Goal: Information Seeking & Learning: Learn about a topic

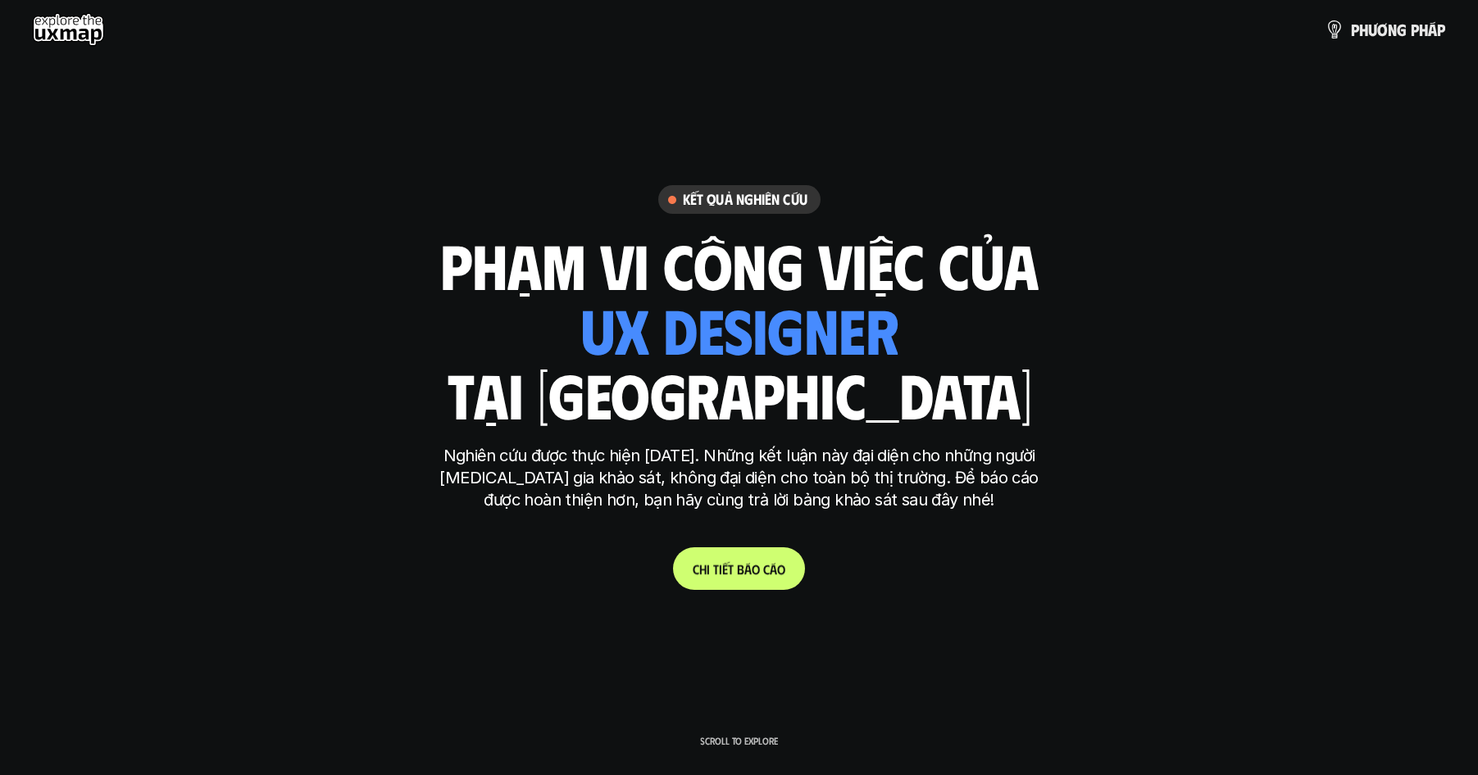
click at [739, 568] on p "C h i t i ế t b á o c á o" at bounding box center [739, 569] width 93 height 16
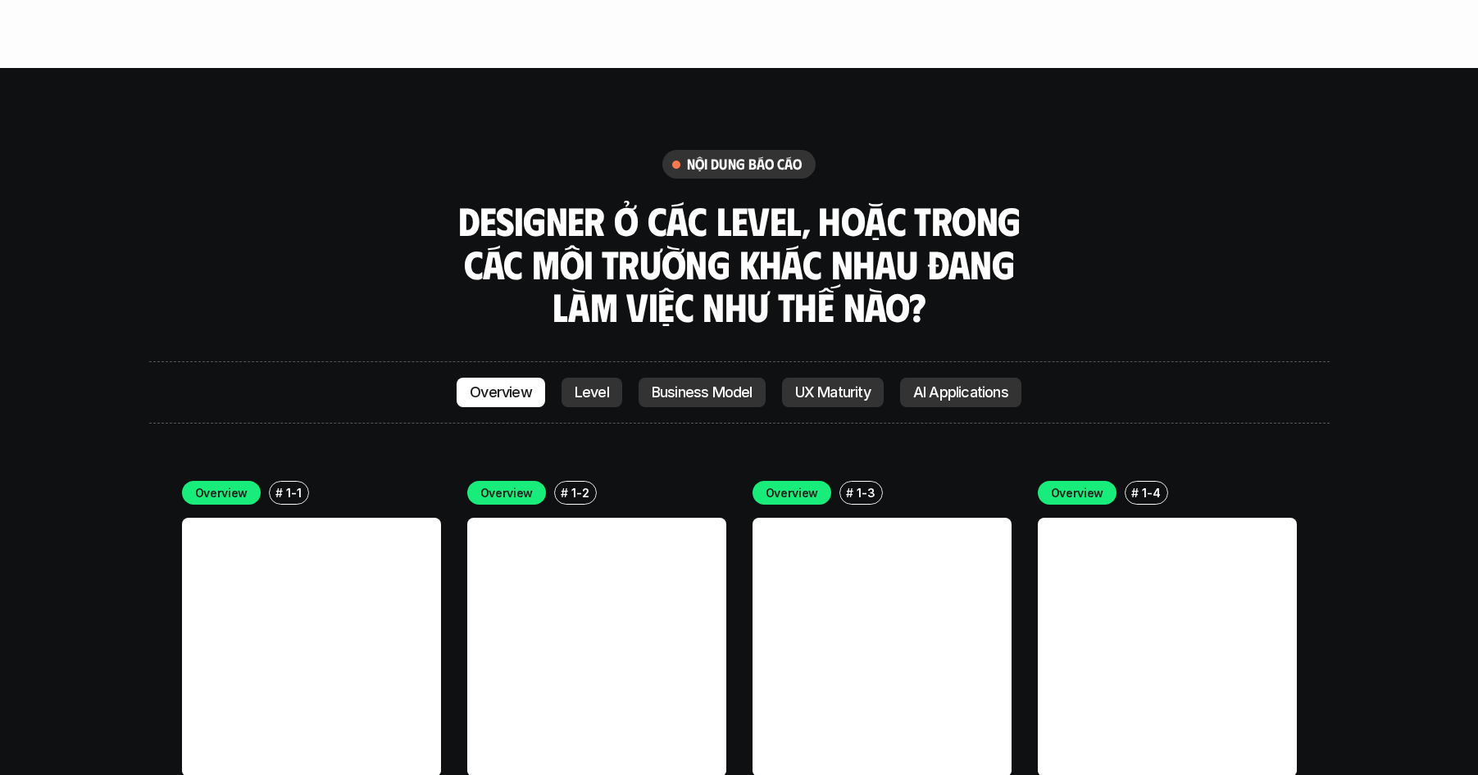
scroll to position [4549, 0]
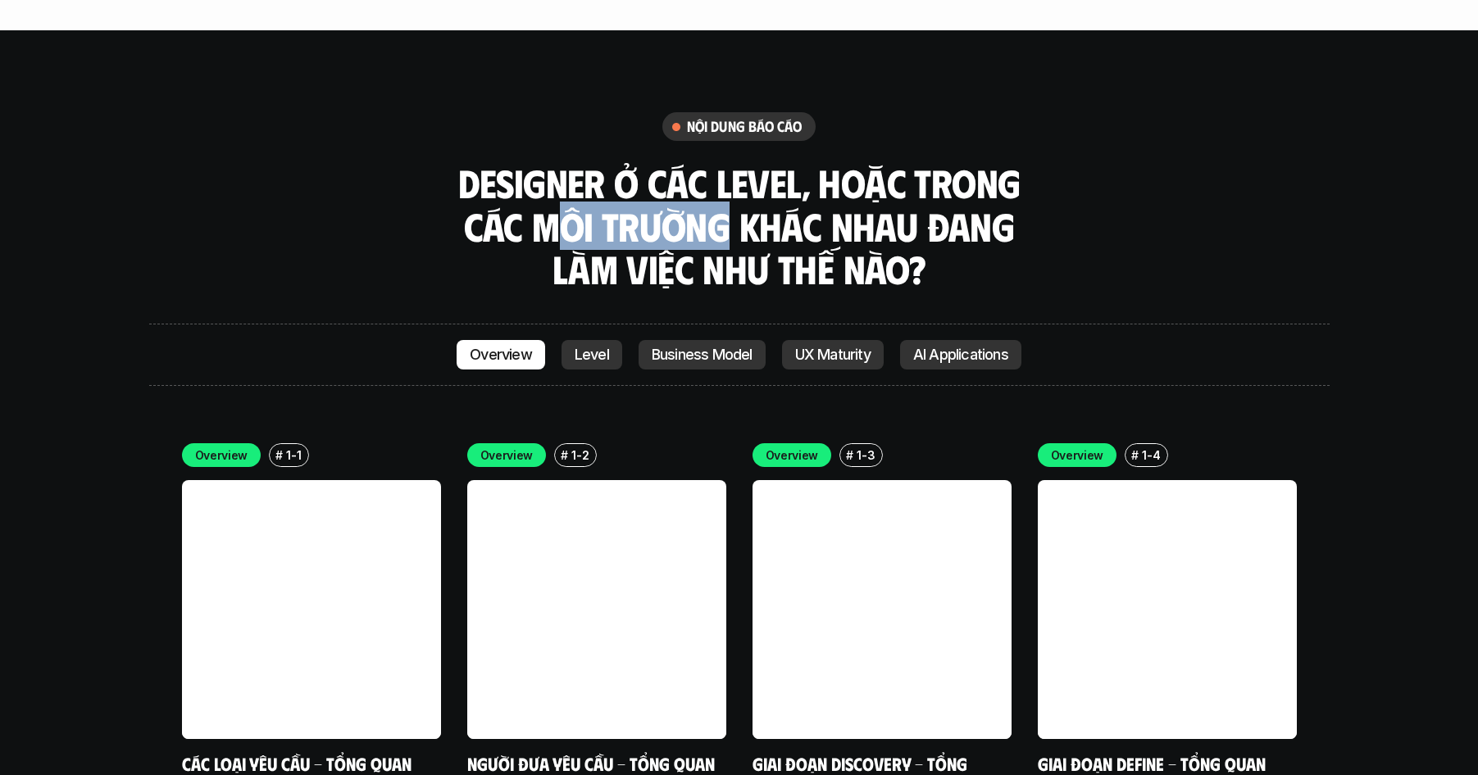
drag, startPoint x: 665, startPoint y: 130, endPoint x: 755, endPoint y: 135, distance: 90.3
click at [731, 161] on h3 "Designer ở các level, hoặc trong các môi trường khác nhau đang làm việc như thế…" at bounding box center [739, 225] width 574 height 129
drag, startPoint x: 874, startPoint y: 148, endPoint x: 893, endPoint y: 146, distance: 18.9
click at [874, 161] on h3 "Designer ở các level, hoặc trong các môi trường khác nhau đang làm việc như thế…" at bounding box center [739, 225] width 574 height 129
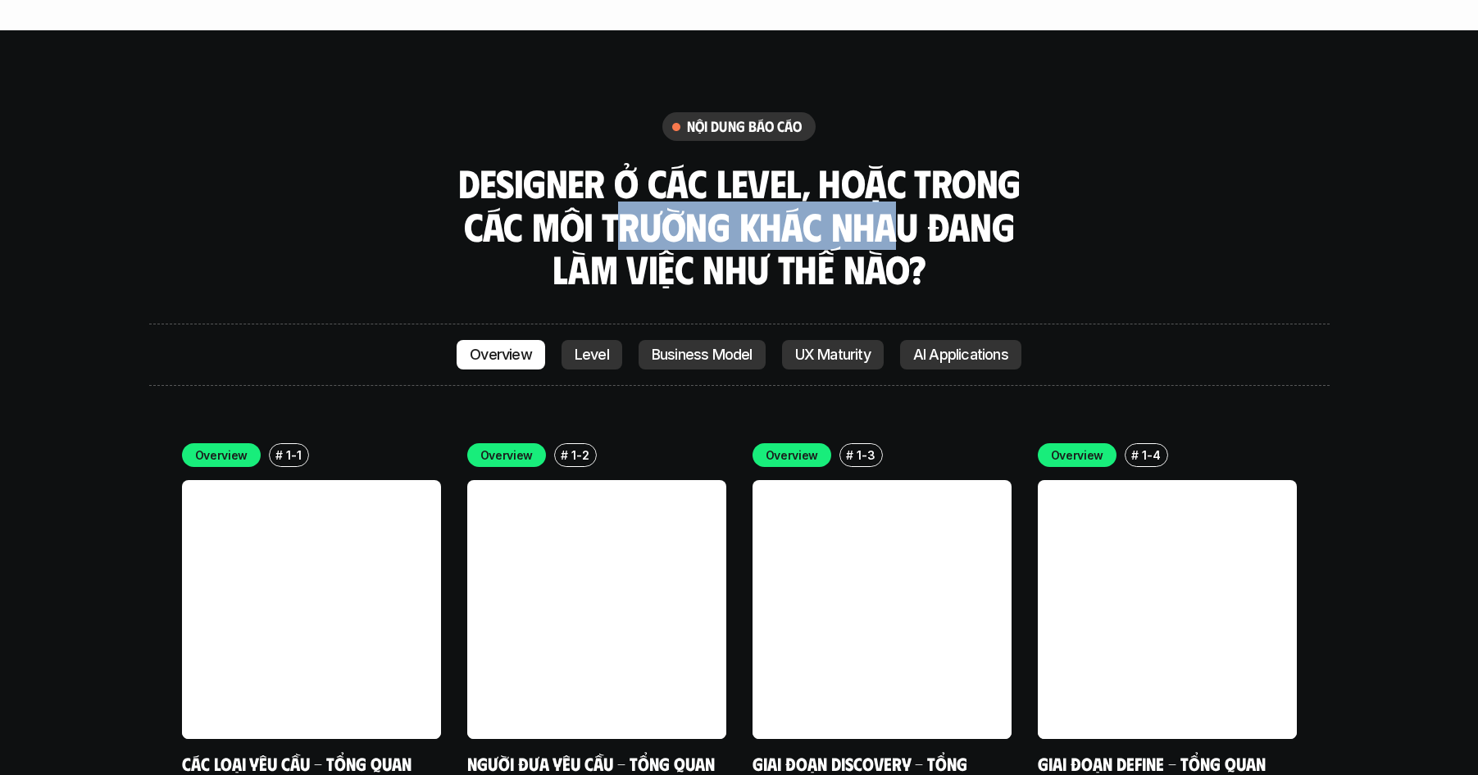
drag, startPoint x: 683, startPoint y: 129, endPoint x: 583, endPoint y: 127, distance: 100.0
click at [596, 161] on h3 "Designer ở các level, hoặc trong các môi trường khác nhau đang làm việc như thế…" at bounding box center [739, 225] width 574 height 129
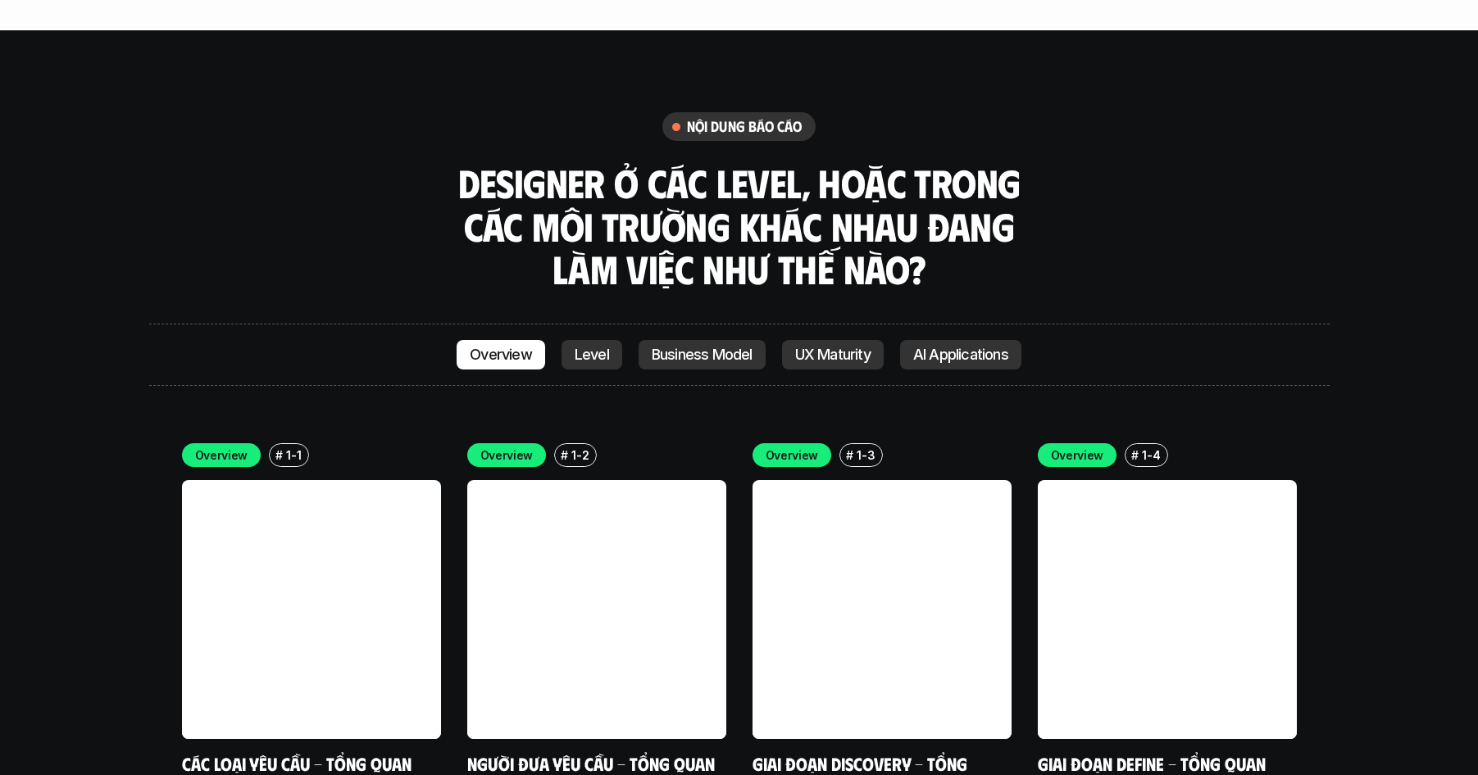
click at [528, 161] on h3 "Designer ở các level, hoặc trong các môi trường khác nhau đang làm việc như thế…" at bounding box center [739, 225] width 574 height 129
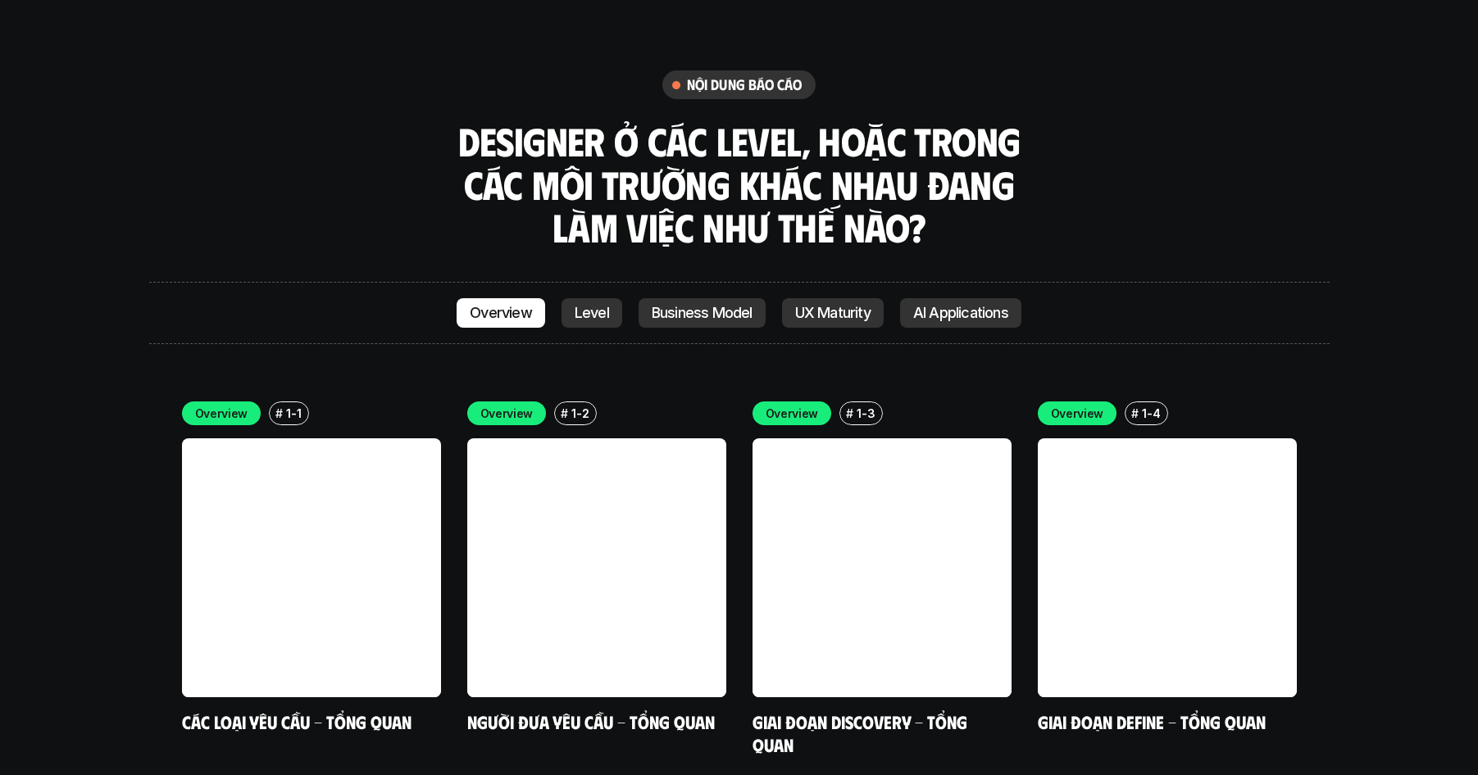
scroll to position [4602, 0]
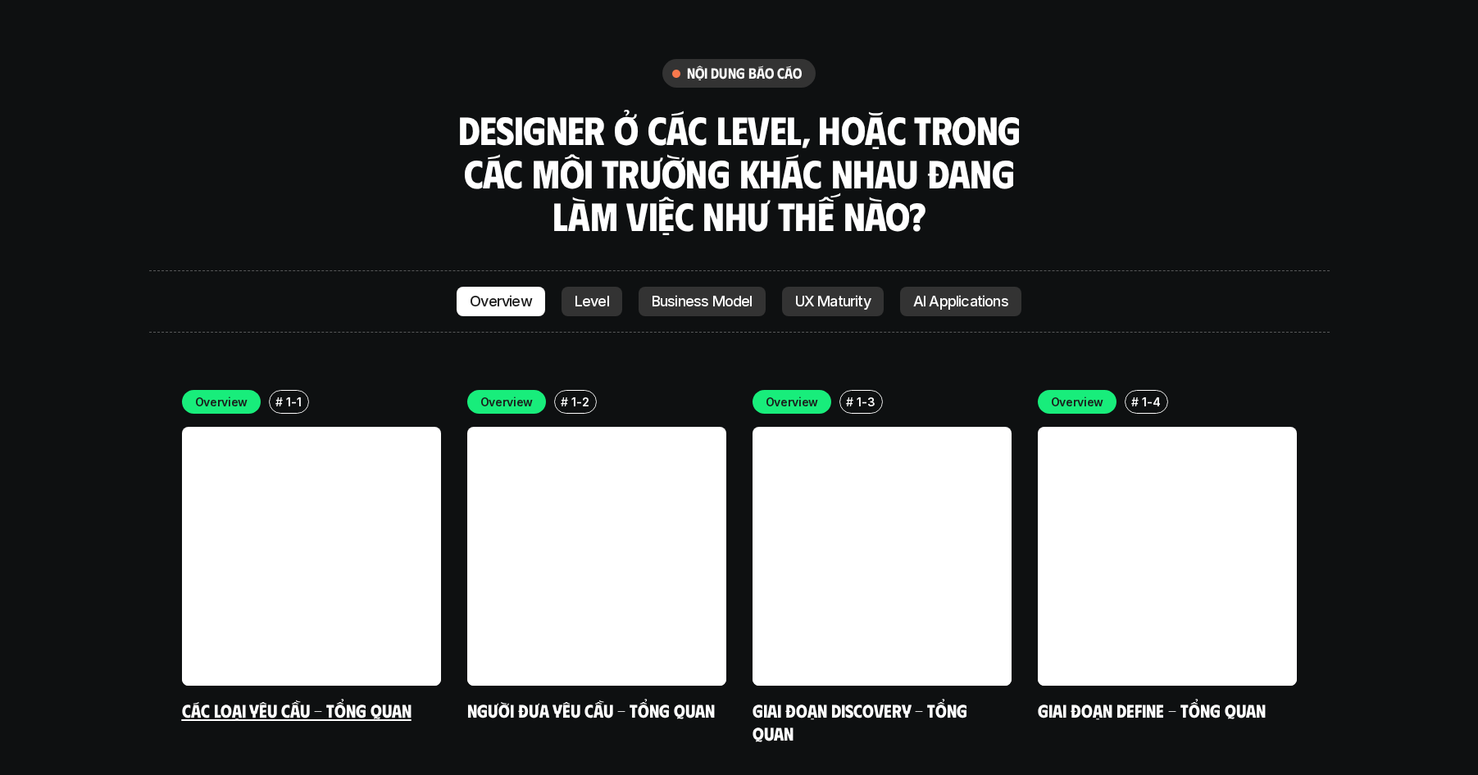
click at [293, 699] on link "Các loại yêu cầu - Tổng quan" at bounding box center [296, 710] width 229 height 22
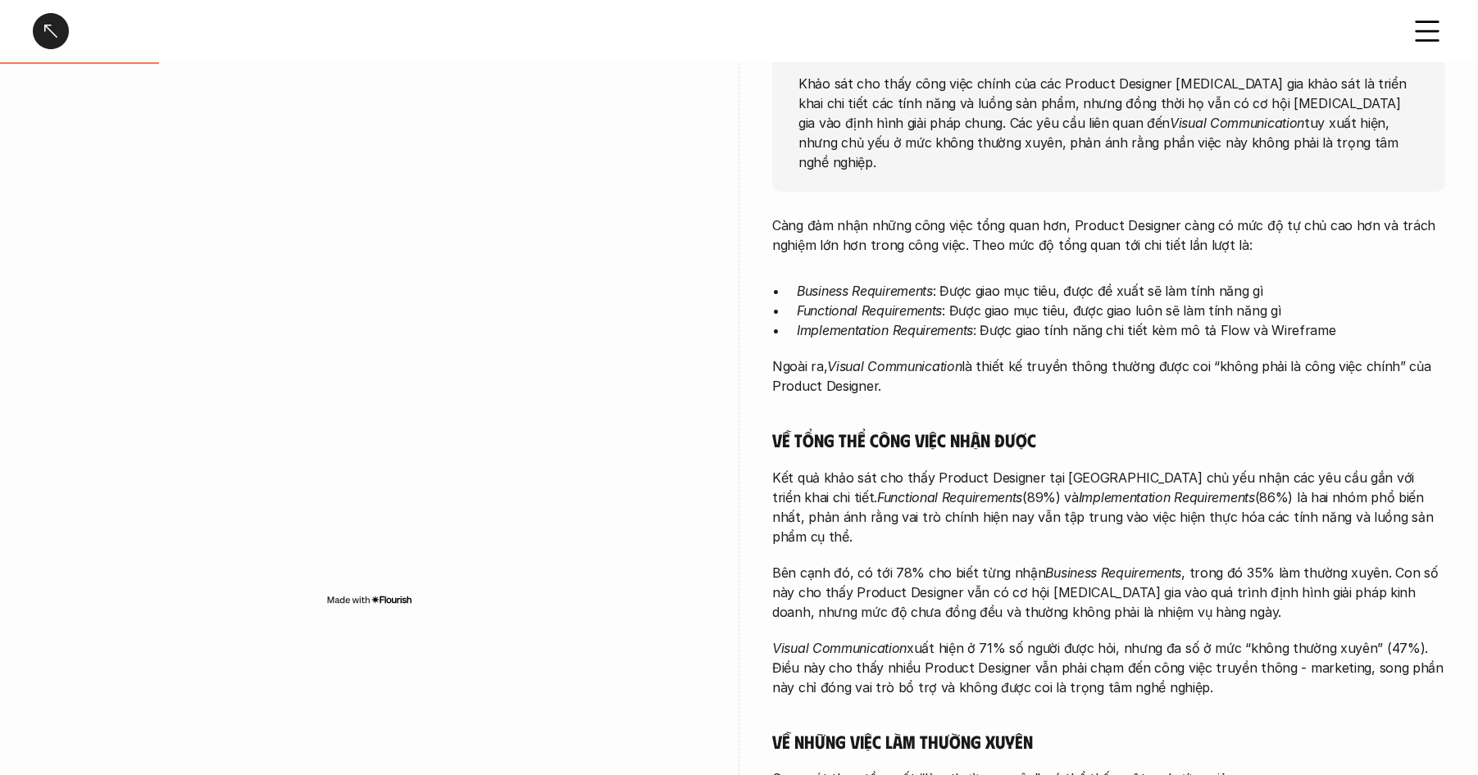
scroll to position [249, 0]
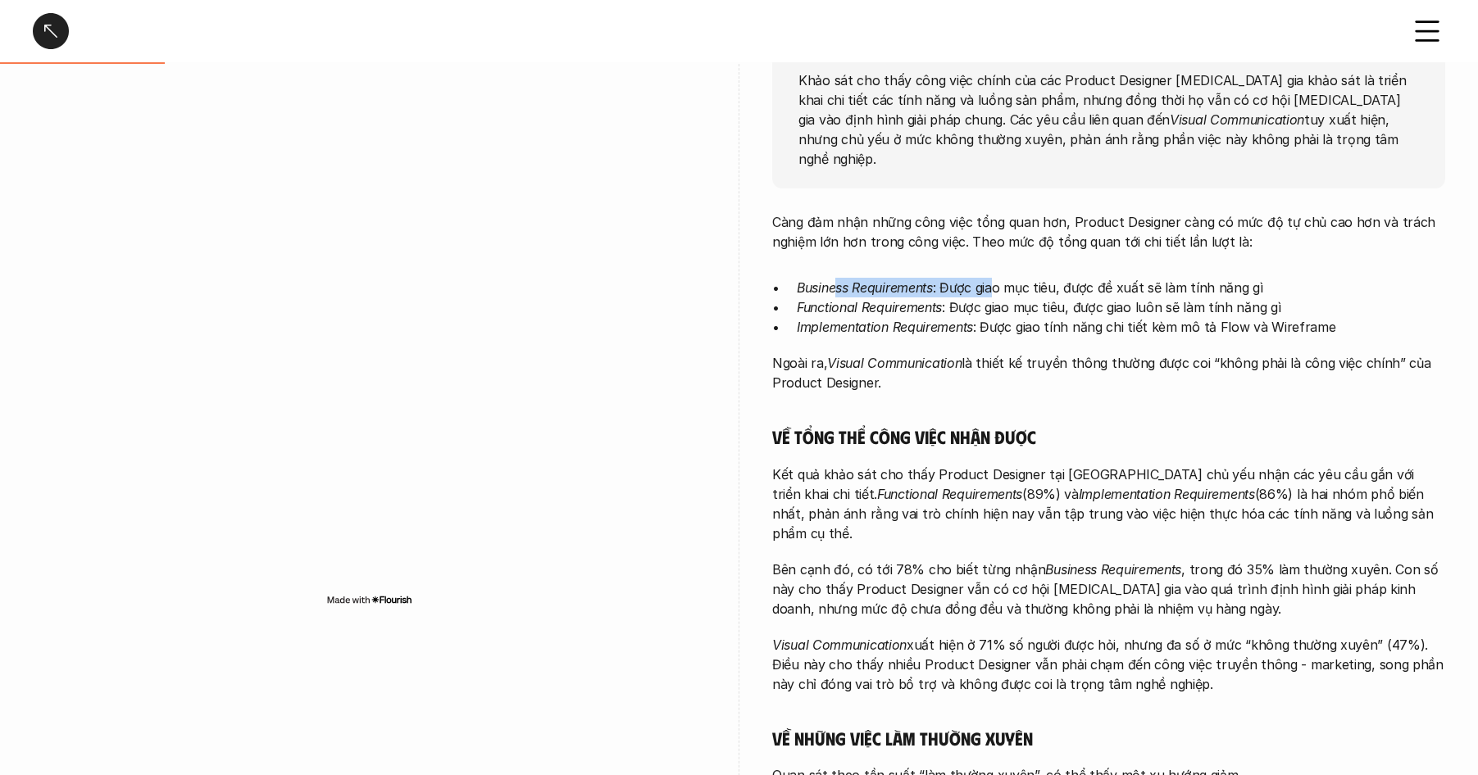
drag, startPoint x: 839, startPoint y: 266, endPoint x: 1024, endPoint y: 275, distance: 185.4
click at [999, 278] on p "Business Requirements : Được giao mục tiêu, được đề xuất sẽ làm tính năng gì" at bounding box center [1121, 288] width 648 height 20
click at [1046, 278] on p "Business Requirements : Được giao mục tiêu, được đề xuất sẽ làm tính năng gì" at bounding box center [1121, 288] width 648 height 20
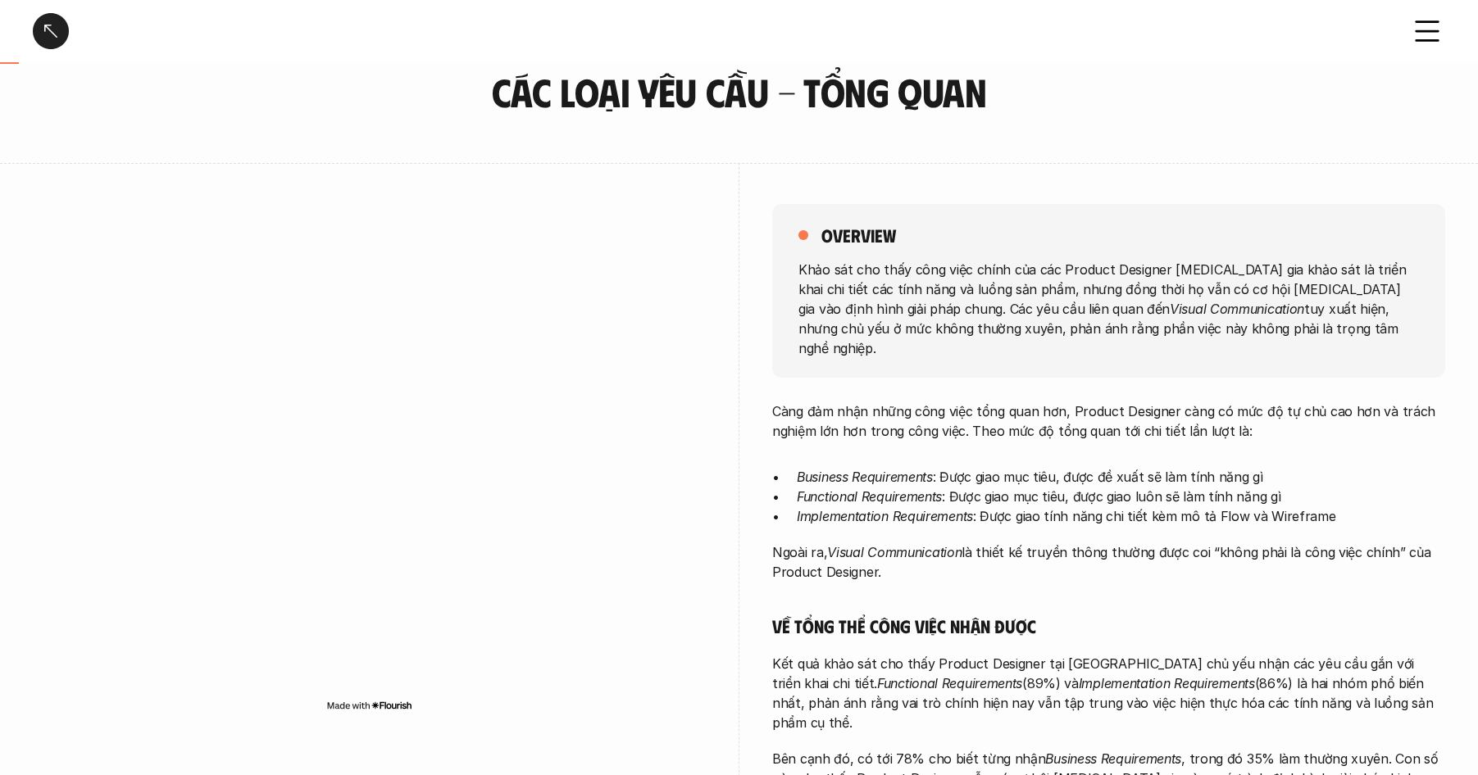
scroll to position [185, 0]
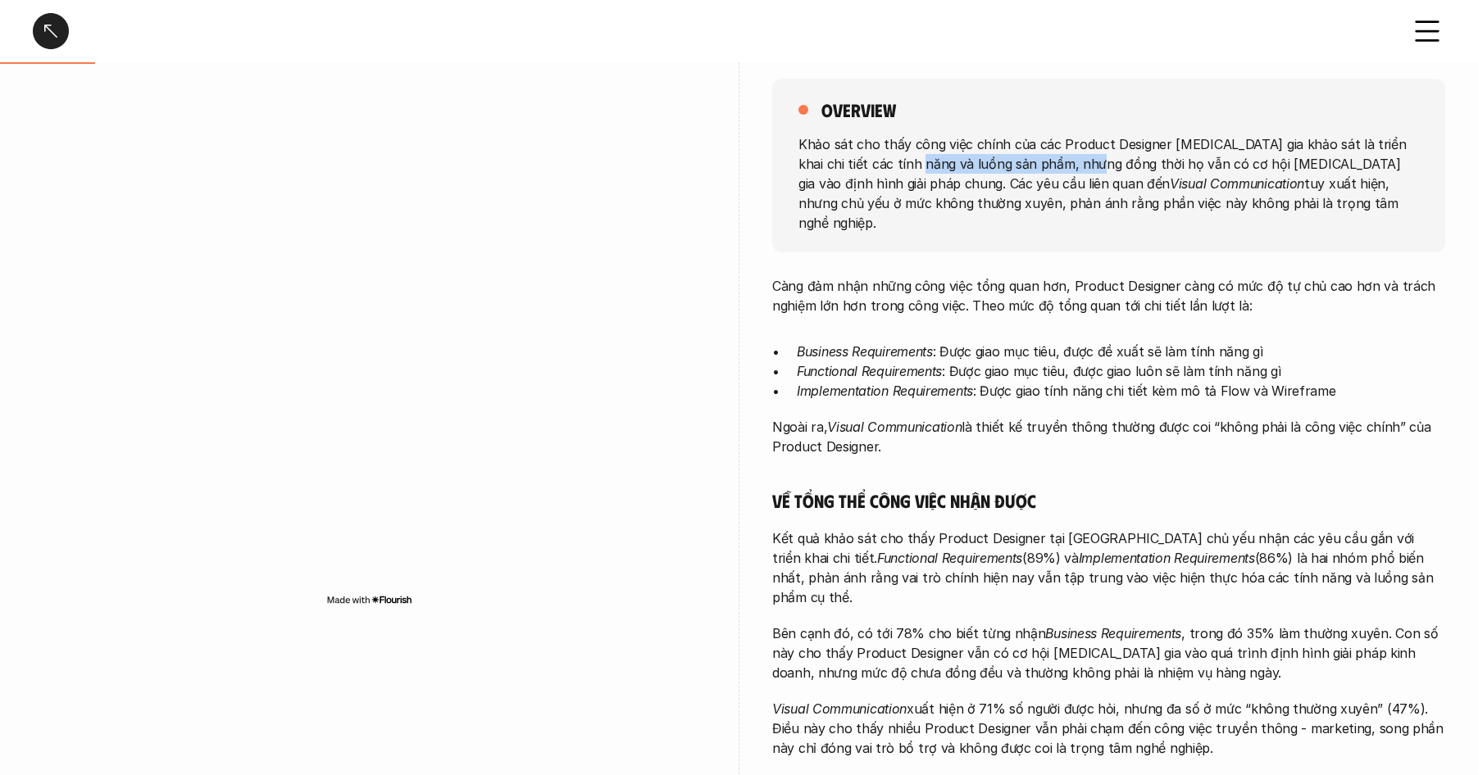
drag, startPoint x: 884, startPoint y: 156, endPoint x: 1204, endPoint y: 250, distance: 333.2
click at [1076, 177] on p "Khảo sát cho thấy công việc chính của các Product Designer [MEDICAL_DATA] gia k…" at bounding box center [1108, 183] width 620 height 98
click at [1215, 229] on div "overview Khảo sát cho thấy công việc chính của các Product Designer [MEDICAL_DA…" at bounding box center [1108, 166] width 673 height 174
drag, startPoint x: 1021, startPoint y: 149, endPoint x: 1290, endPoint y: 202, distance: 274.0
click at [1290, 202] on p "Khảo sát cho thấy công việc chính của các Product Designer [MEDICAL_DATA] gia k…" at bounding box center [1108, 183] width 620 height 98
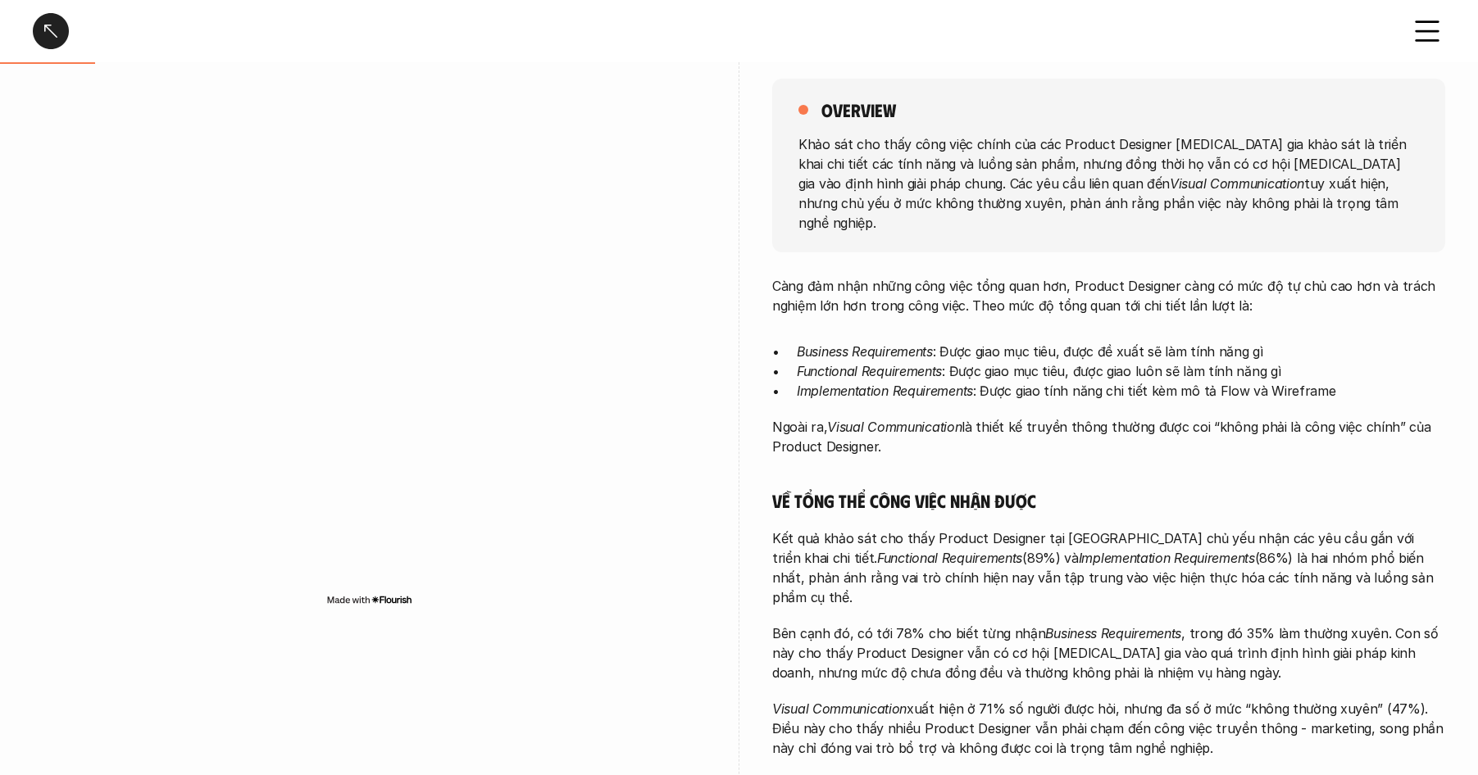
click at [1290, 202] on p "Khảo sát cho thấy công việc chính của các Product Designer [MEDICAL_DATA] gia k…" at bounding box center [1108, 183] width 620 height 98
drag, startPoint x: 1288, startPoint y: 202, endPoint x: 941, endPoint y: 143, distance: 351.8
click at [941, 143] on p "Khảo sát cho thấy công việc chính của các Product Designer [MEDICAL_DATA] gia k…" at bounding box center [1108, 183] width 620 height 98
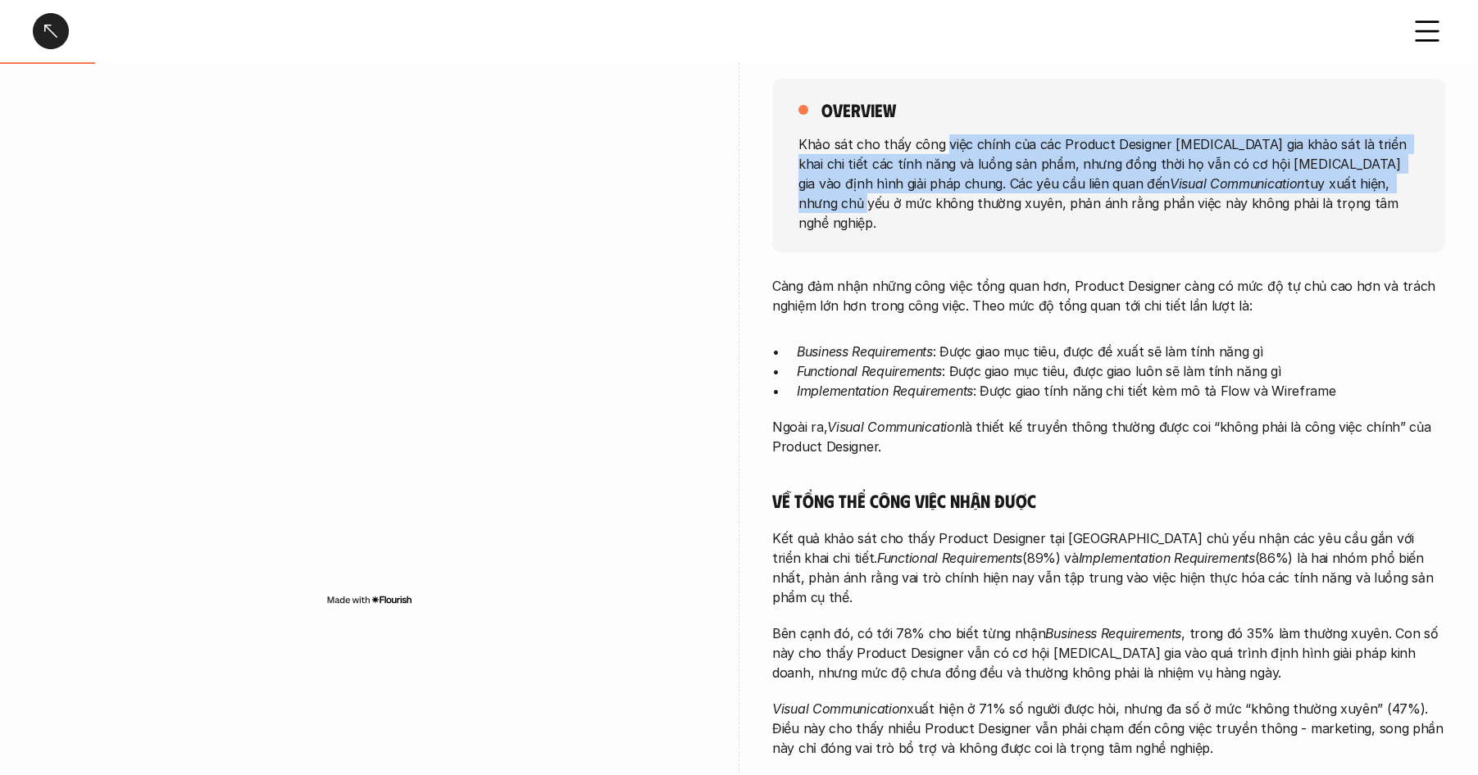
drag, startPoint x: 941, startPoint y: 143, endPoint x: 1229, endPoint y: 193, distance: 292.0
click at [1229, 193] on p "Khảo sát cho thấy công việc chính của các Product Designer [MEDICAL_DATA] gia k…" at bounding box center [1108, 183] width 620 height 98
drag, startPoint x: 1229, startPoint y: 193, endPoint x: 1244, endPoint y: 197, distance: 16.1
click at [1229, 193] on p "Khảo sát cho thấy công việc chính của các Product Designer [MEDICAL_DATA] gia k…" at bounding box center [1108, 183] width 620 height 98
drag, startPoint x: 1214, startPoint y: 198, endPoint x: 902, endPoint y: 138, distance: 317.3
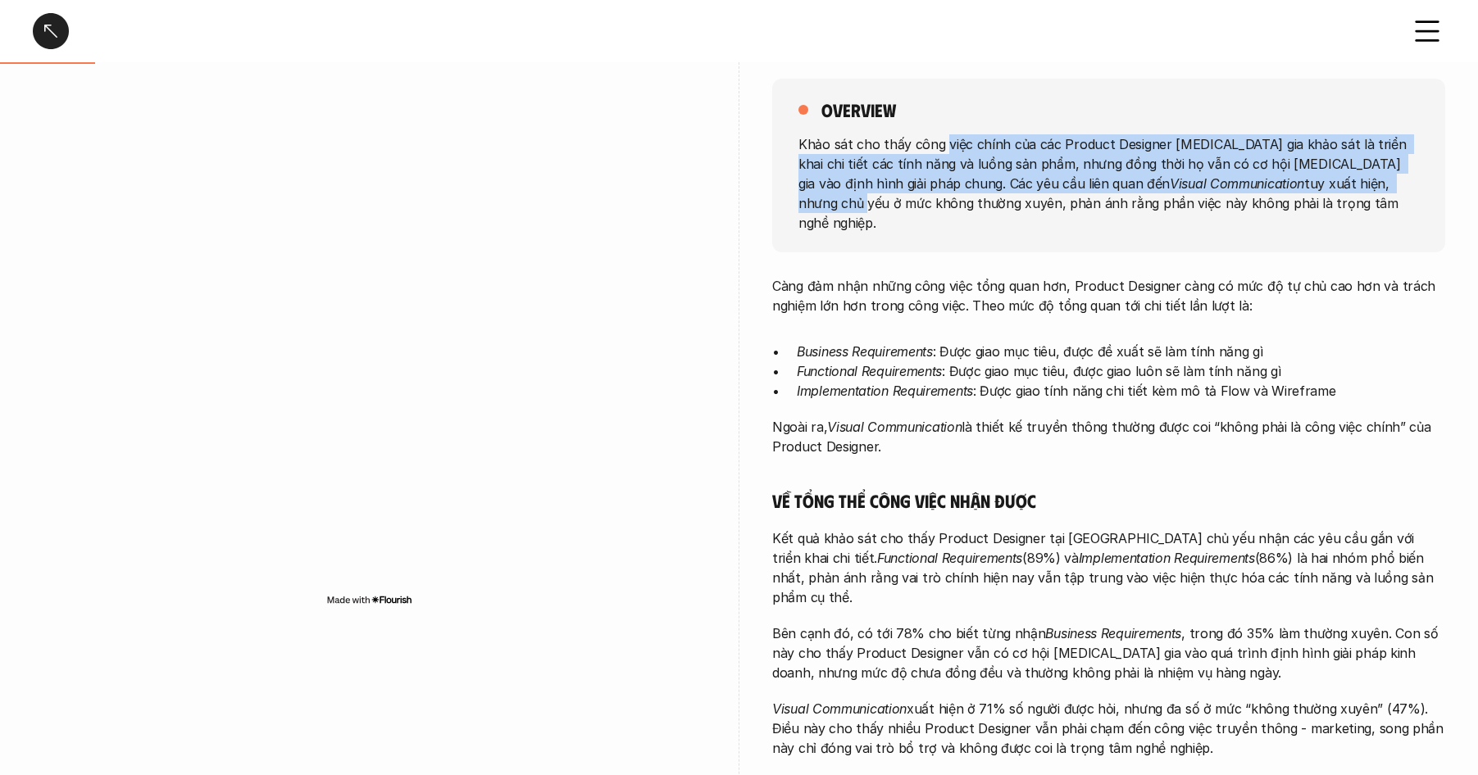
click at [910, 139] on p "Khảo sát cho thấy công việc chính của các Product Designer [MEDICAL_DATA] gia k…" at bounding box center [1108, 183] width 620 height 98
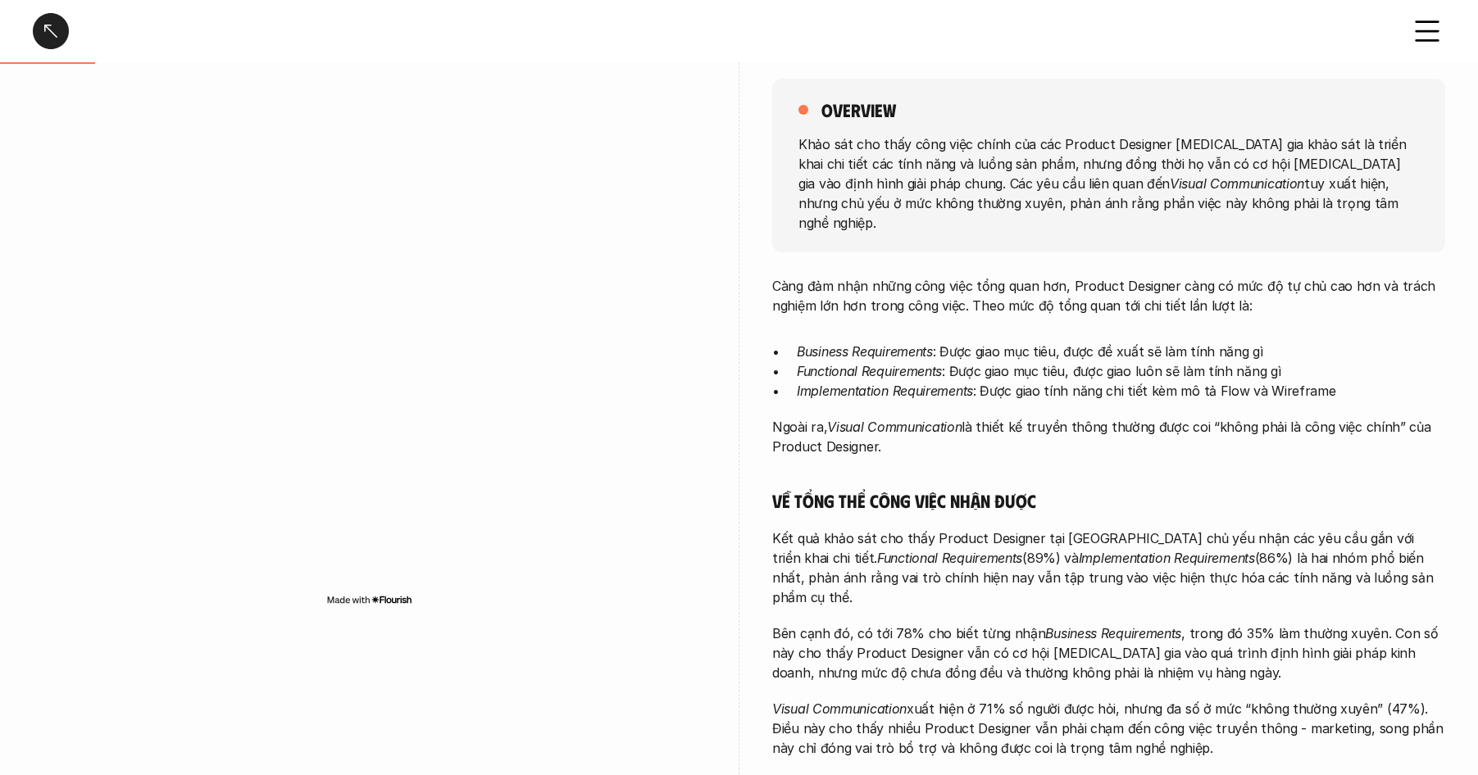
drag, startPoint x: 902, startPoint y: 138, endPoint x: 883, endPoint y: 137, distance: 19.7
click at [902, 138] on p "Khảo sát cho thấy công việc chính của các Product Designer [MEDICAL_DATA] gia k…" at bounding box center [1108, 183] width 620 height 98
drag, startPoint x: 1018, startPoint y: 173, endPoint x: 1255, endPoint y: 207, distance: 239.3
click at [1255, 207] on div "overview Khảo sát cho thấy công việc chính của các Product Designer [MEDICAL_DA…" at bounding box center [1108, 166] width 673 height 174
click at [1255, 207] on p "Khảo sát cho thấy công việc chính của các Product Designer [MEDICAL_DATA] gia k…" at bounding box center [1108, 183] width 620 height 98
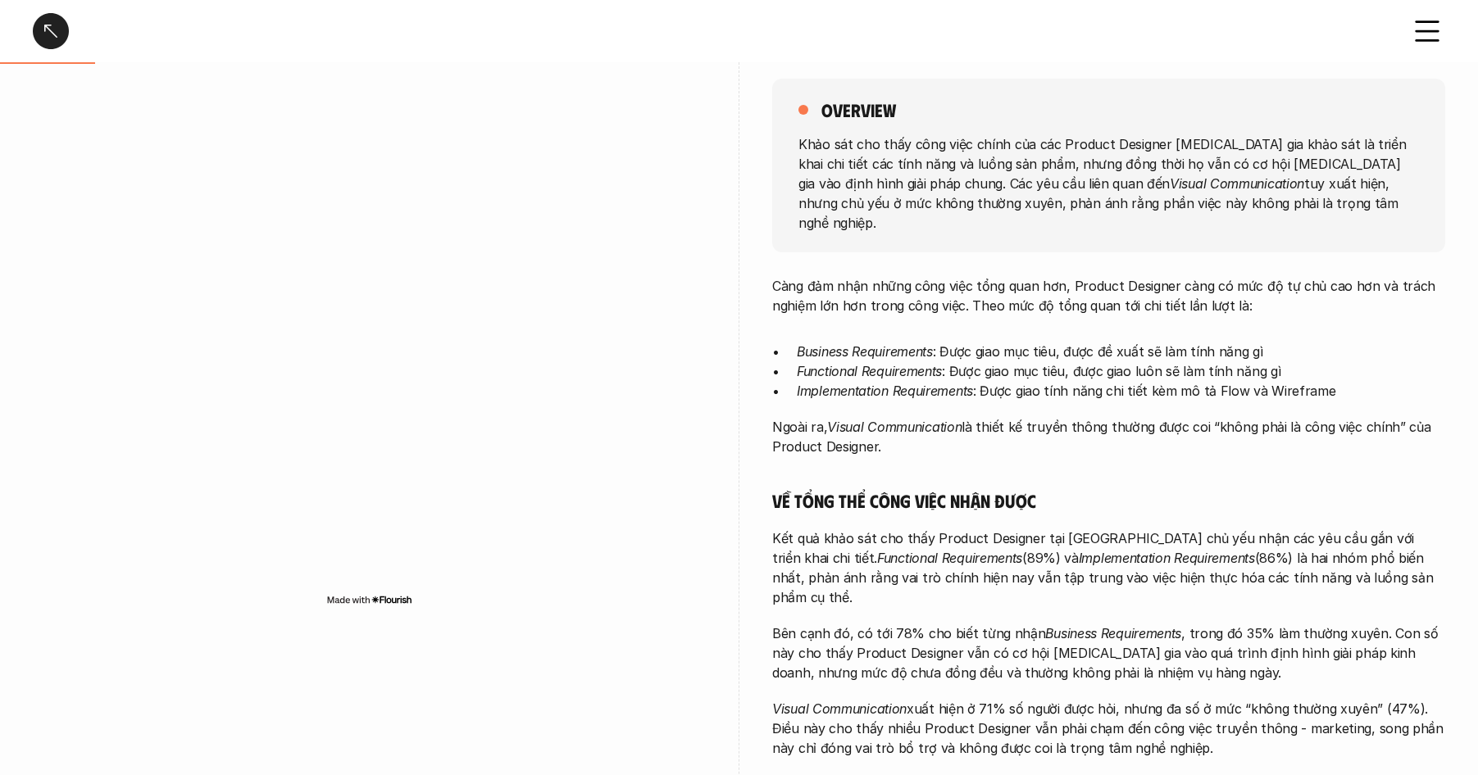
drag, startPoint x: 1023, startPoint y: 169, endPoint x: 911, endPoint y: 144, distance: 114.9
click at [911, 144] on p "Khảo sát cho thấy công việc chính của các Product Designer [MEDICAL_DATA] gia k…" at bounding box center [1108, 183] width 620 height 98
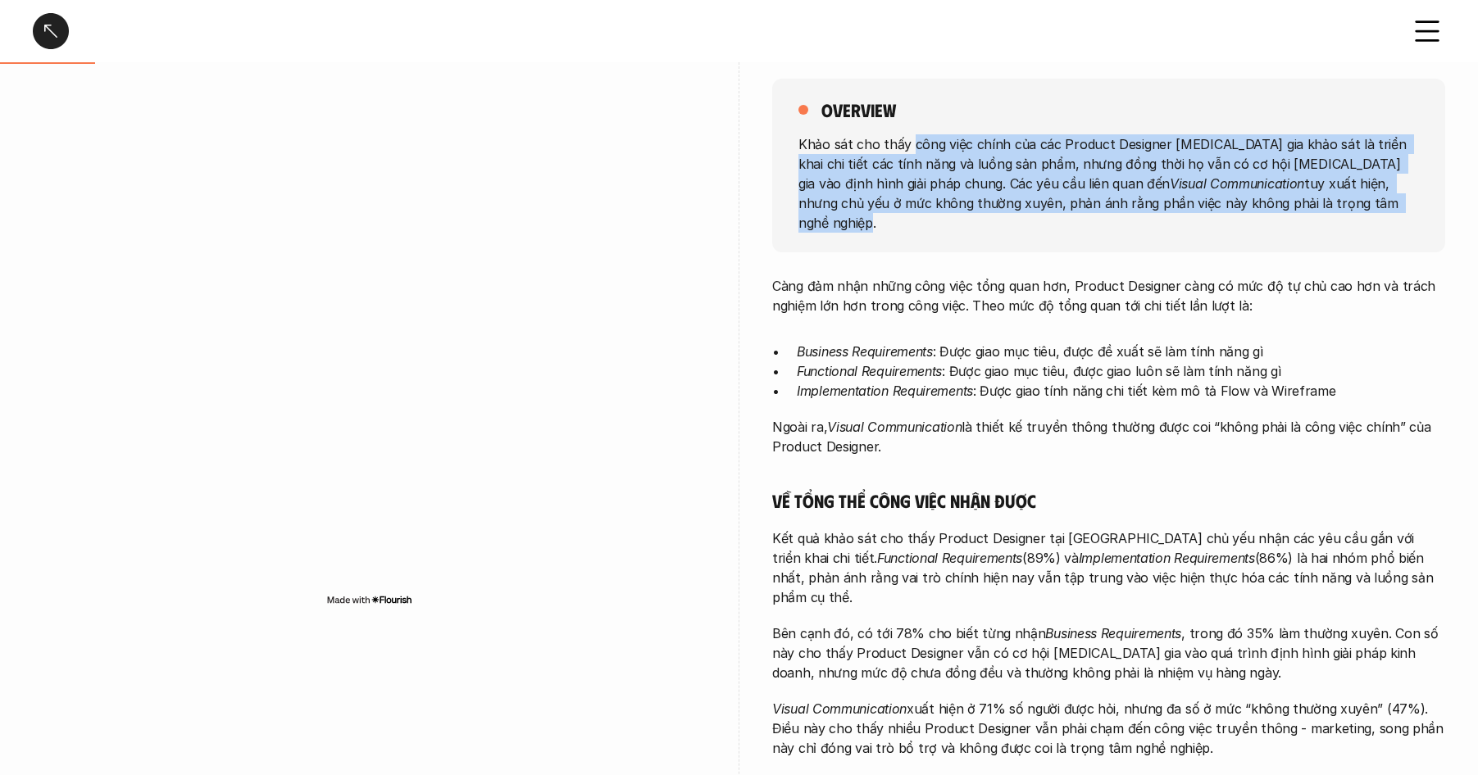
drag, startPoint x: 913, startPoint y: 146, endPoint x: 1224, endPoint y: 207, distance: 317.4
click at [1224, 207] on p "Khảo sát cho thấy công việc chính của các Product Designer [MEDICAL_DATA] gia k…" at bounding box center [1108, 183] width 620 height 98
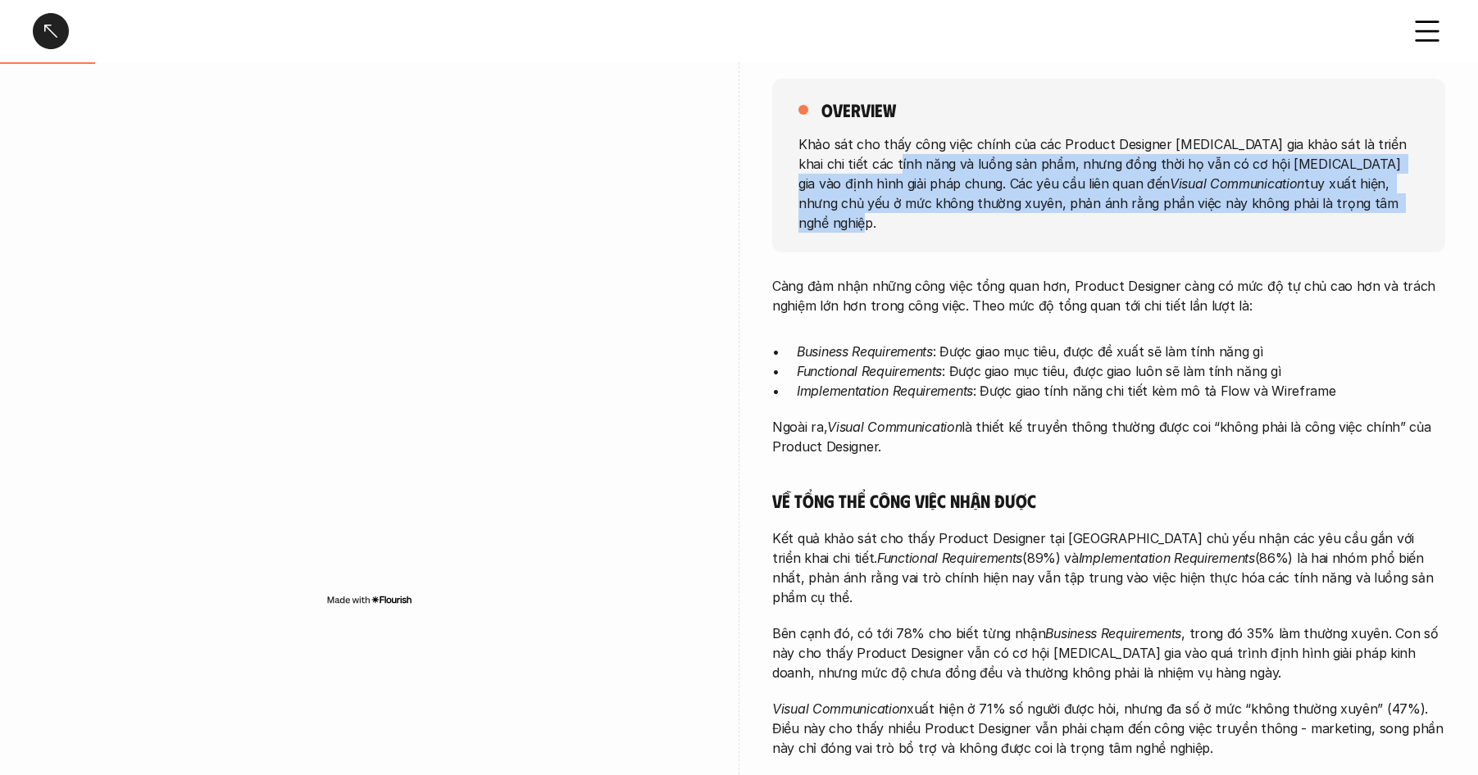
drag, startPoint x: 1002, startPoint y: 175, endPoint x: 865, endPoint y: 156, distance: 139.0
click at [865, 156] on p "Khảo sát cho thấy công việc chính của các Product Designer [MEDICAL_DATA] gia k…" at bounding box center [1108, 183] width 620 height 98
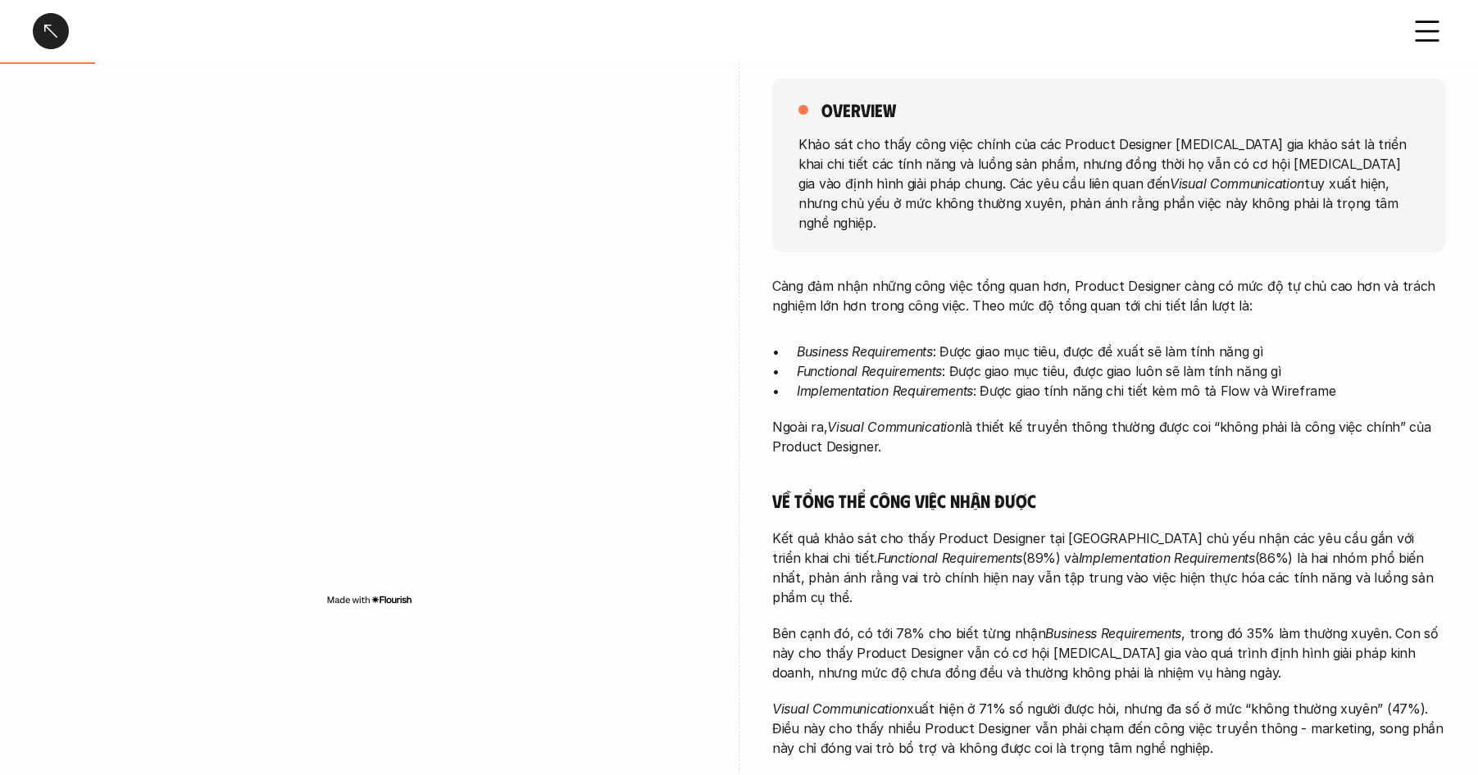
drag, startPoint x: 1098, startPoint y: 178, endPoint x: 1236, endPoint y: 218, distance: 143.4
click at [1235, 218] on div "overview Khảo sát cho thấy công việc chính của các Product Designer [MEDICAL_DA…" at bounding box center [1108, 166] width 673 height 174
drag, startPoint x: 1236, startPoint y: 218, endPoint x: 853, endPoint y: 143, distance: 389.9
click at [853, 143] on div "overview Khảo sát cho thấy công việc chính của các Product Designer [MEDICAL_DA…" at bounding box center [1108, 166] width 673 height 174
click at [853, 143] on p "Khảo sát cho thấy công việc chính của các Product Designer [MEDICAL_DATA] gia k…" at bounding box center [1108, 183] width 620 height 98
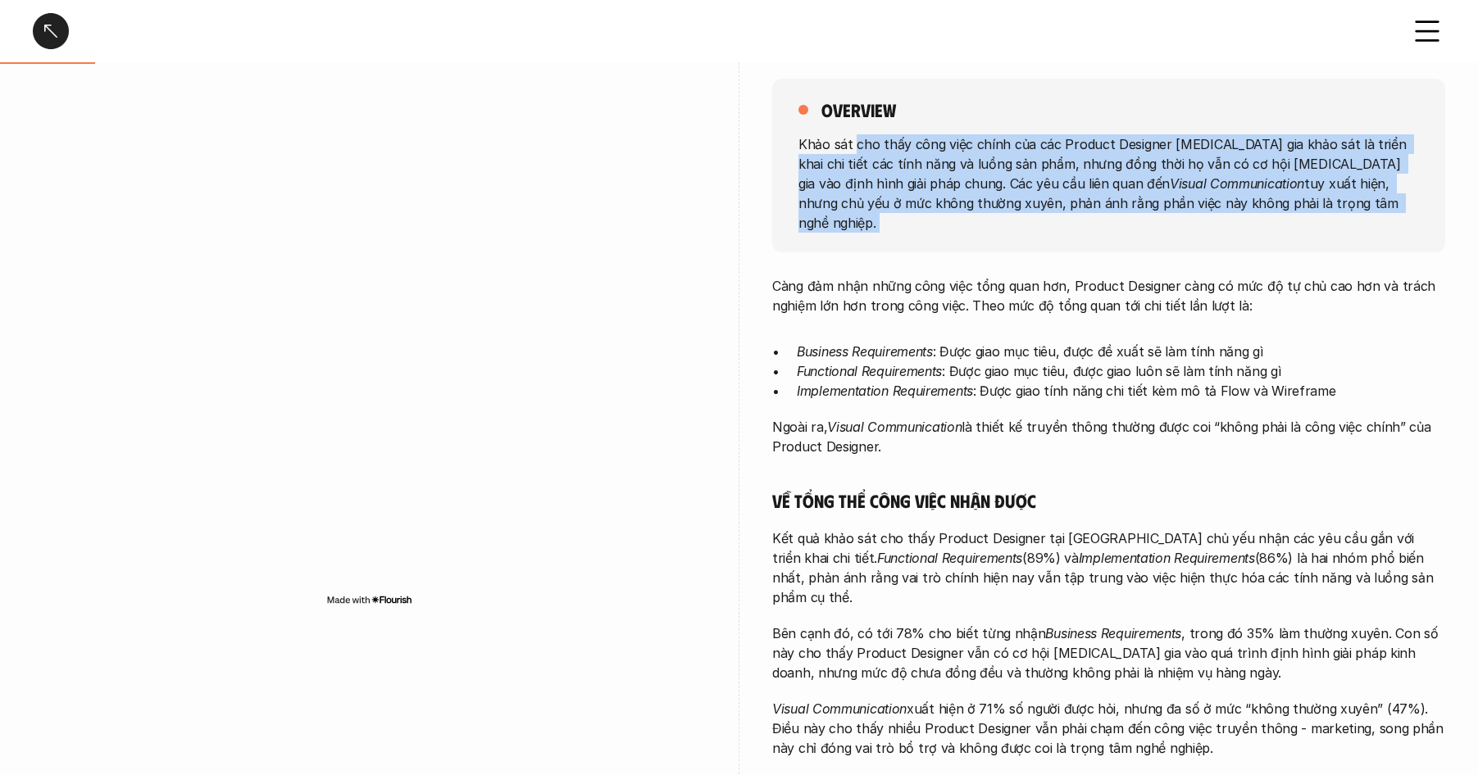
drag, startPoint x: 853, startPoint y: 143, endPoint x: 1294, endPoint y: 221, distance: 447.8
click at [1294, 221] on div "overview Khảo sát cho thấy công việc chính của các Product Designer [MEDICAL_DA…" at bounding box center [1108, 166] width 673 height 174
drag, startPoint x: 1136, startPoint y: 187, endPoint x: 952, endPoint y: 155, distance: 186.3
click at [953, 155] on div "overview Khảo sát cho thấy công việc chính của các Product Designer [MEDICAL_DA…" at bounding box center [1108, 166] width 673 height 174
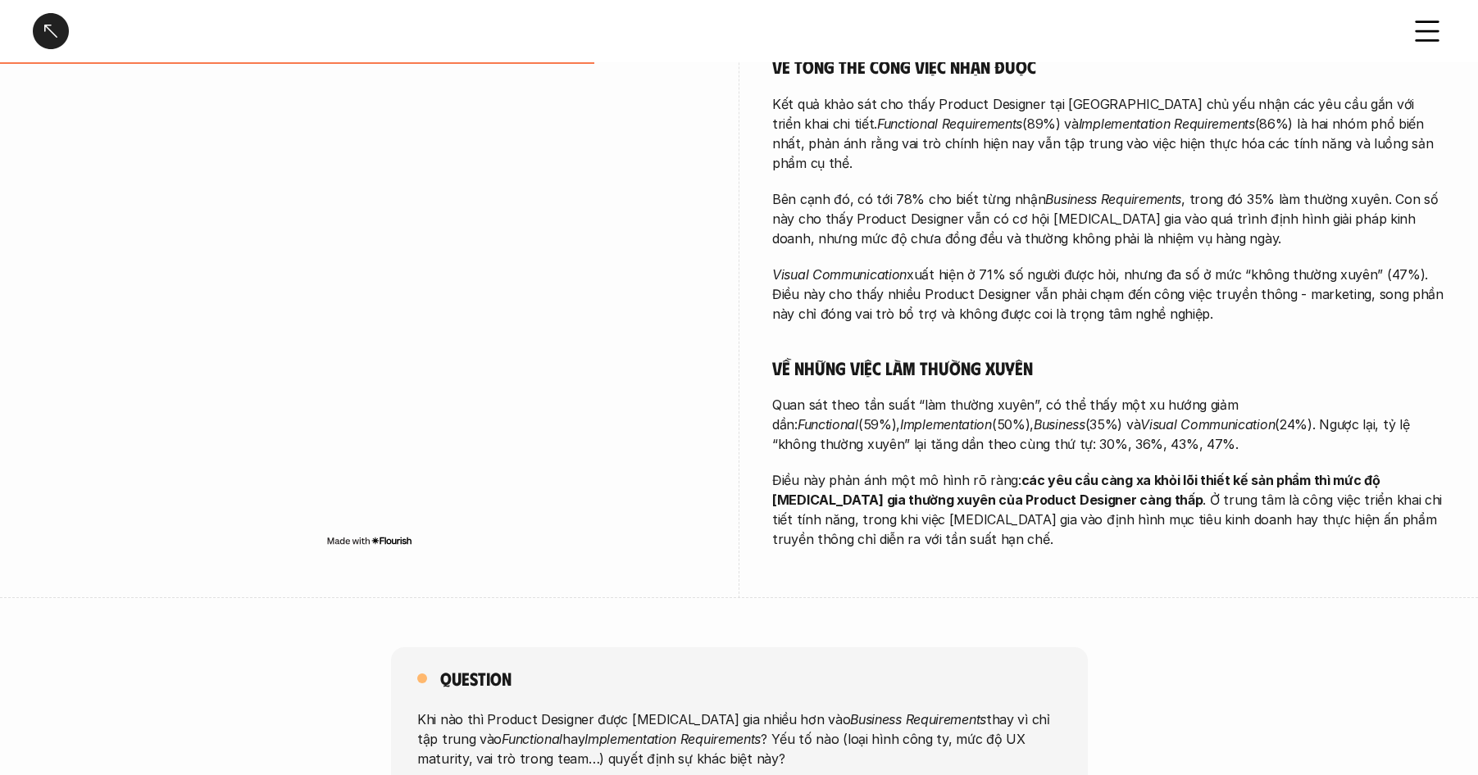
scroll to position [665, 0]
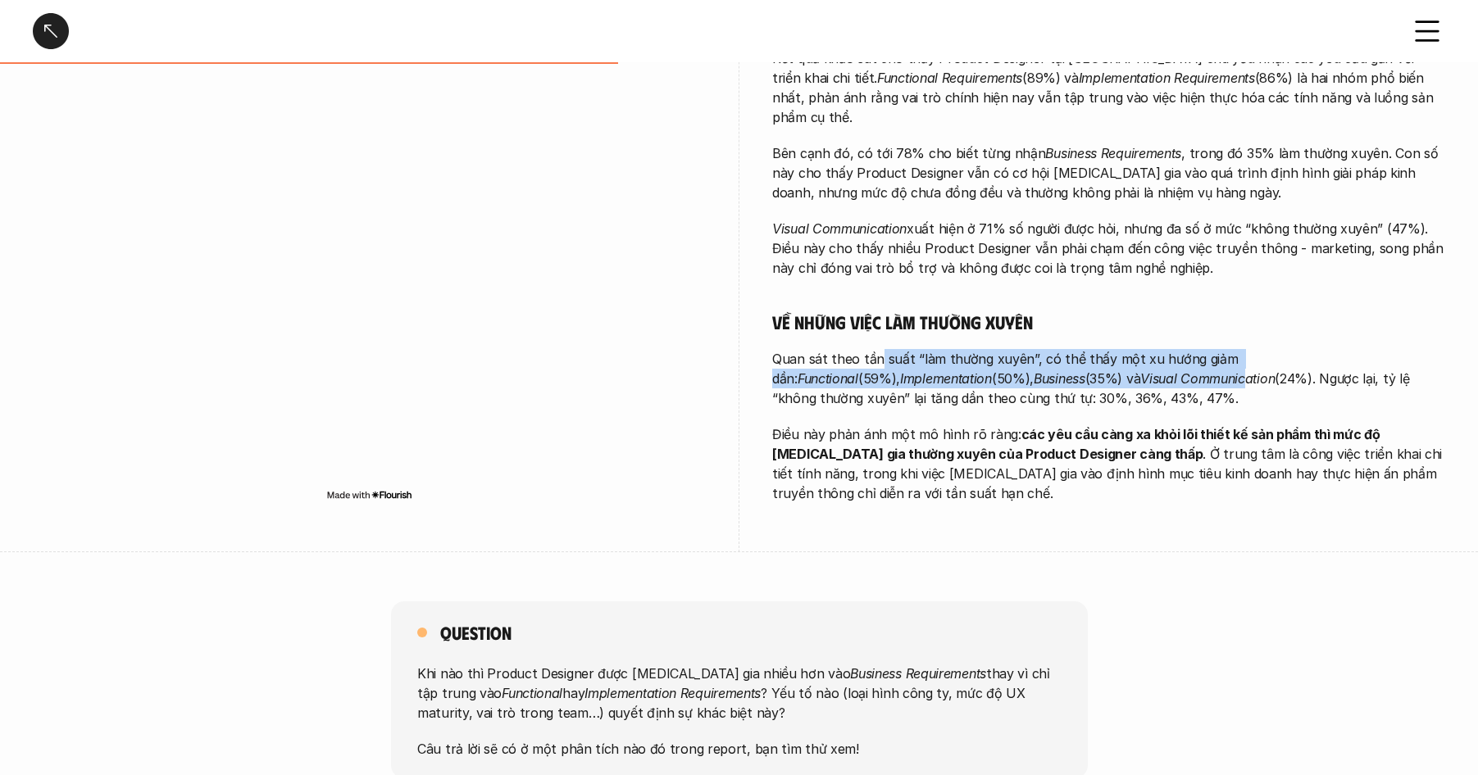
drag, startPoint x: 1115, startPoint y: 338, endPoint x: 1177, endPoint y: 347, distance: 62.9
click at [1137, 349] on p "Quan sát theo tần suất “làm thường xuyên”, có thể thấy một xu hướng giảm dần: F…" at bounding box center [1108, 378] width 673 height 59
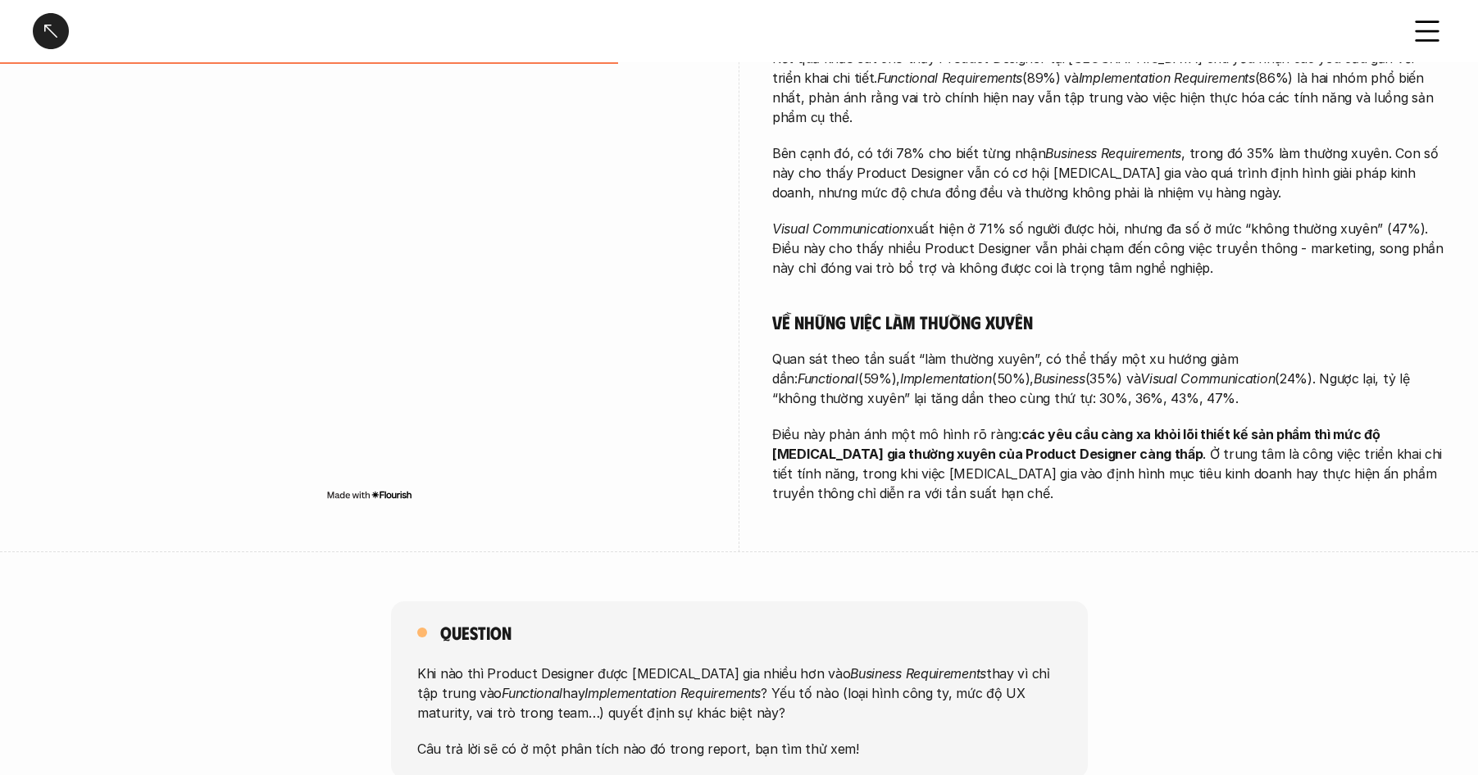
click at [1181, 349] on p "Quan sát theo tần suất “làm thường xuyên”, có thể thấy một xu hướng giảm dần: F…" at bounding box center [1108, 378] width 673 height 59
drag, startPoint x: 960, startPoint y: 333, endPoint x: 869, endPoint y: 314, distance: 92.9
click at [869, 349] on p "Quan sát theo tần suất “làm thường xuyên”, có thể thấy một xu hướng giảm dần: F…" at bounding box center [1108, 378] width 673 height 59
drag, startPoint x: 890, startPoint y: 320, endPoint x: 1249, endPoint y: 363, distance: 361.6
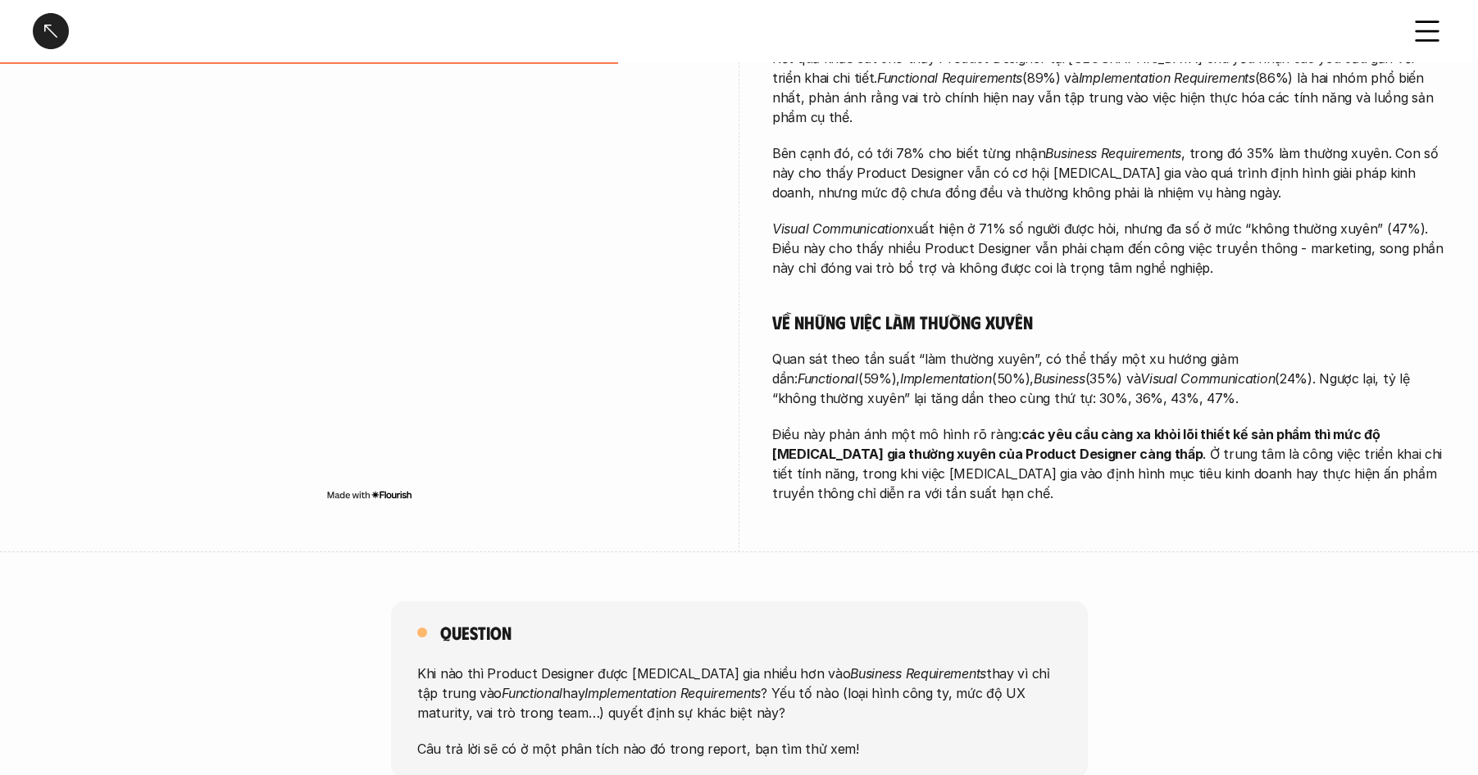
click at [1247, 363] on p "Quan sát theo tần suất “làm thường xuyên”, có thể thấy một xu hướng giảm dần: F…" at bounding box center [1108, 378] width 673 height 59
click at [1248, 362] on p "Quan sát theo tần suất “làm thường xuyên”, có thể thấy một xu hướng giảm dần: F…" at bounding box center [1108, 378] width 673 height 59
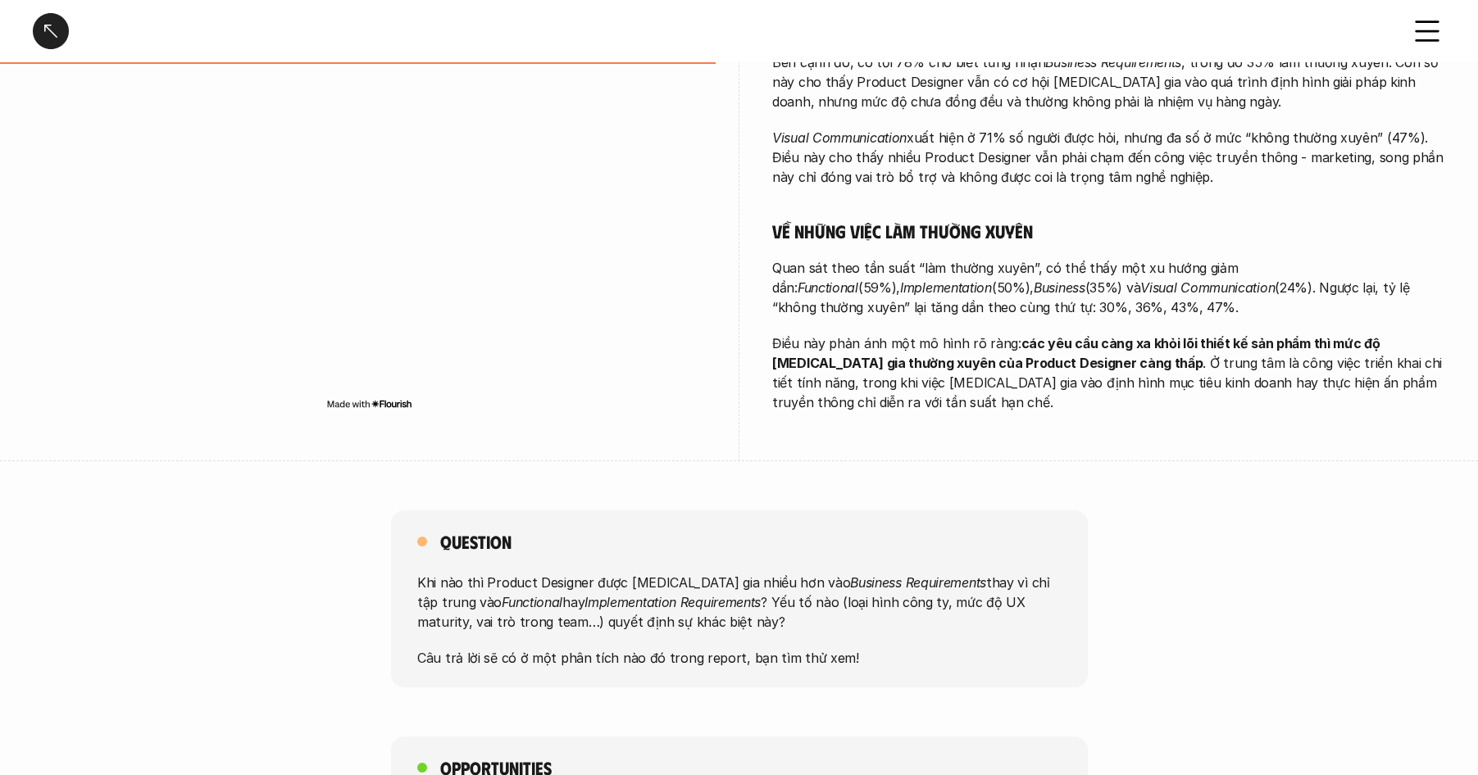
scroll to position [757, 0]
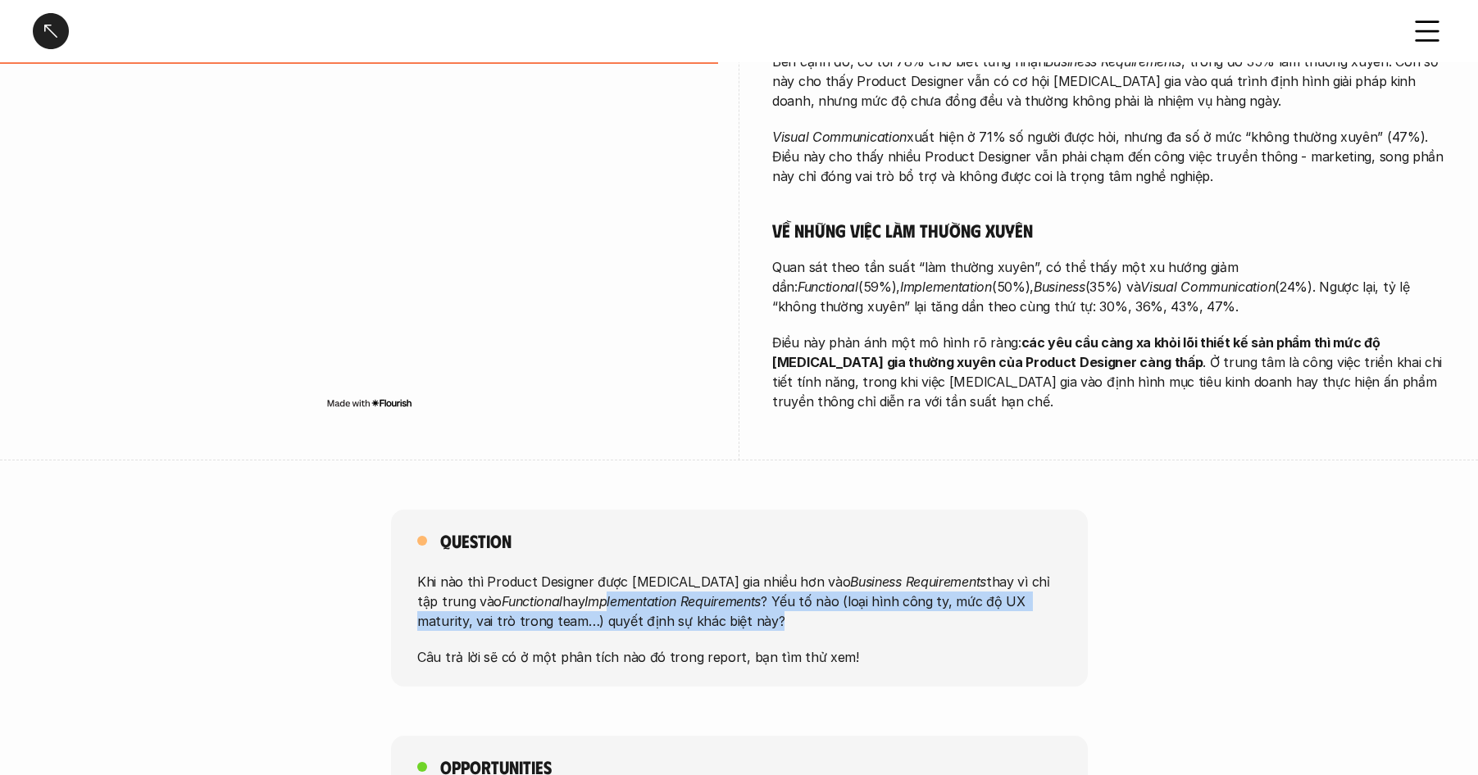
drag, startPoint x: 530, startPoint y: 564, endPoint x: 738, endPoint y: 588, distance: 209.6
click at [738, 588] on p "Khi nào thì Product Designer được [MEDICAL_DATA] gia nhiều hơn vào Business Req…" at bounding box center [739, 601] width 644 height 59
drag, startPoint x: 739, startPoint y: 588, endPoint x: 797, endPoint y: 588, distance: 58.2
click at [739, 588] on p "Khi nào thì Product Designer được [MEDICAL_DATA] gia nhiều hơn vào Business Req…" at bounding box center [739, 601] width 644 height 59
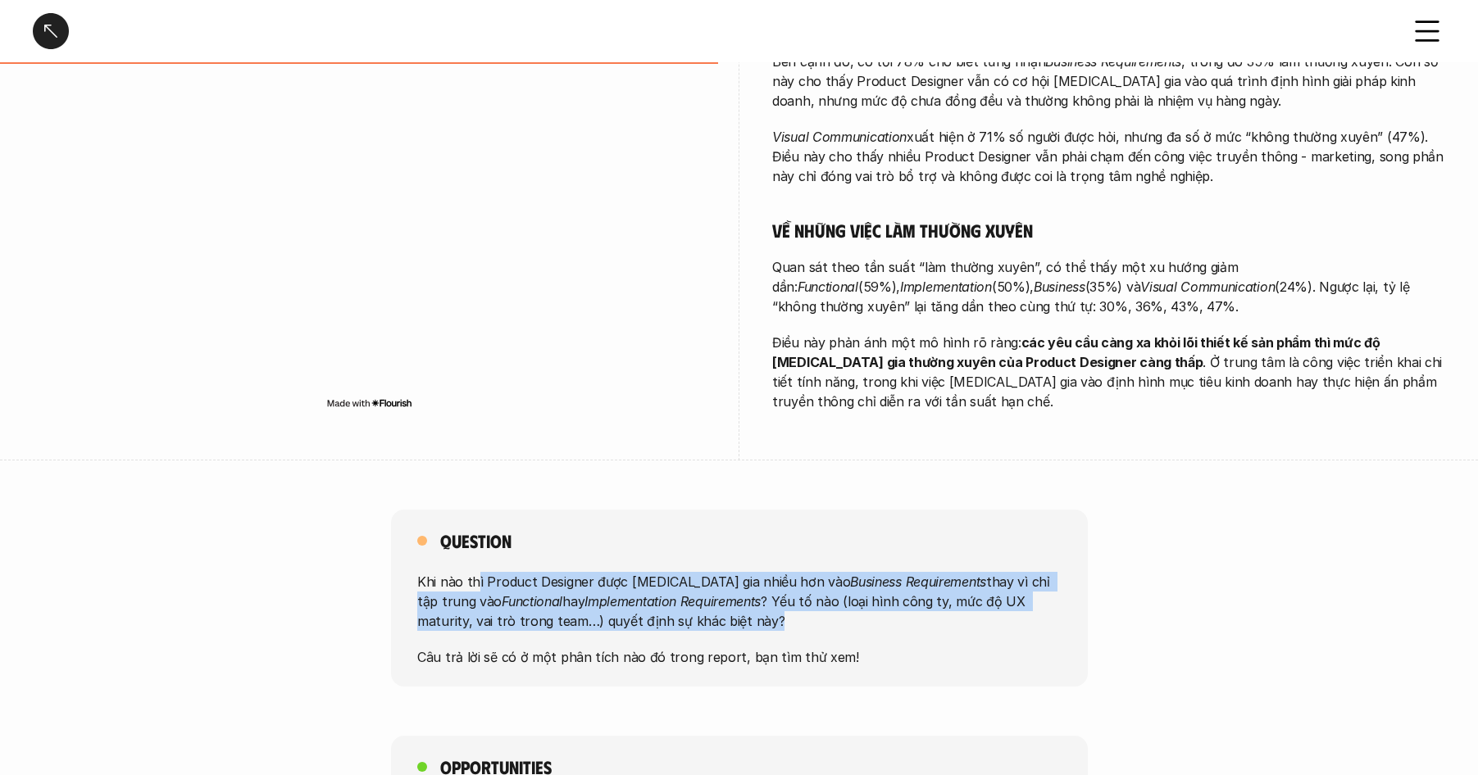
drag, startPoint x: 743, startPoint y: 576, endPoint x: 485, endPoint y: 535, distance: 261.4
click at [474, 572] on p "Khi nào thì Product Designer được [MEDICAL_DATA] gia nhiều hơn vào Business Req…" at bounding box center [739, 601] width 644 height 59
drag, startPoint x: 756, startPoint y: 591, endPoint x: 792, endPoint y: 593, distance: 36.1
click at [756, 591] on p "Khi nào thì Product Designer được [MEDICAL_DATA] gia nhiều hơn vào Business Req…" at bounding box center [739, 601] width 644 height 59
drag, startPoint x: 557, startPoint y: 552, endPoint x: 725, endPoint y: 588, distance: 171.0
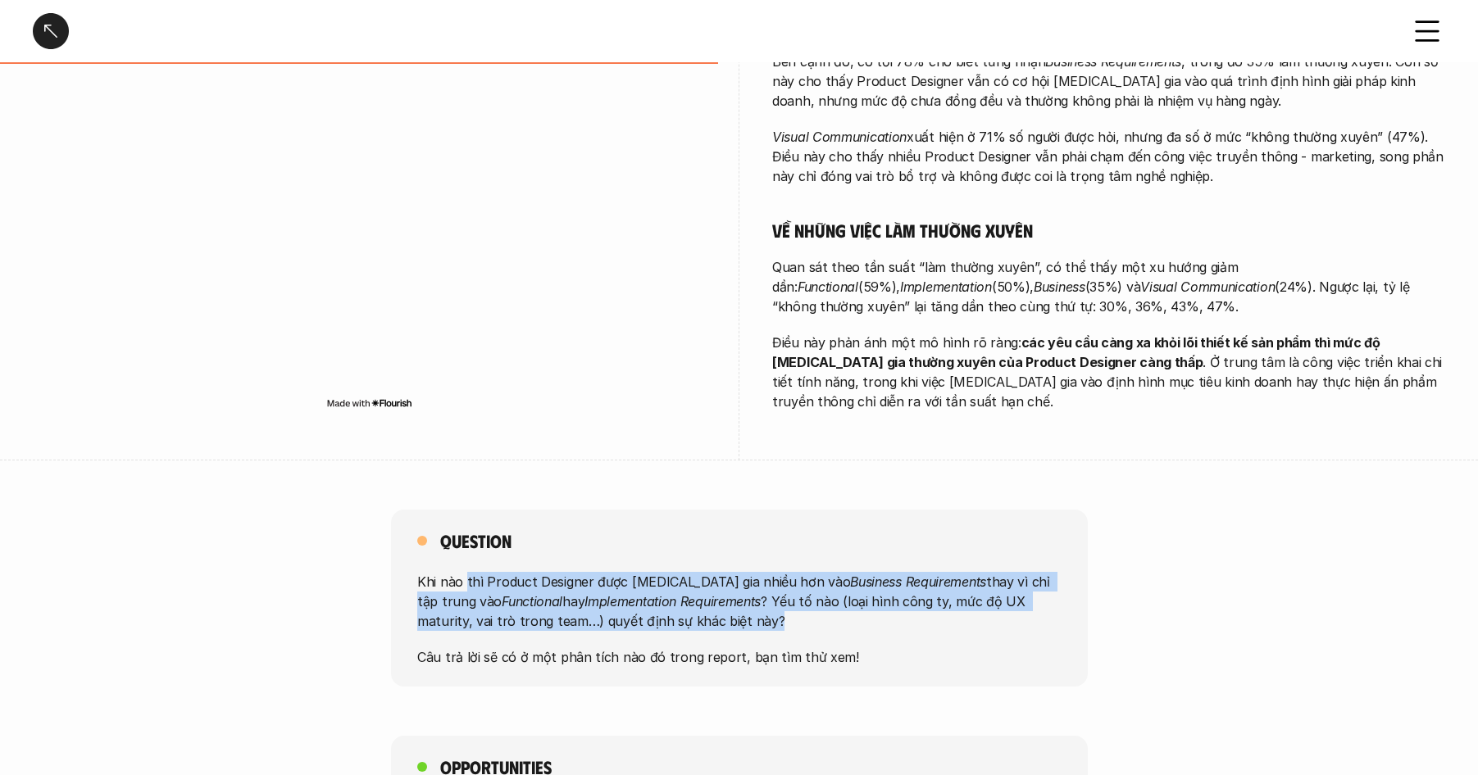
click at [465, 572] on p "Khi nào thì Product Designer được [MEDICAL_DATA] gia nhiều hơn vào Business Req…" at bounding box center [739, 601] width 644 height 59
drag, startPoint x: 764, startPoint y: 594, endPoint x: 793, endPoint y: 597, distance: 29.6
click at [765, 594] on div "Khi nào thì Product Designer được [MEDICAL_DATA] gia nhiều hơn vào Business Req…" at bounding box center [739, 619] width 644 height 95
drag, startPoint x: 580, startPoint y: 560, endPoint x: 502, endPoint y: 548, distance: 78.7
click at [502, 572] on div "Khi nào thì Product Designer được [MEDICAL_DATA] gia nhiều hơn vào Business Req…" at bounding box center [739, 619] width 644 height 95
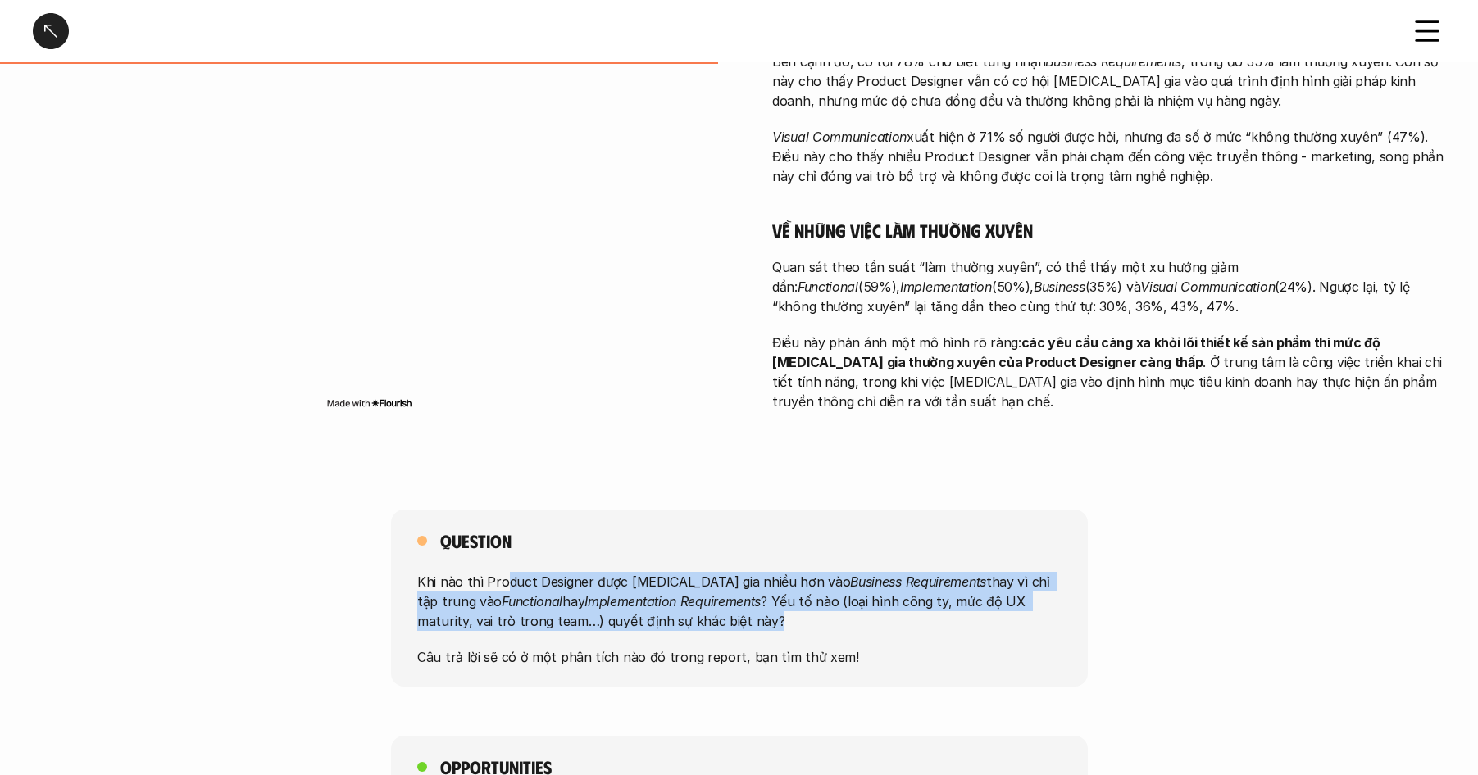
drag, startPoint x: 702, startPoint y: 582, endPoint x: 739, endPoint y: 582, distance: 36.9
click at [705, 582] on p "Khi nào thì Product Designer được [MEDICAL_DATA] gia nhiều hơn vào Business Req…" at bounding box center [739, 601] width 644 height 59
drag, startPoint x: 495, startPoint y: 551, endPoint x: 552, endPoint y: 559, distance: 57.1
click at [485, 572] on p "Khi nào thì Product Designer được [MEDICAL_DATA] gia nhiều hơn vào Business Req…" at bounding box center [739, 601] width 644 height 59
drag, startPoint x: 720, startPoint y: 590, endPoint x: 715, endPoint y: 600, distance: 11.0
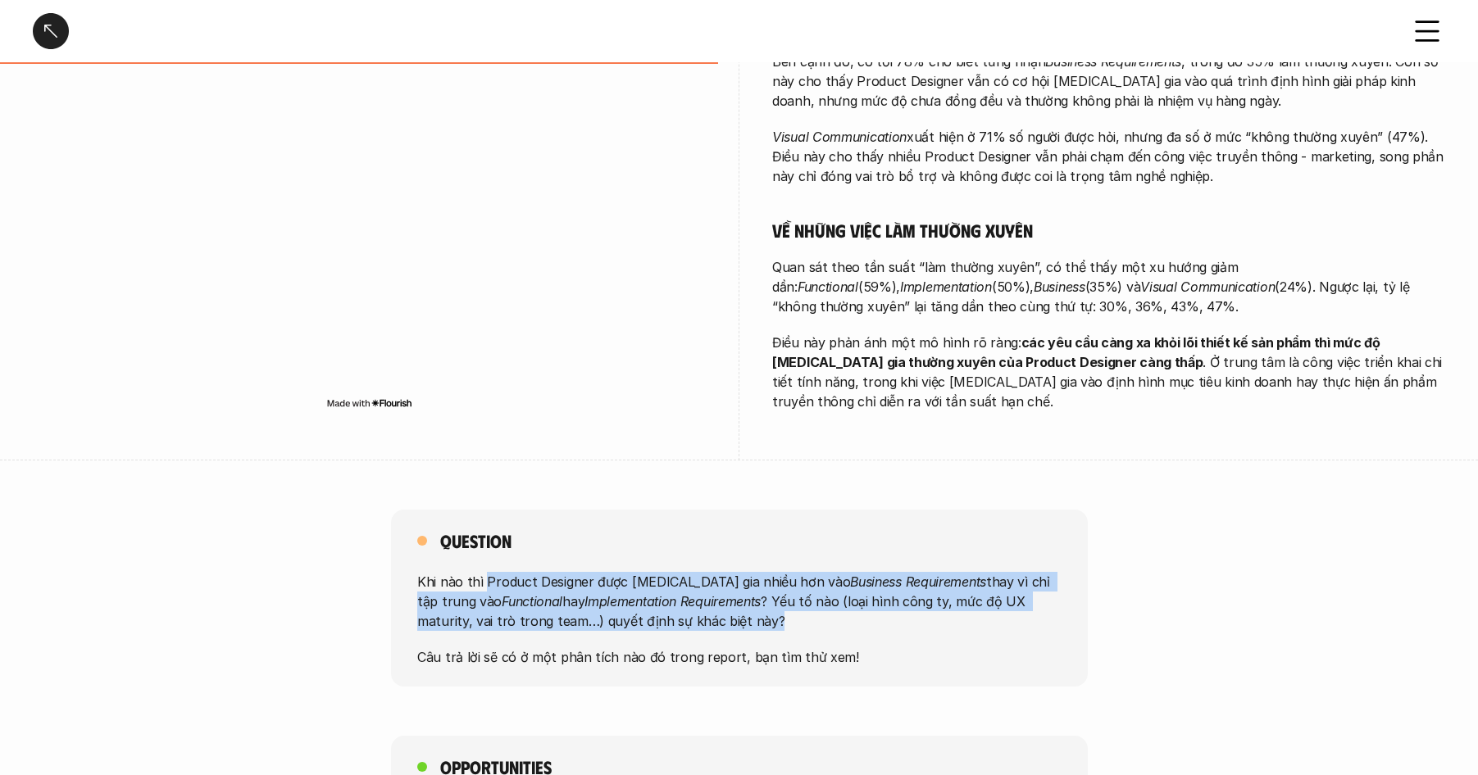
click at [720, 590] on p "Khi nào thì Product Designer được [MEDICAL_DATA] gia nhiều hơn vào Business Req…" at bounding box center [739, 601] width 644 height 59
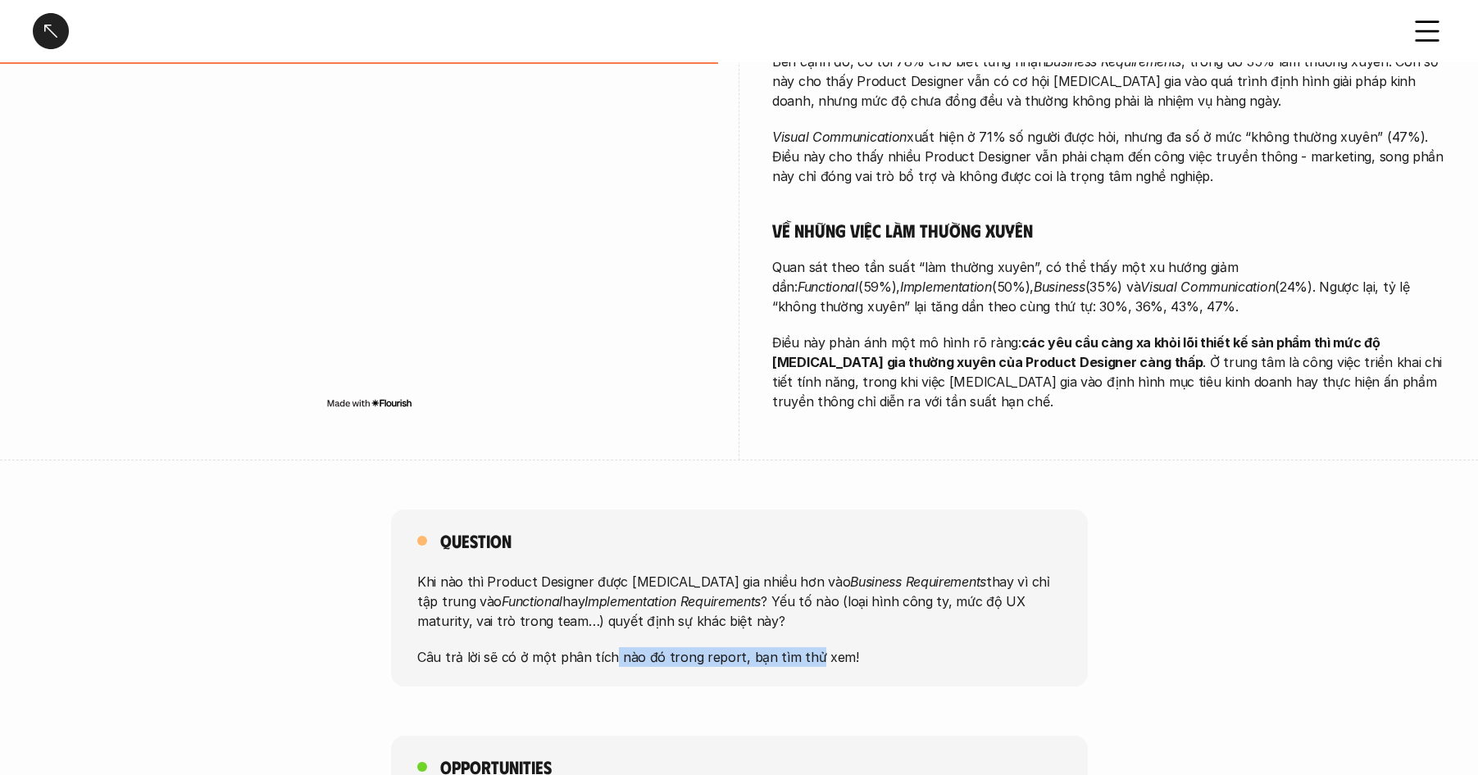
drag, startPoint x: 608, startPoint y: 611, endPoint x: 878, endPoint y: 624, distance: 270.0
click at [833, 647] on p "Câu trả lời sẽ có ở một phân tích nào đó trong report, bạn tìm thử xem!" at bounding box center [739, 657] width 644 height 20
click at [878, 647] on p "Câu trả lời sẽ có ở một phân tích nào đó trong report, bạn tìm thử xem!" at bounding box center [739, 657] width 644 height 20
drag
click at [498, 606] on div "Khi nào thì Product Designer được [MEDICAL_DATA] gia nhiều hơn vào Business Req…" at bounding box center [739, 619] width 644 height 95
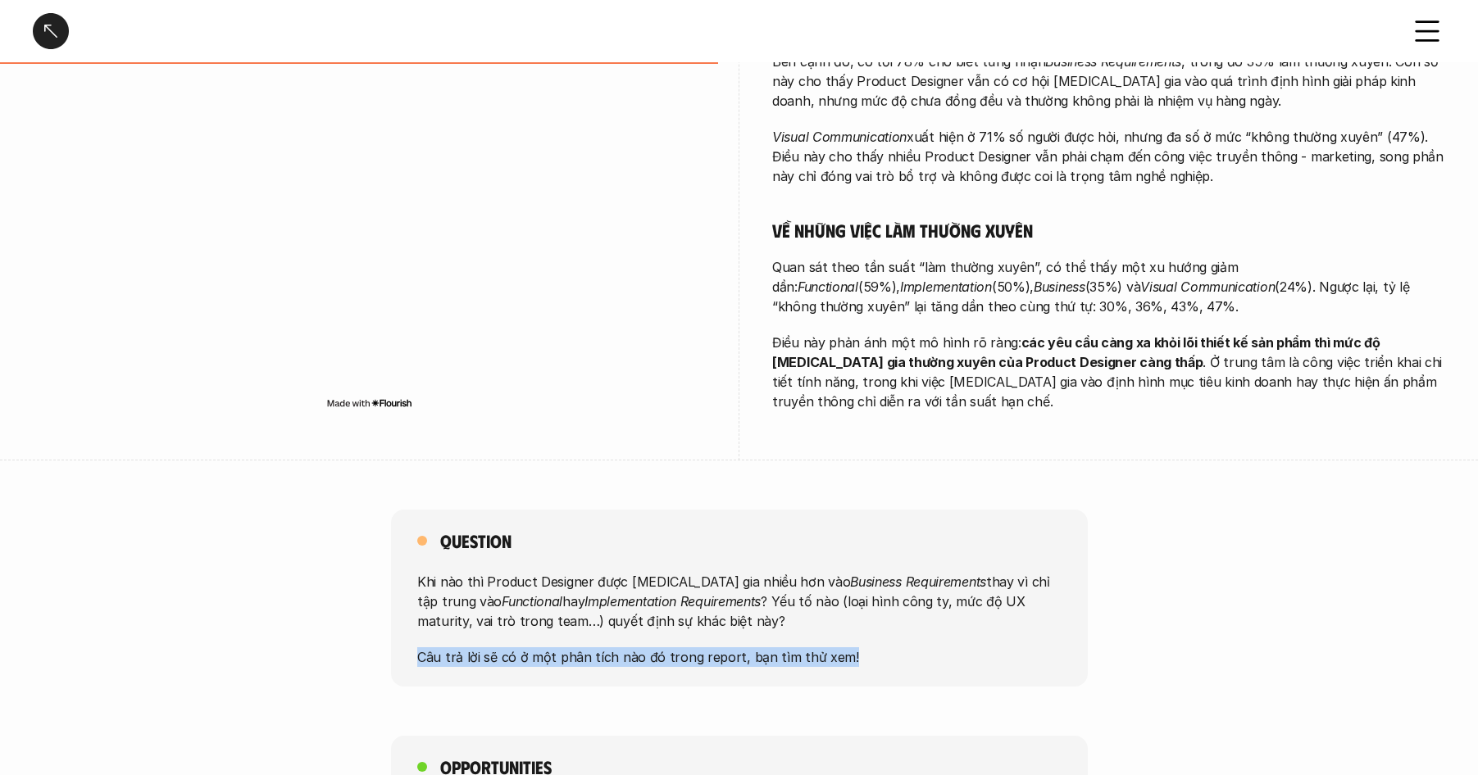
click at [487, 606] on div "Khi nào thì Product Designer được [MEDICAL_DATA] gia nhiều hơn vào Business Req…" at bounding box center [739, 619] width 644 height 95
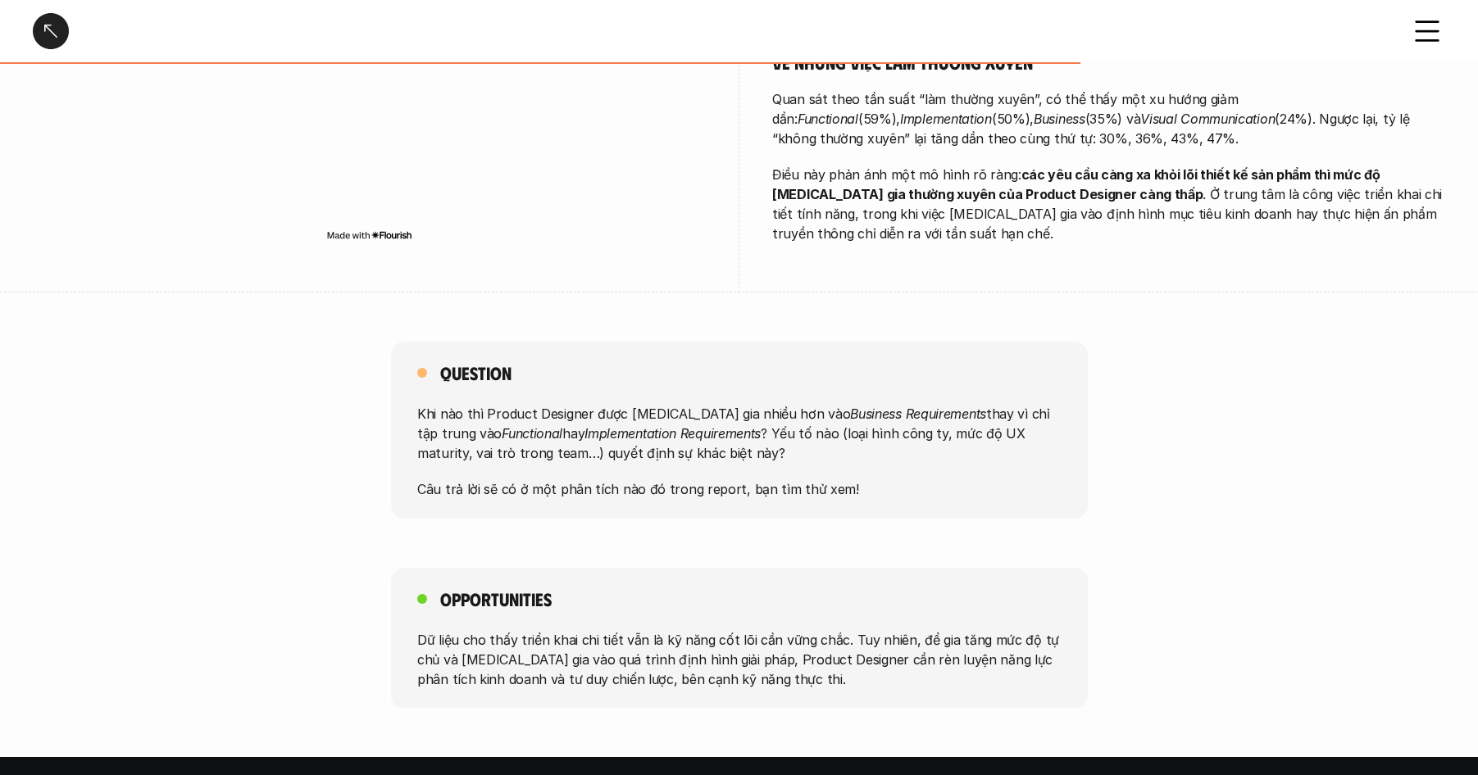
scroll to position [1112, 0]
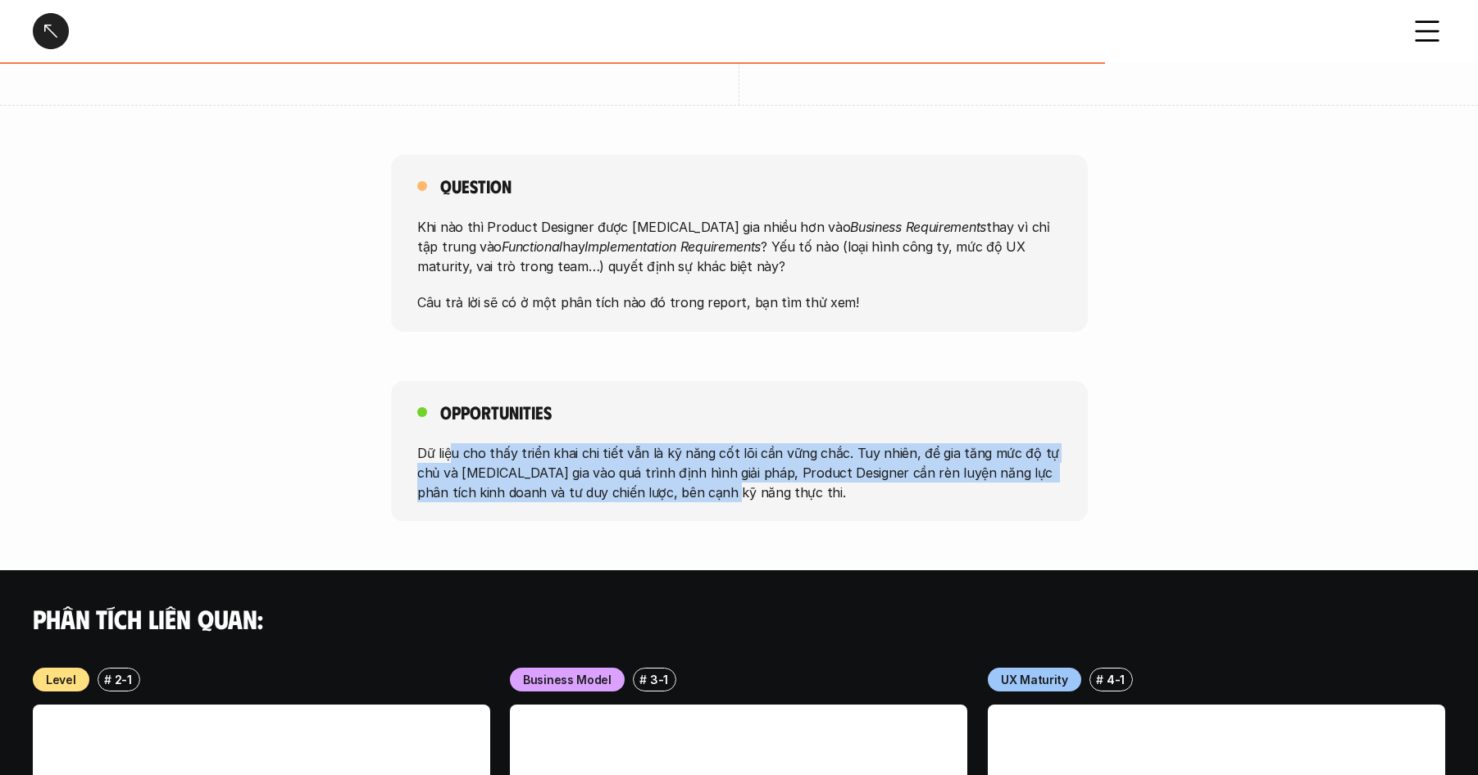
click at [706, 450] on p "Dữ liệu cho thấy triển khai chi tiết vẫn là kỹ năng cốt lõi cần vững chắc. Tuy …" at bounding box center [739, 472] width 644 height 59
click at [711, 450] on p "Dữ liệu cho thấy triển khai chi tiết vẫn là kỹ năng cốt lõi cần vững chắc. Tuy …" at bounding box center [739, 472] width 644 height 59
click at [535, 443] on p "Dữ liệu cho thấy triển khai chi tiết vẫn là kỹ năng cốt lõi cần vững chắc. Tuy …" at bounding box center [739, 472] width 644 height 59
click at [750, 455] on div "Opportunities Dữ liệu cho thấy triển khai chi tiết vẫn là kỹ năng cốt lõi cần v…" at bounding box center [739, 451] width 697 height 141
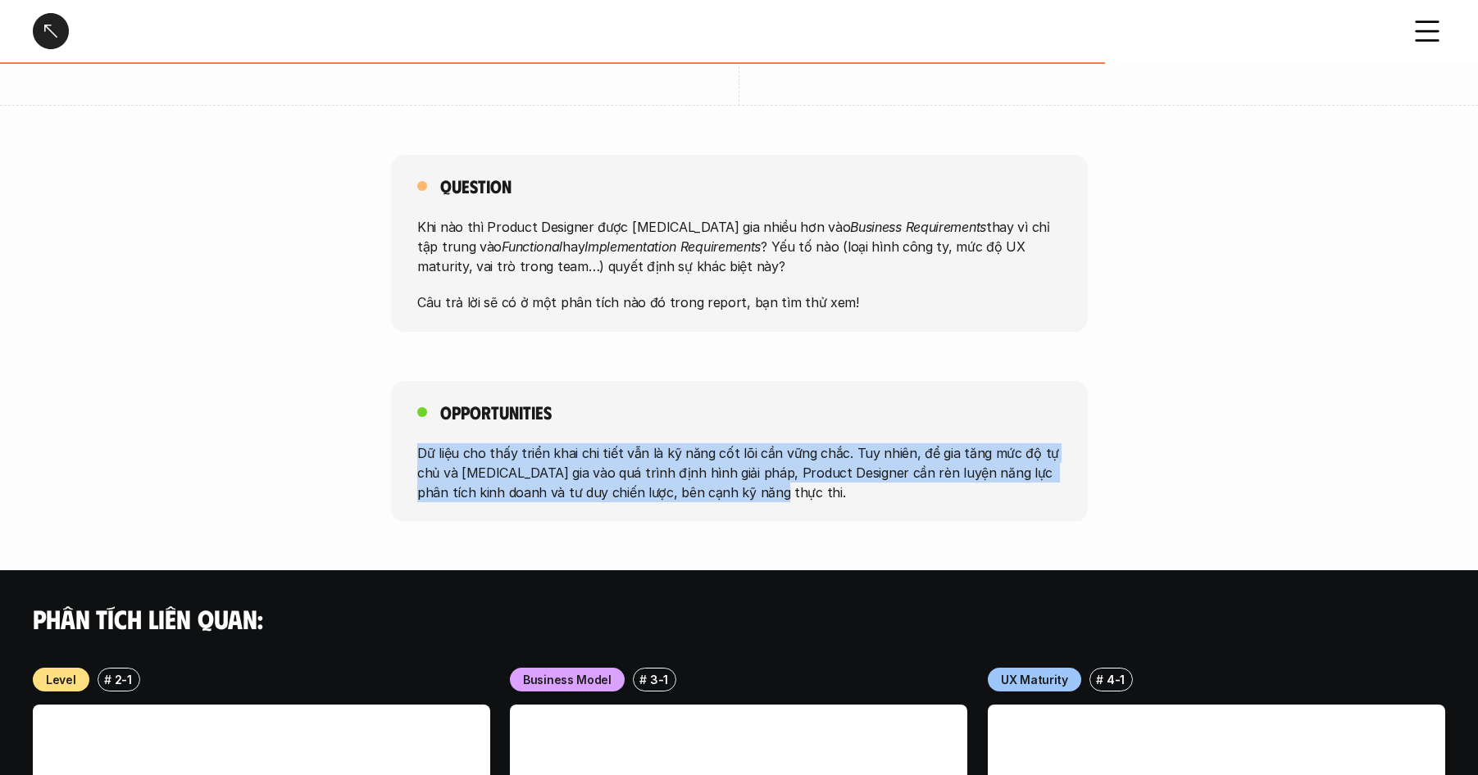
click at [753, 455] on p "Dữ liệu cho thấy triển khai chi tiết vẫn là kỹ năng cốt lõi cần vững chắc. Tuy …" at bounding box center [739, 472] width 644 height 59
click at [449, 443] on p "Dữ liệu cho thấy triển khai chi tiết vẫn là kỹ năng cốt lõi cần vững chắc. Tuy …" at bounding box center [739, 472] width 644 height 59
click at [834, 471] on div "Opportunities Dữ liệu cho thấy triển khai chi tiết vẫn là kỹ năng cốt lõi cần v…" at bounding box center [739, 451] width 697 height 141
click at [835, 471] on div "Opportunities Dữ liệu cho thấy triển khai chi tiết vẫn là kỹ năng cốt lõi cần v…" at bounding box center [739, 451] width 697 height 141
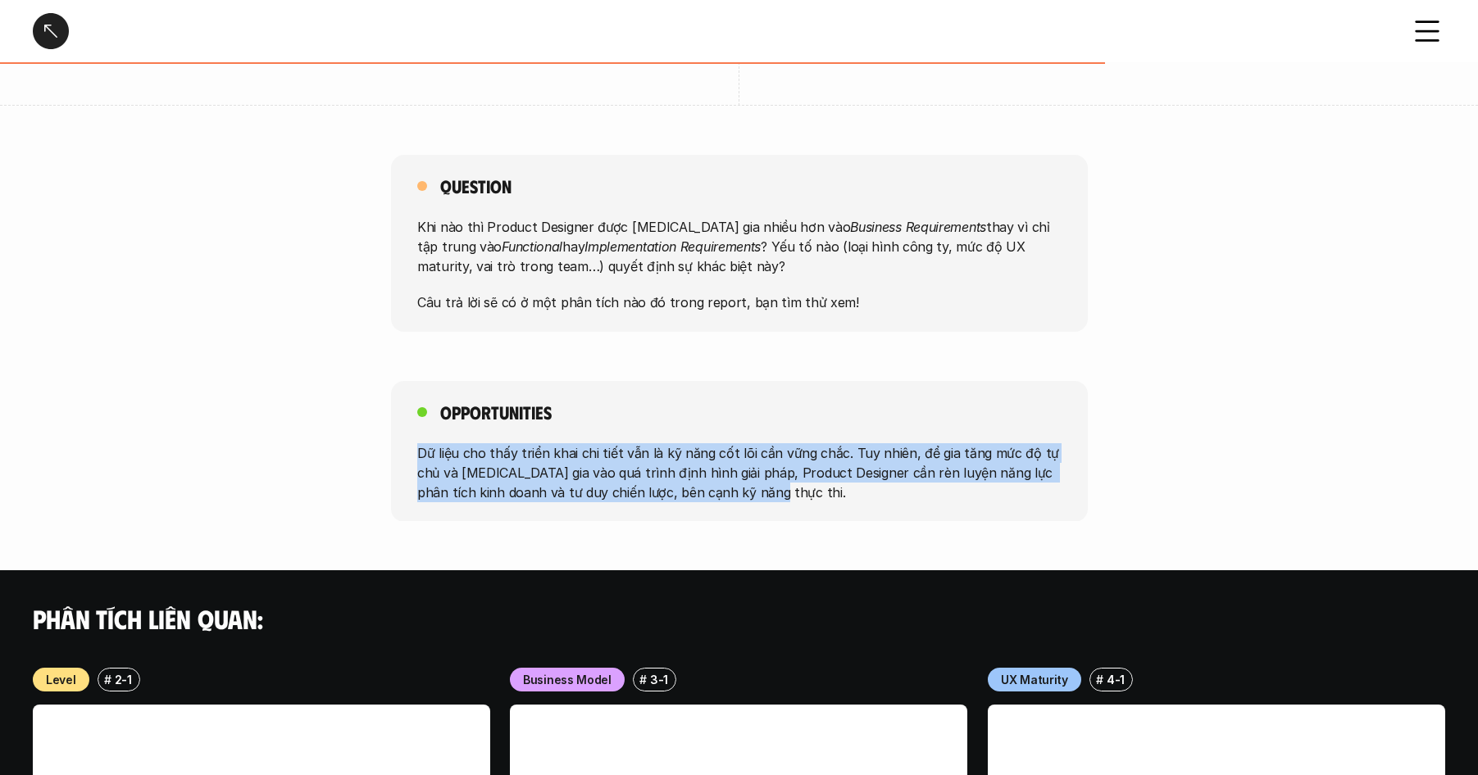
click at [411, 404] on div "Opportunities Dữ liệu cho thấy triển khai chi tiết vẫn là kỹ năng cốt lõi cần v…" at bounding box center [739, 451] width 697 height 141
click at [811, 449] on div "Opportunities Dữ liệu cho thấy triển khai chi tiết vẫn là kỹ năng cốt lõi cần v…" at bounding box center [739, 451] width 697 height 141
click at [821, 449] on p "Dữ liệu cho thấy triển khai chi tiết vẫn là kỹ năng cốt lõi cần vững chắc. Tuy …" at bounding box center [739, 472] width 644 height 59
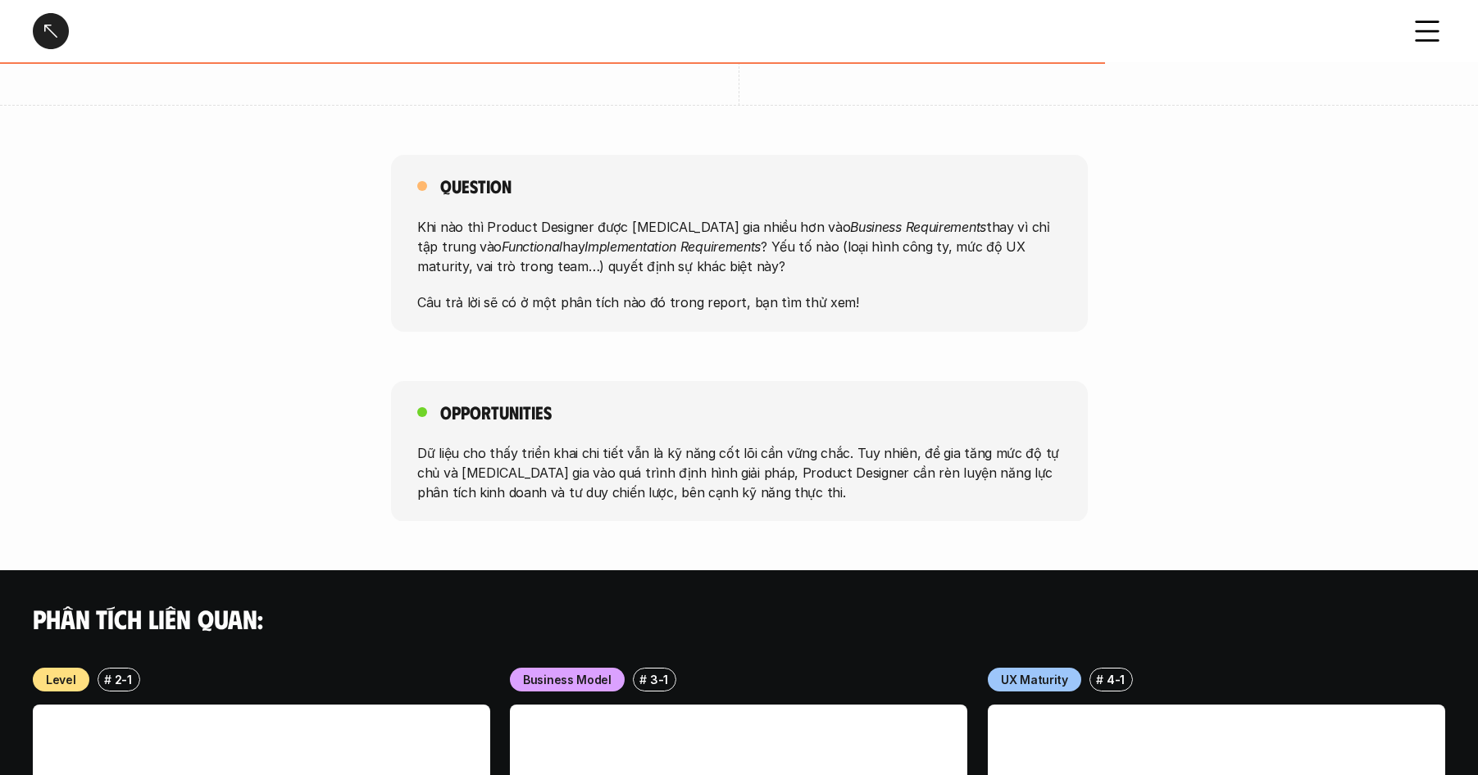
click at [425, 443] on p "Dữ liệu cho thấy triển khai chi tiết vẫn là kỹ năng cốt lõi cần vững chắc. Tuy …" at bounding box center [739, 472] width 644 height 59
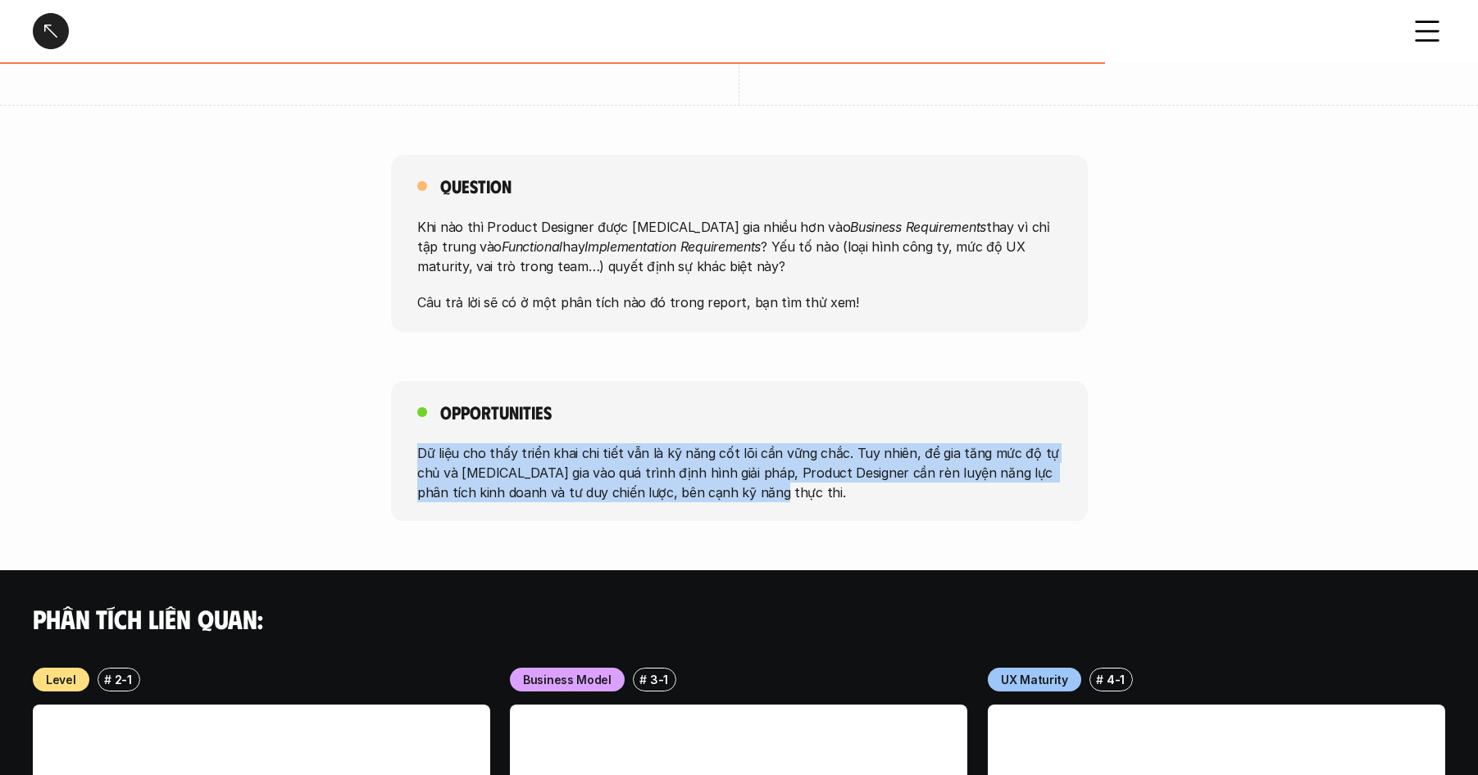
click at [796, 456] on div "Opportunities Dữ liệu cho thấy triển khai chi tiết vẫn là kỹ năng cốt lõi cần v…" at bounding box center [739, 451] width 697 height 141
click at [796, 456] on p "Dữ liệu cho thấy triển khai chi tiết vẫn là kỹ năng cốt lõi cần vững chắc. Tuy …" at bounding box center [739, 472] width 644 height 59
click at [412, 409] on div "Opportunities Dữ liệu cho thấy triển khai chi tiết vẫn là kỹ năng cốt lõi cần v…" at bounding box center [739, 451] width 697 height 141
click at [770, 459] on div "Opportunities Dữ liệu cho thấy triển khai chi tiết vẫn là kỹ năng cốt lõi cần v…" at bounding box center [739, 451] width 697 height 141
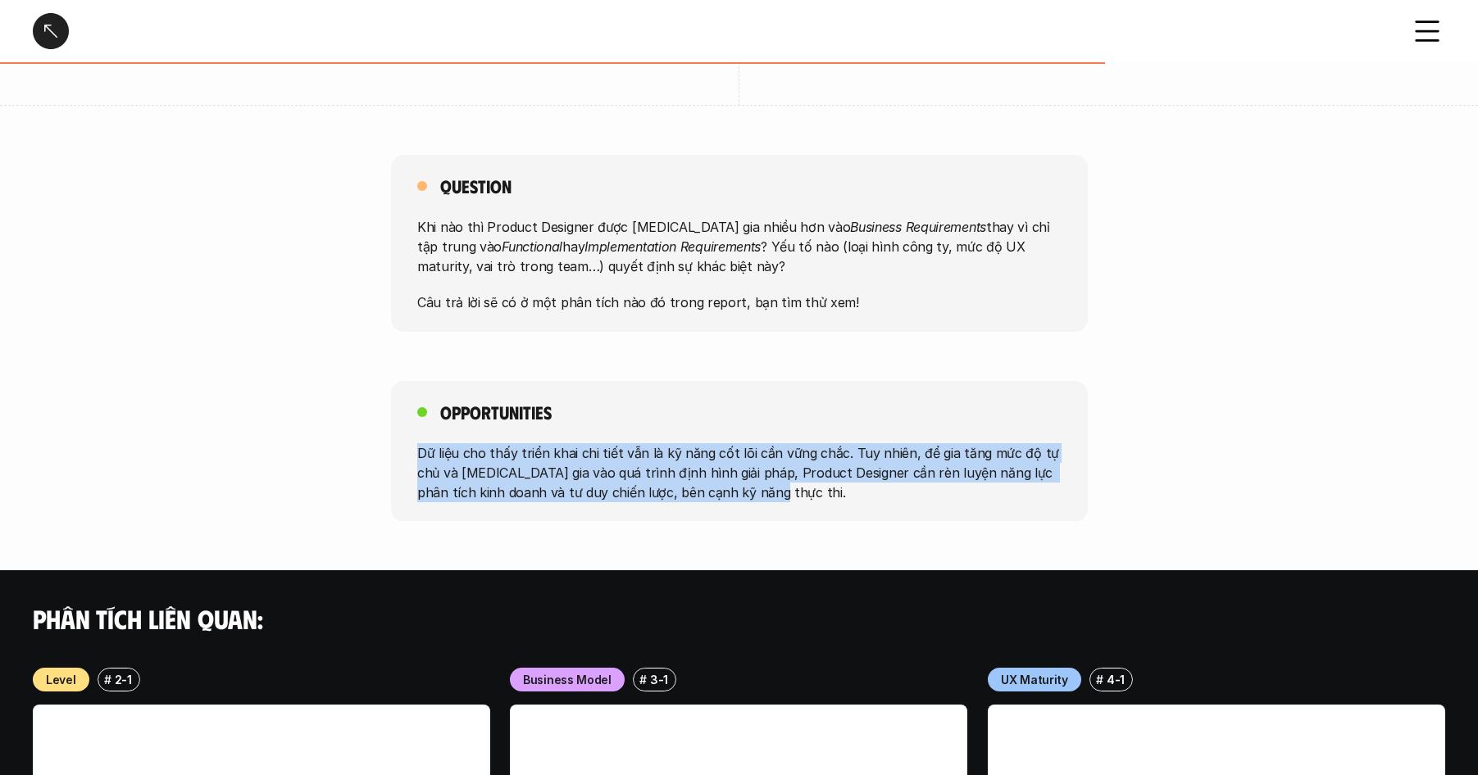
click at [774, 458] on p "Dữ liệu cho thấy triển khai chi tiết vẫn là kỹ năng cốt lõi cần vững chắc. Tuy …" at bounding box center [739, 472] width 644 height 59
click at [453, 443] on p "Dữ liệu cho thấy triển khai chi tiết vẫn là kỹ năng cốt lõi cần vững chắc. Tuy …" at bounding box center [739, 472] width 644 height 59
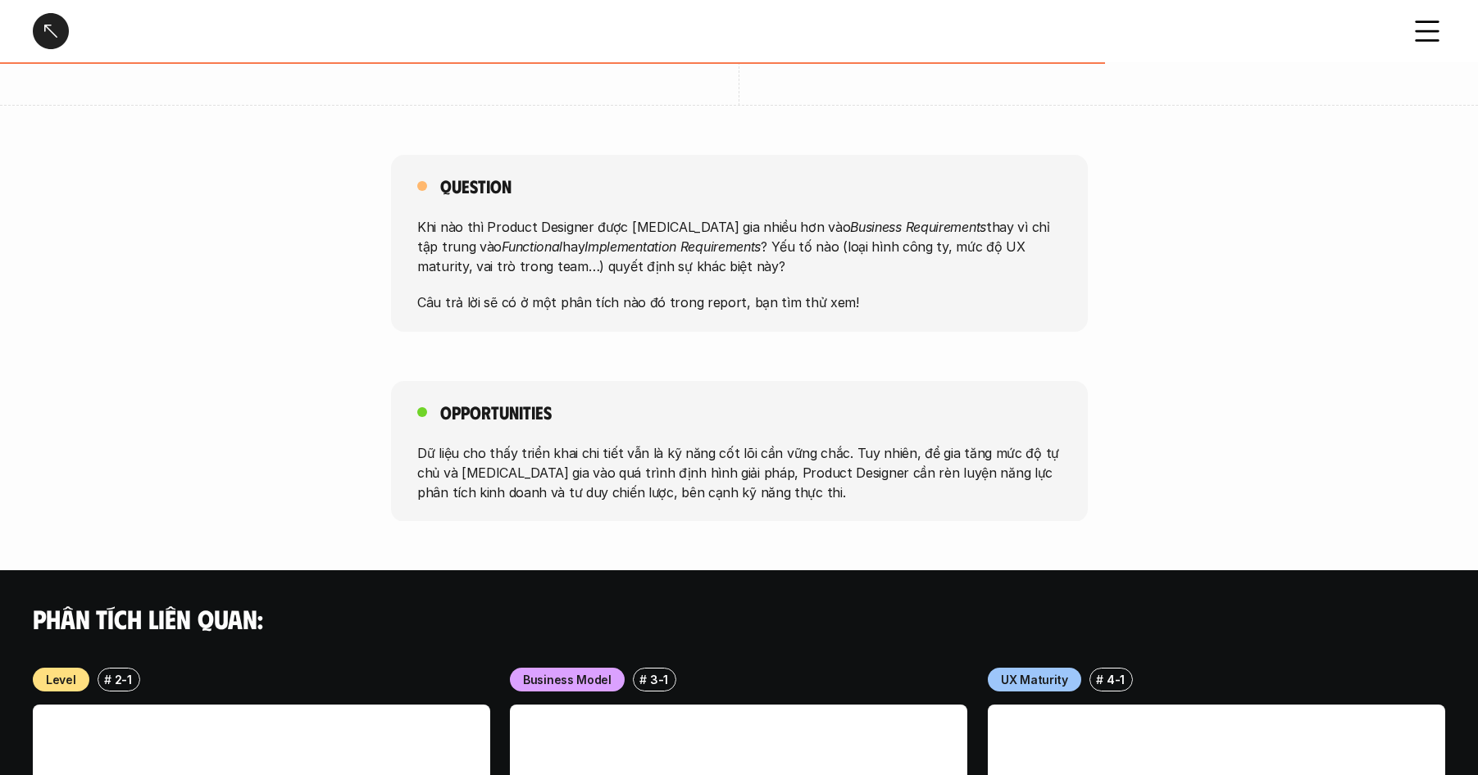
click at [453, 443] on p "Dữ liệu cho thấy triển khai chi tiết vẫn là kỹ năng cốt lõi cần vững chắc. Tuy …" at bounding box center [739, 472] width 644 height 59
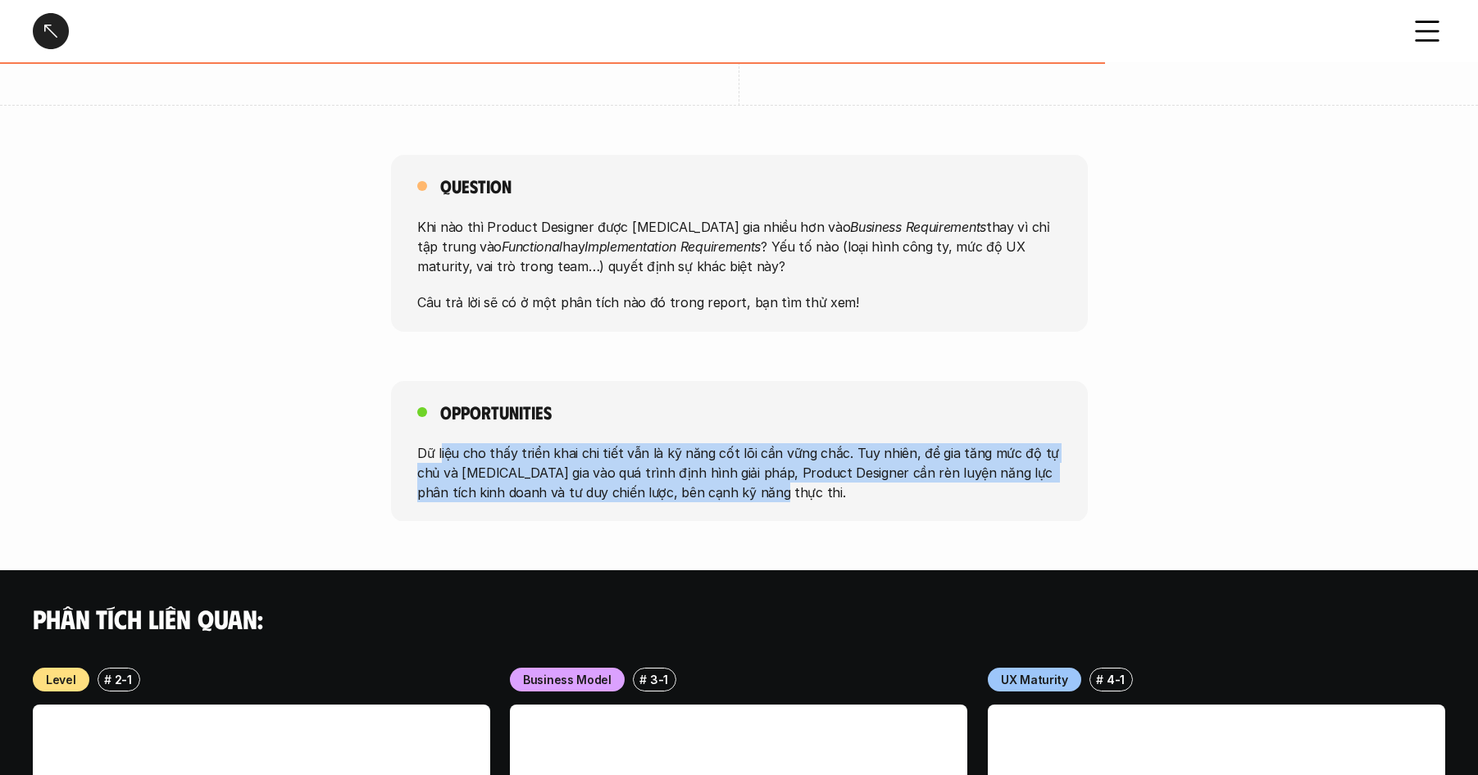
click at [787, 461] on p "Dữ liệu cho thấy triển khai chi tiết vẫn là kỹ năng cốt lõi cần vững chắc. Tuy …" at bounding box center [739, 472] width 644 height 59
click at [436, 443] on p "Dữ liệu cho thấy triển khai chi tiết vẫn là kỹ năng cốt lõi cần vững chắc. Tuy …" at bounding box center [739, 472] width 644 height 59
click at [795, 457] on p "Dữ liệu cho thấy triển khai chi tiết vẫn là kỹ năng cốt lõi cần vững chắc. Tuy …" at bounding box center [739, 472] width 644 height 59
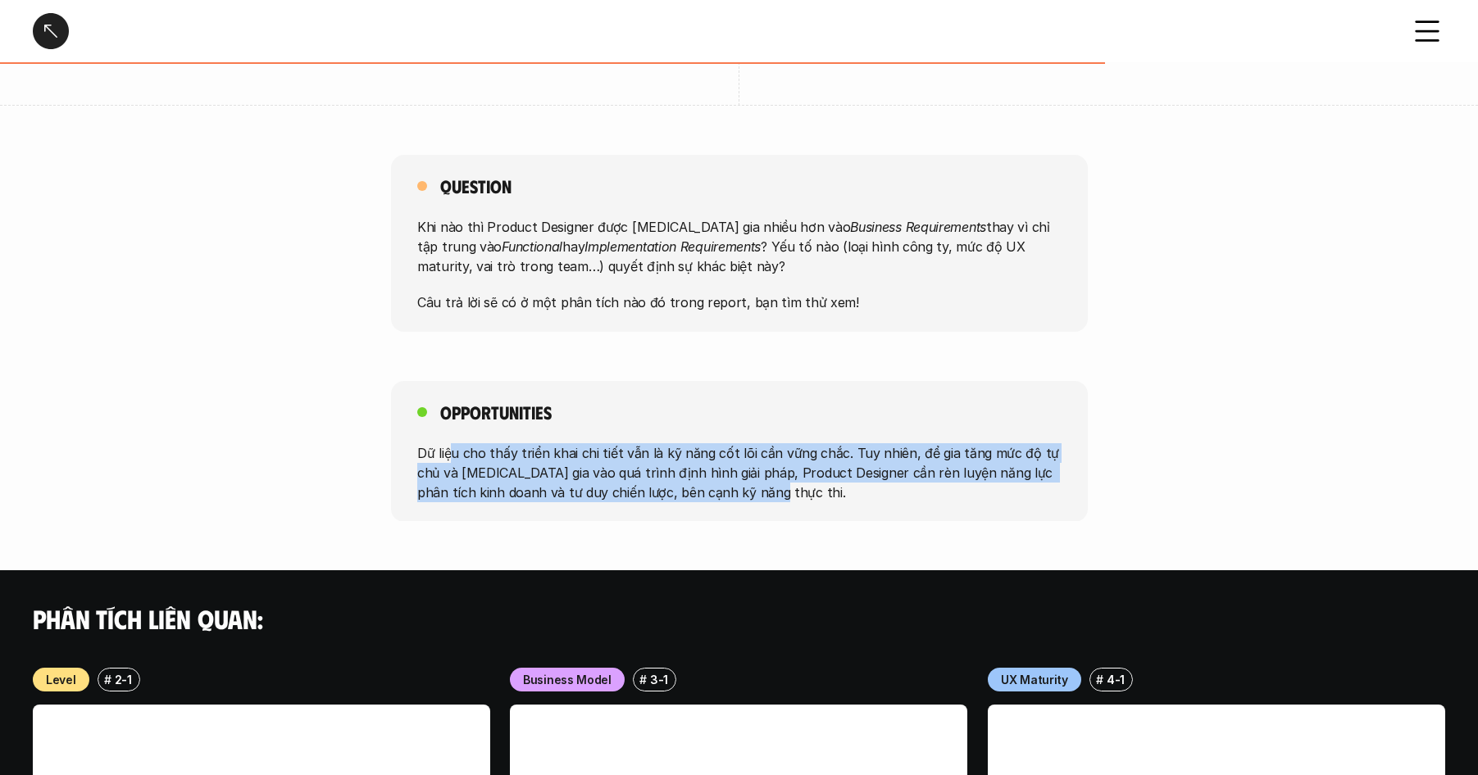
click at [793, 457] on p "Dữ liệu cho thấy triển khai chi tiết vẫn là kỹ năng cốt lõi cần vững chắc. Tuy …" at bounding box center [739, 472] width 644 height 59
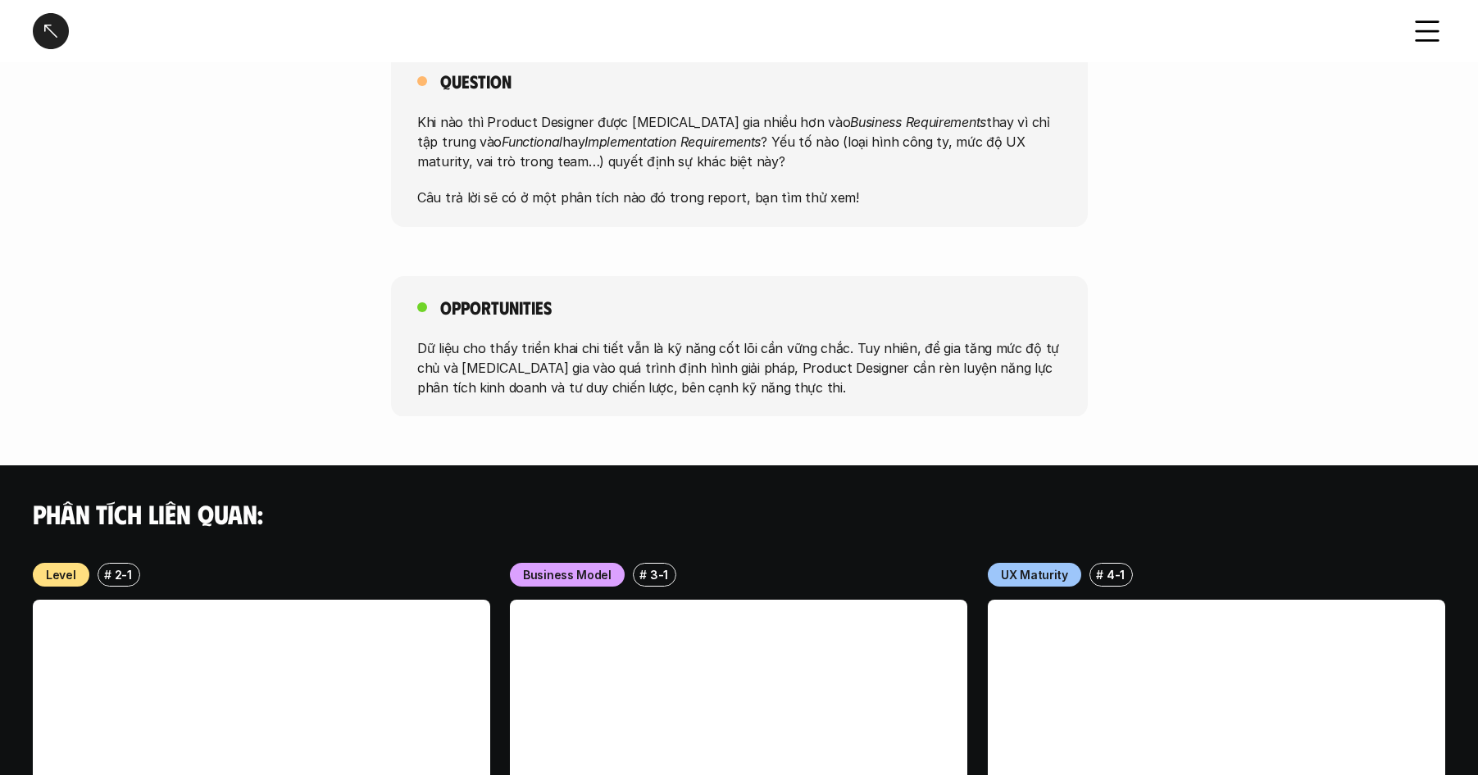
scroll to position [1182, 0]
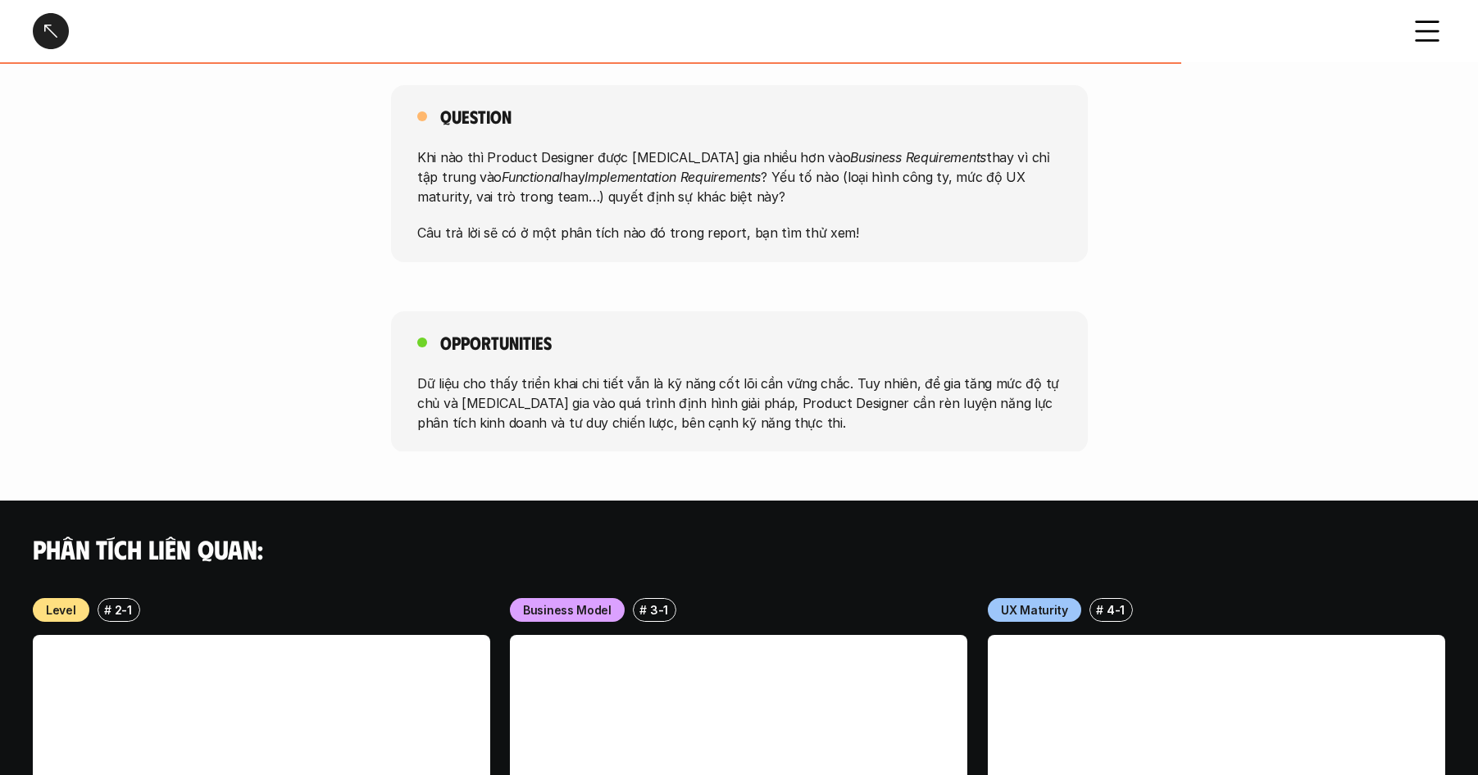
click at [48, 28] on div at bounding box center [51, 31] width 36 height 36
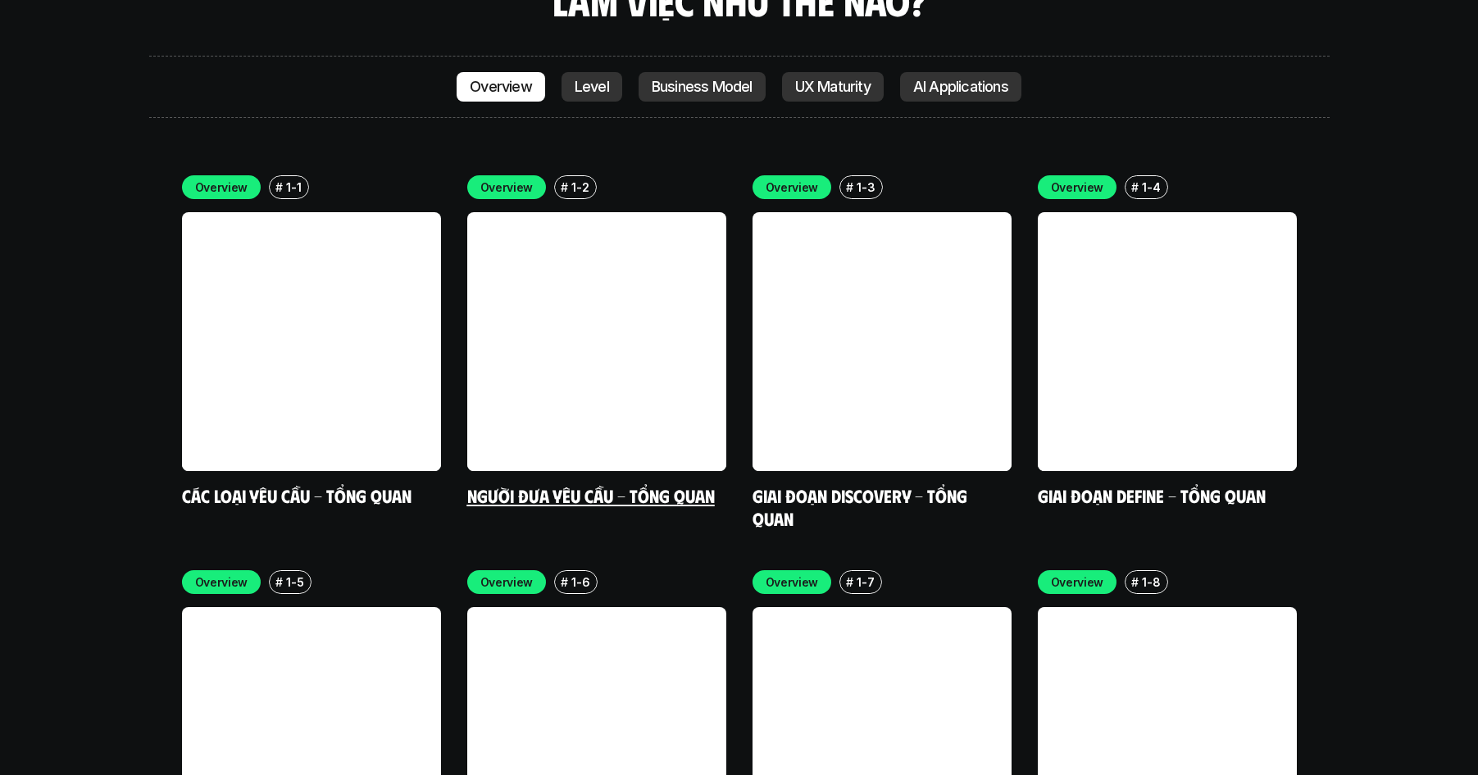
scroll to position [4747, 0]
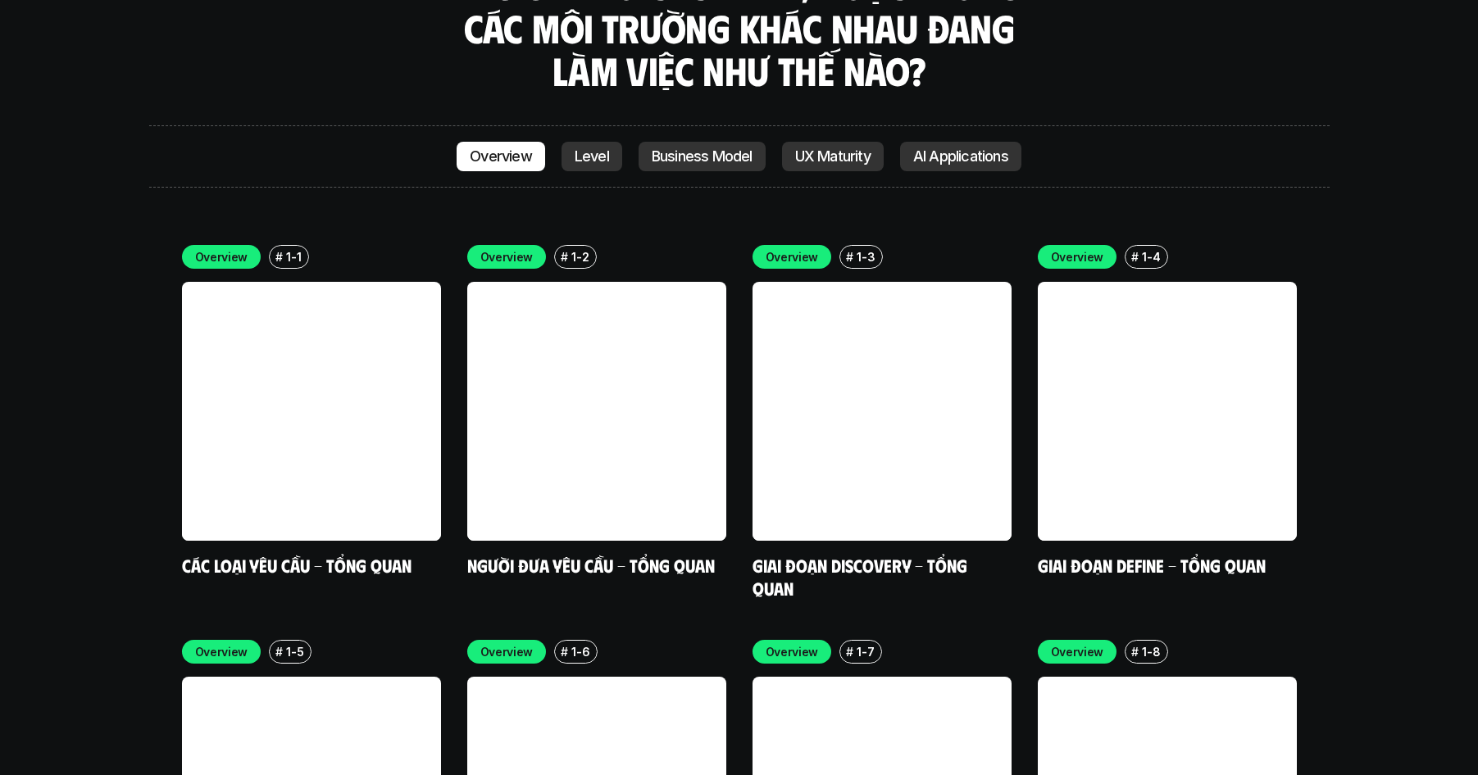
click at [693, 148] on p "Business Model" at bounding box center [702, 156] width 101 height 16
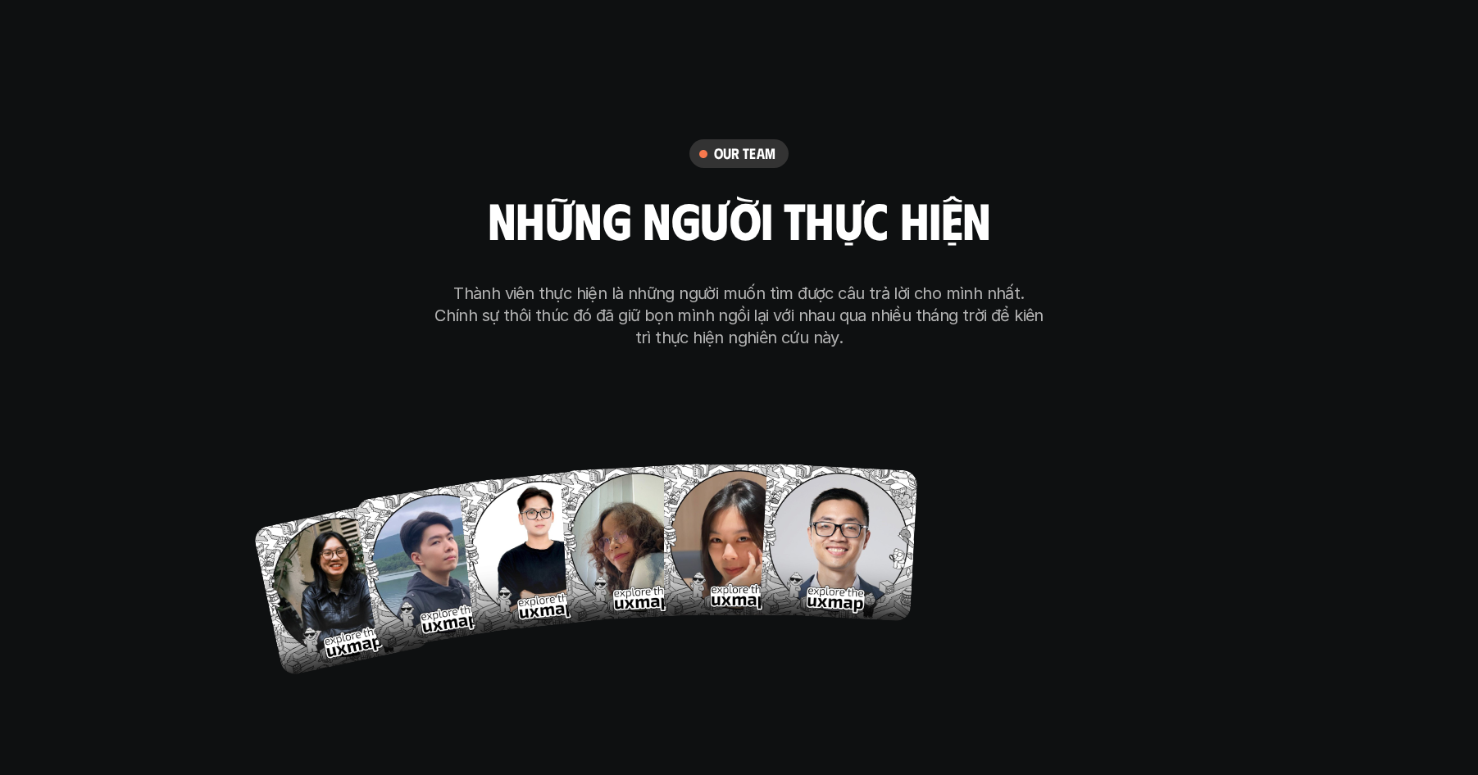
scroll to position [9400, 0]
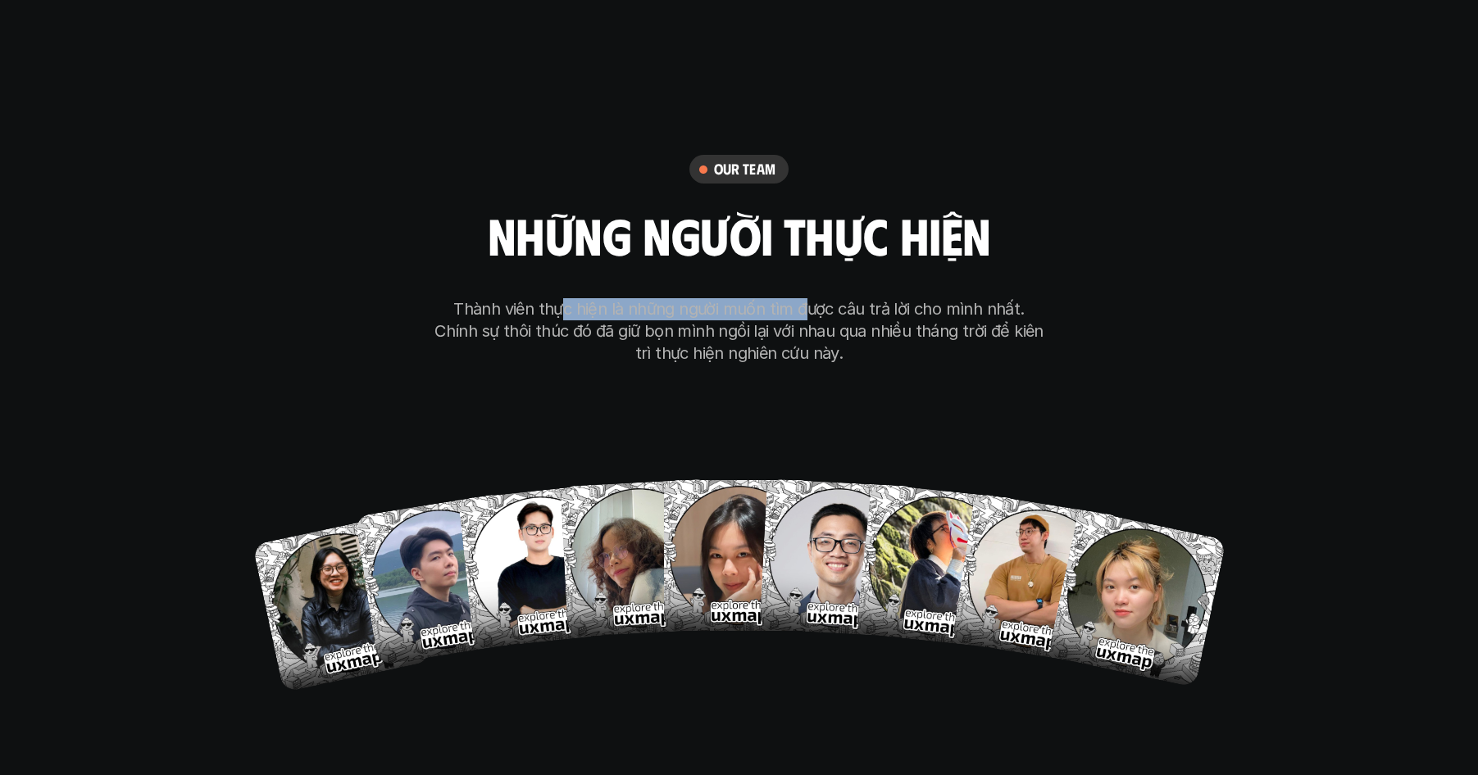
click at [782, 298] on p "Thành viên thực hiện là những người muốn tìm được câu trả lời cho mình nhất. Ch…" at bounding box center [739, 331] width 615 height 66
click at [835, 298] on p "Thành viên thực hiện là những người muốn tìm được câu trả lời cho mình nhất. Ch…" at bounding box center [739, 331] width 615 height 66
click at [697, 298] on p "Thành viên thực hiện là những người muốn tìm được câu trả lời cho mình nhất. Ch…" at bounding box center [739, 331] width 615 height 66
click at [628, 298] on p "Thành viên thực hiện là những người muốn tìm được câu trả lời cho mình nhất. Ch…" at bounding box center [739, 331] width 615 height 66
click at [946, 298] on p "Thành viên thực hiện là những người muốn tìm được câu trả lời cho mình nhất. Ch…" at bounding box center [739, 331] width 615 height 66
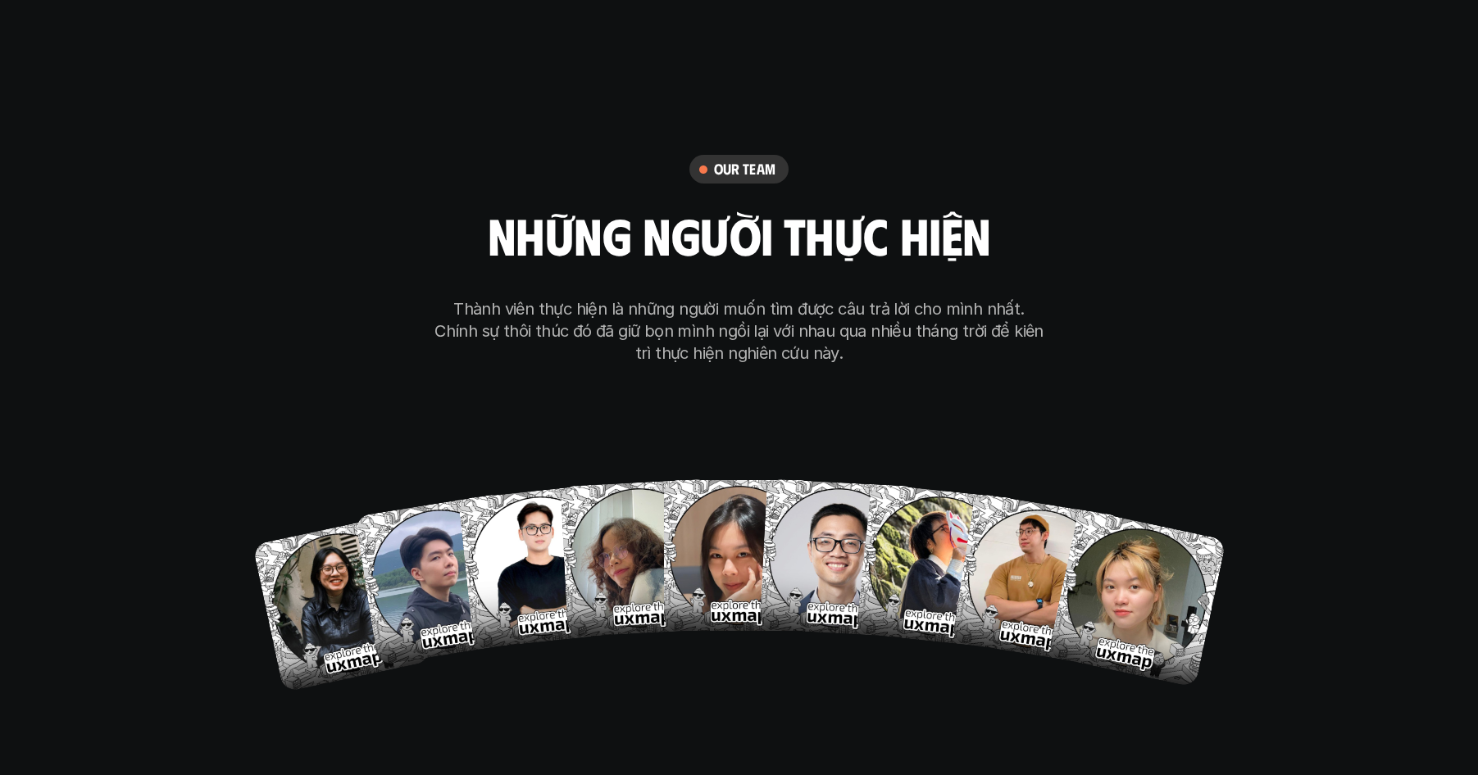
click at [484, 298] on p "Thành viên thực hiện là những người muốn tìm được câu trả lời cho mình nhất. Ch…" at bounding box center [739, 331] width 615 height 66
click at [743, 298] on p "Thành viên thực hiện là những người muốn tìm được câu trả lời cho mình nhất. Ch…" at bounding box center [739, 331] width 615 height 66
click at [775, 298] on p "Thành viên thực hiện là những người muốn tìm được câu trả lời cho mình nhất. Ch…" at bounding box center [739, 331] width 615 height 66
click at [622, 298] on p "Thành viên thực hiện là những người muốn tìm được câu trả lời cho mình nhất. Ch…" at bounding box center [739, 331] width 615 height 66
click at [549, 298] on p "Thành viên thực hiện là những người muốn tìm được câu trả lời cho mình nhất. Ch…" at bounding box center [739, 331] width 615 height 66
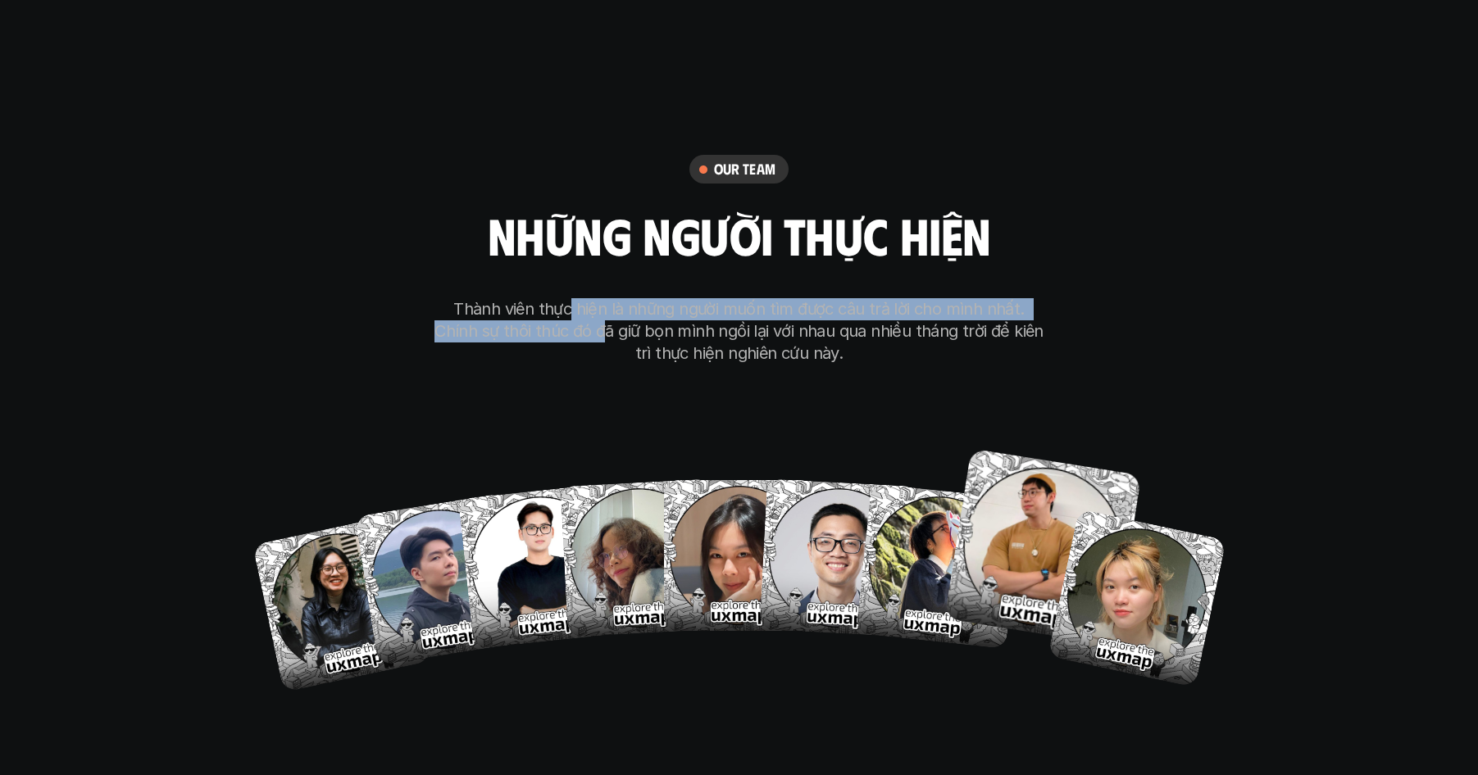
click at [1013, 449] on img at bounding box center [1042, 547] width 197 height 197
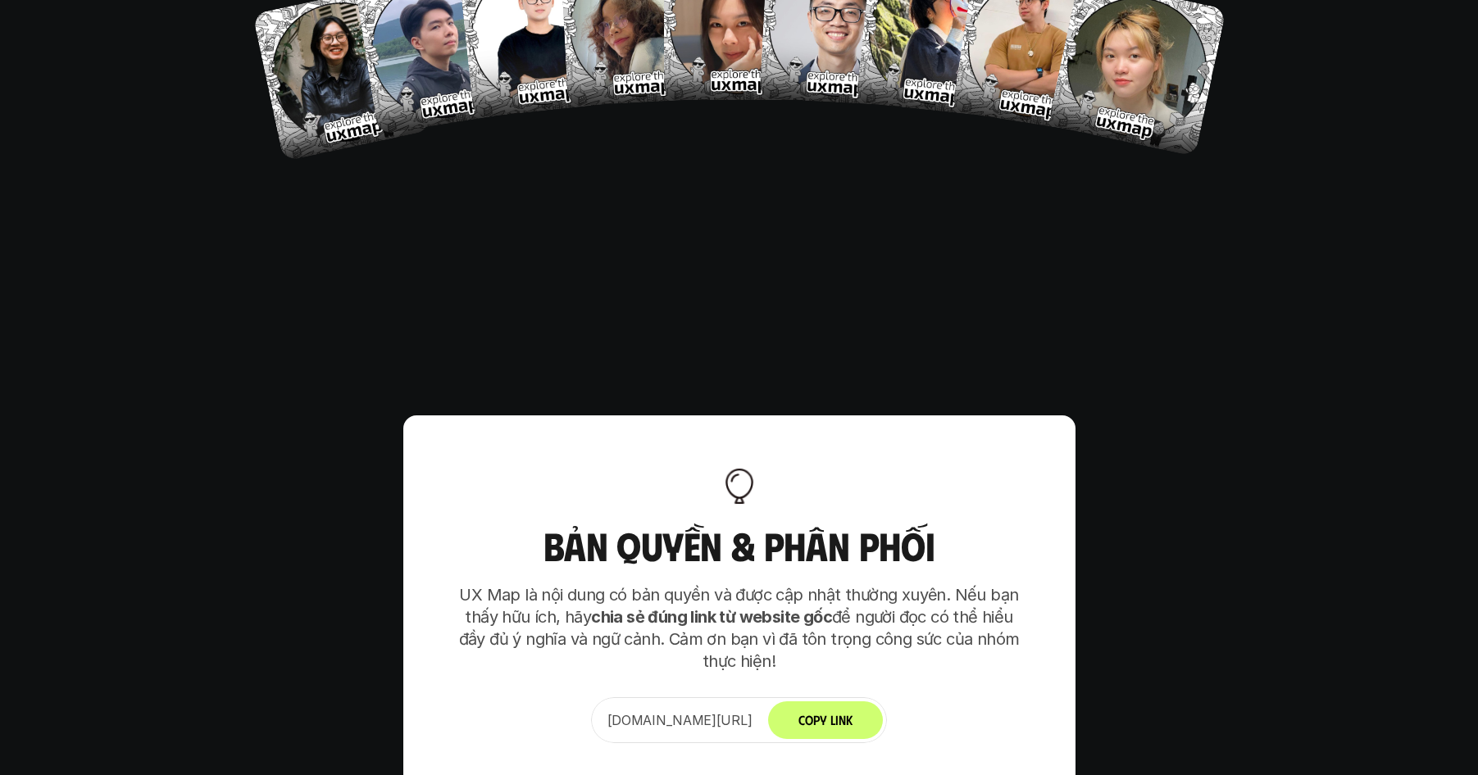
scroll to position [9989, 0]
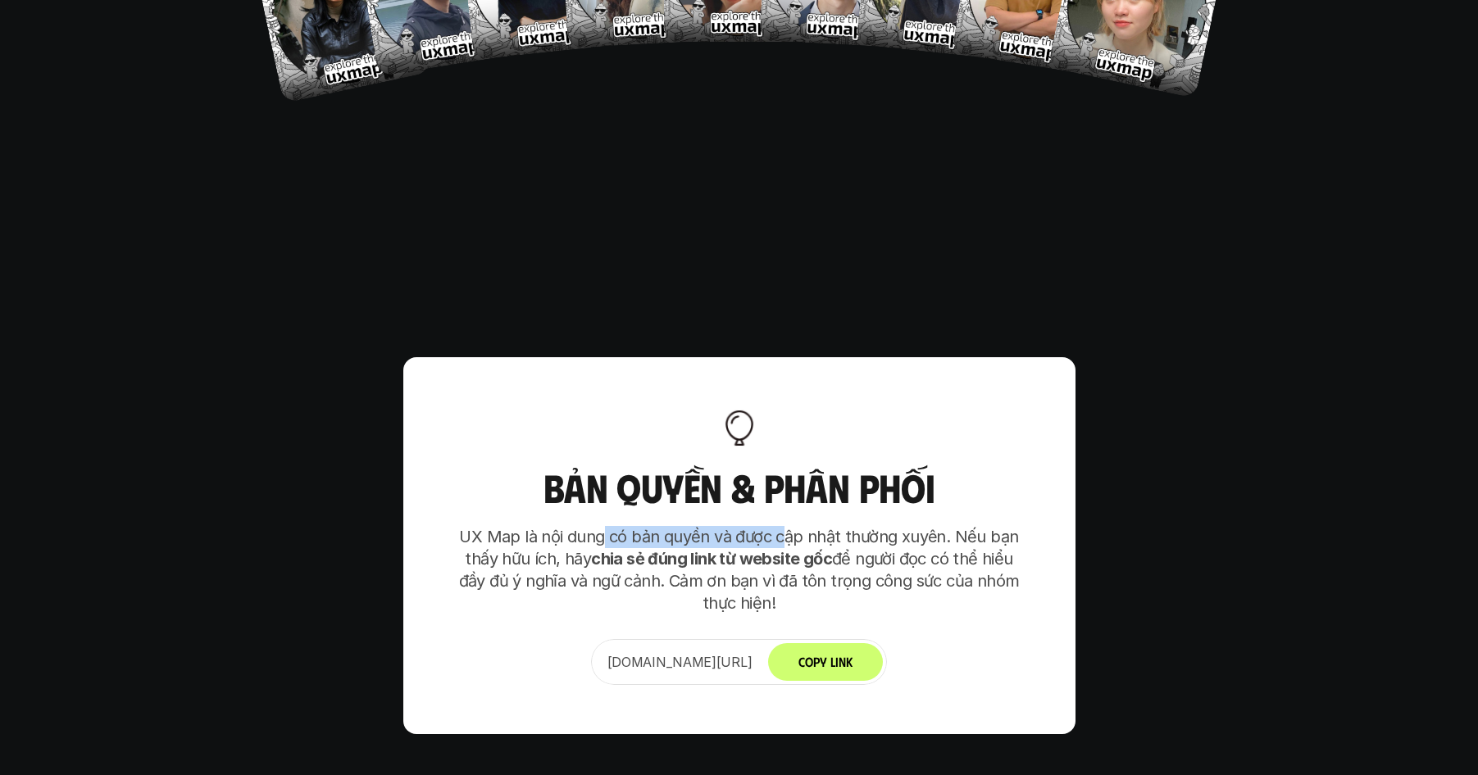
drag, startPoint x: 631, startPoint y: 437, endPoint x: 798, endPoint y: 434, distance: 167.2
click at [783, 526] on p "UX Map là nội dung có bản quyền và được cập nhật thường xuyên. Nếu bạn thấy hữu…" at bounding box center [739, 570] width 574 height 89
drag, startPoint x: 833, startPoint y: 436, endPoint x: 947, endPoint y: 444, distance: 115.0
click at [943, 526] on p "UX Map là nội dung có bản quyền và được cập nhật thường xuyên. Nếu bạn thấy hữu…" at bounding box center [739, 570] width 574 height 89
click at [983, 526] on p "UX Map là nội dung có bản quyền và được cập nhật thường xuyên. Nếu bạn thấy hữu…" at bounding box center [739, 570] width 574 height 89
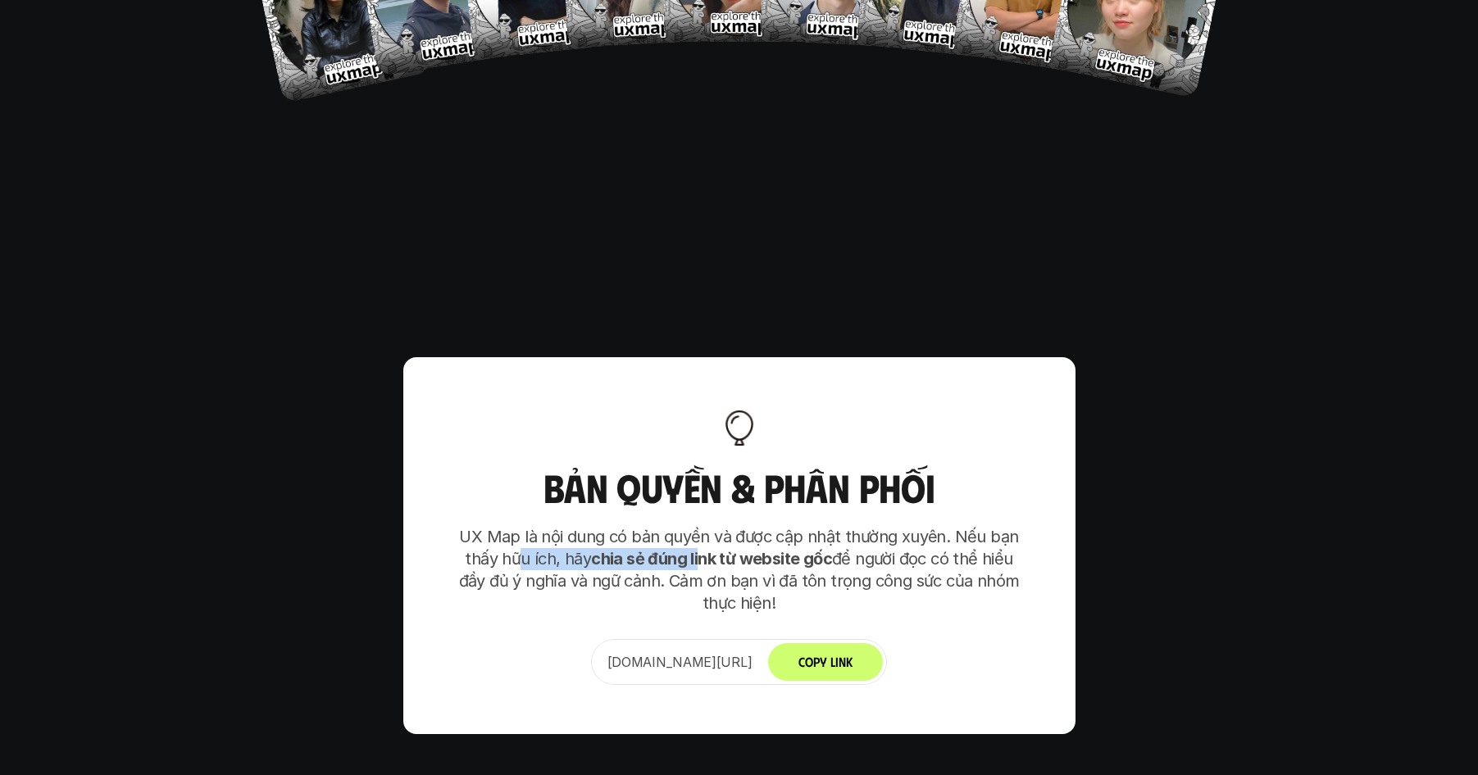
drag, startPoint x: 599, startPoint y: 460, endPoint x: 701, endPoint y: 462, distance: 101.7
click at [701, 526] on p "UX Map là nội dung có bản quyền và được cập nhật thường xuyên. Nếu bạn thấy hữu…" at bounding box center [739, 570] width 574 height 89
drag, startPoint x: 742, startPoint y: 462, endPoint x: 806, endPoint y: 461, distance: 64.8
click at [806, 549] on strong "chia sẻ đúng link từ website gốc" at bounding box center [711, 559] width 241 height 20
click at [874, 526] on p "UX Map là nội dung có bản quyền và được cập nhật thường xuyên. Nếu bạn thấy hữu…" at bounding box center [739, 570] width 574 height 89
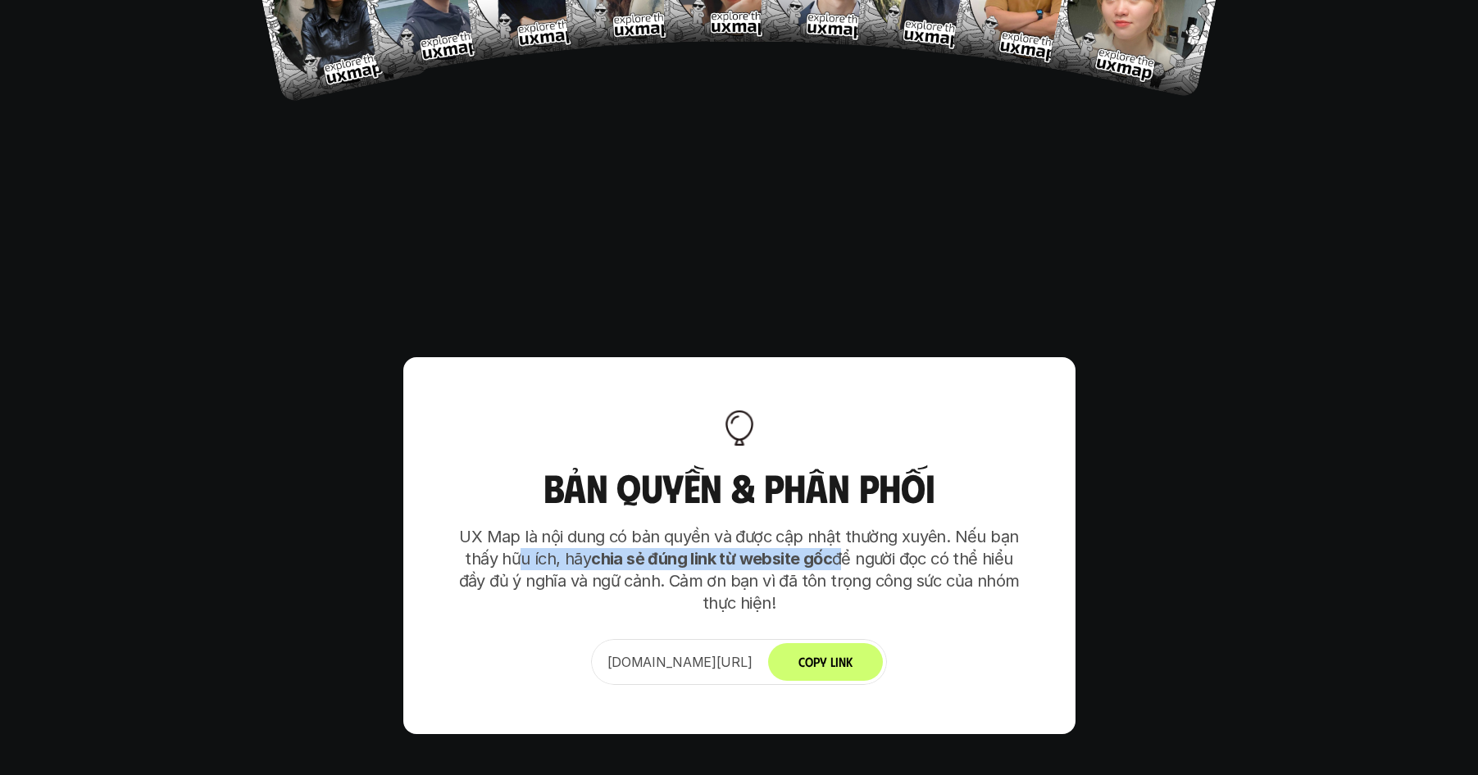
drag, startPoint x: 638, startPoint y: 457, endPoint x: 505, endPoint y: 453, distance: 133.7
click at [508, 526] on p "UX Map là nội dung có bản quyền và được cập nhật thường xuyên. Nếu bạn thấy hữu…" at bounding box center [739, 570] width 574 height 89
click at [821, 526] on p "UX Map là nội dung có bản quyền và được cập nhật thường xuyên. Nếu bạn thấy hữu…" at bounding box center [739, 570] width 574 height 89
drag, startPoint x: 553, startPoint y: 481, endPoint x: 684, endPoint y: 484, distance: 131.2
click at [675, 526] on p "UX Map là nội dung có bản quyền và được cập nhật thường xuyên. Nếu bạn thấy hữu…" at bounding box center [739, 570] width 574 height 89
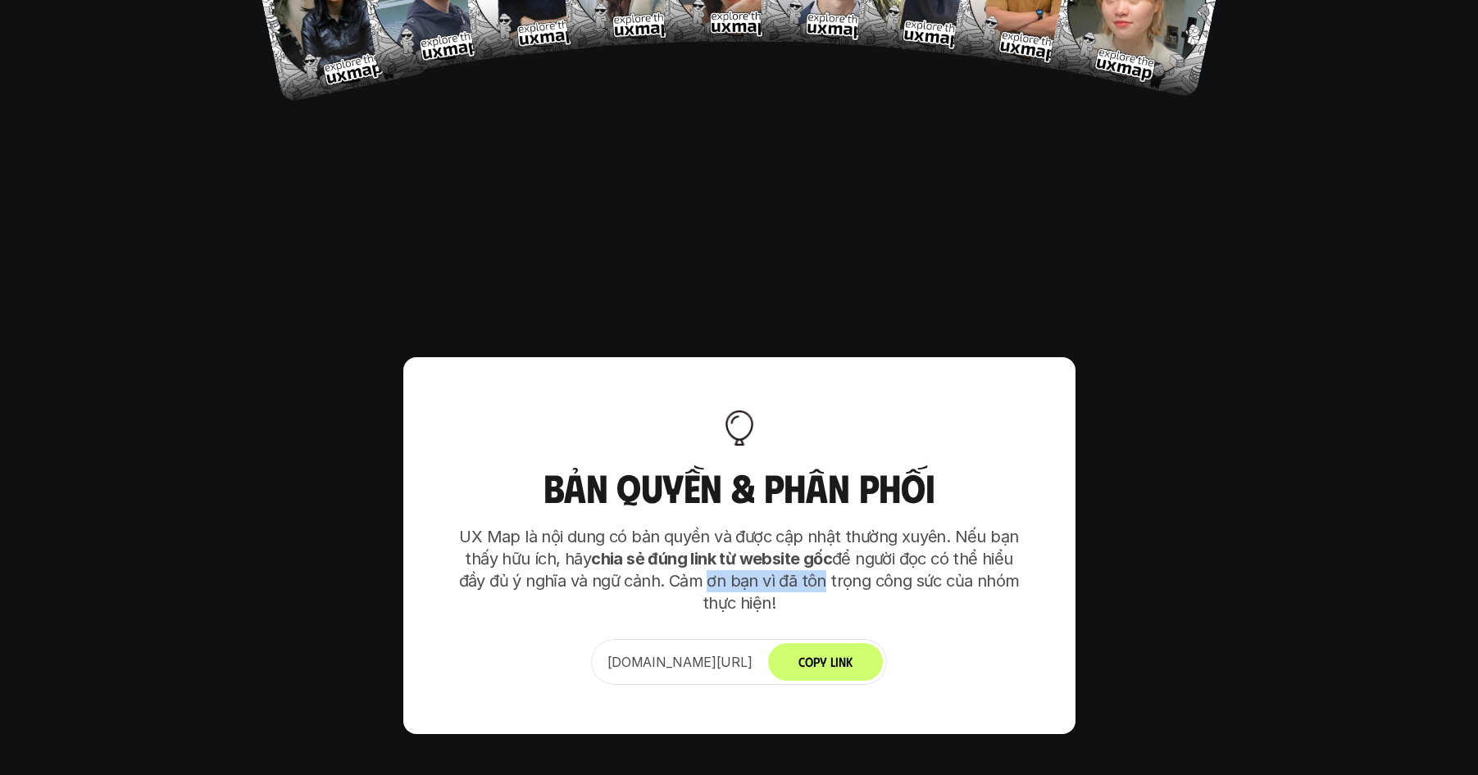
click at [820, 526] on p "UX Map là nội dung có bản quyền và được cập nhật thường xuyên. Nếu bạn thấy hữu…" at bounding box center [739, 570] width 574 height 89
drag, startPoint x: 835, startPoint y: 490, endPoint x: 890, endPoint y: 497, distance: 55.3
click at [835, 526] on p "UX Map là nội dung có bản quyền và được cập nhật thường xuyên. Nếu bạn thấy hữu…" at bounding box center [739, 570] width 574 height 89
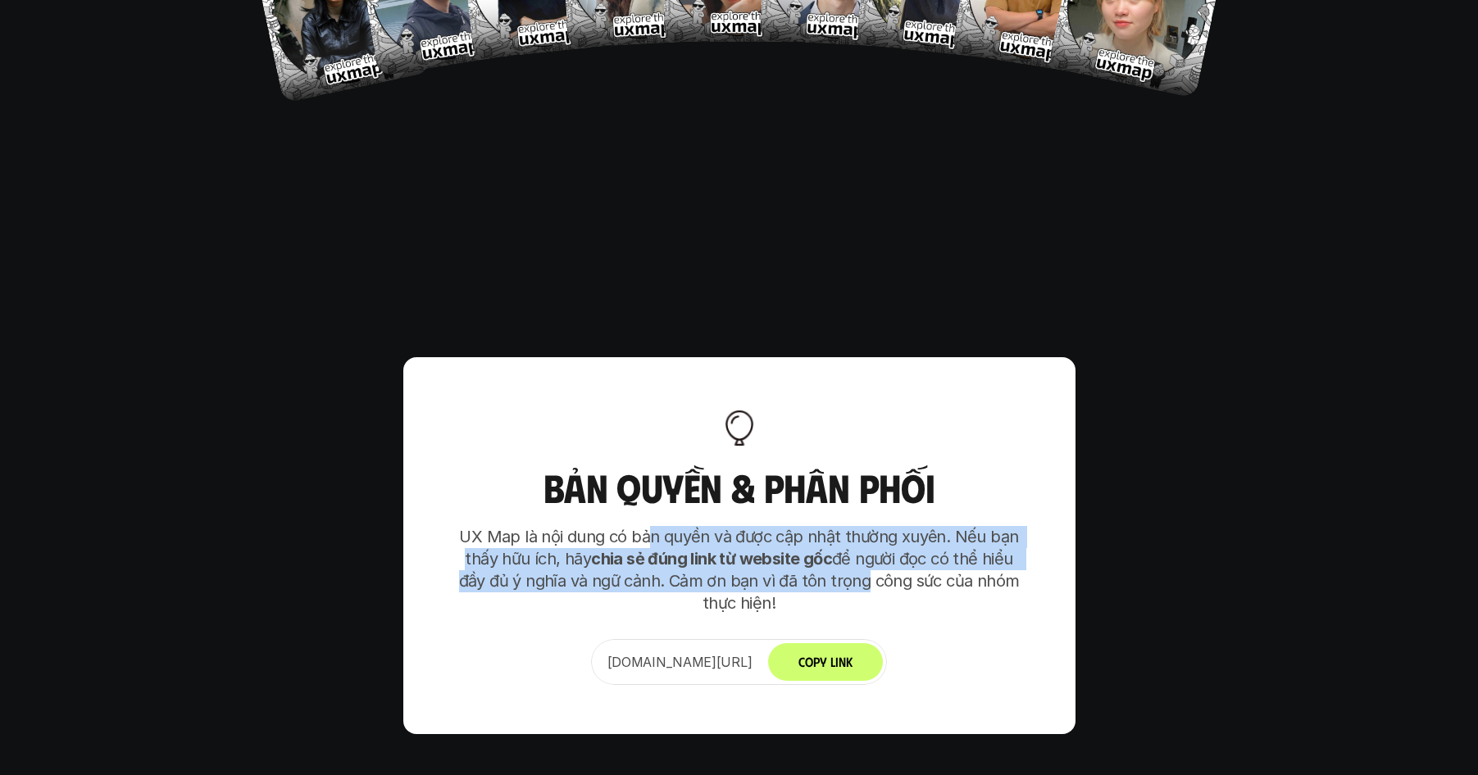
drag, startPoint x: 829, startPoint y: 478, endPoint x: 709, endPoint y: 451, distance: 123.5
click at [647, 526] on p "UX Map là nội dung có bản quyền và được cập nhật thường xuyên. Nếu bạn thấy hữu…" at bounding box center [739, 570] width 574 height 89
drag, startPoint x: 905, startPoint y: 462, endPoint x: 861, endPoint y: 524, distance: 75.3
click at [905, 526] on p "UX Map là nội dung có bản quyền và được cập nhật thường xuyên. Nếu bạn thấy hữu…" at bounding box center [739, 570] width 574 height 89
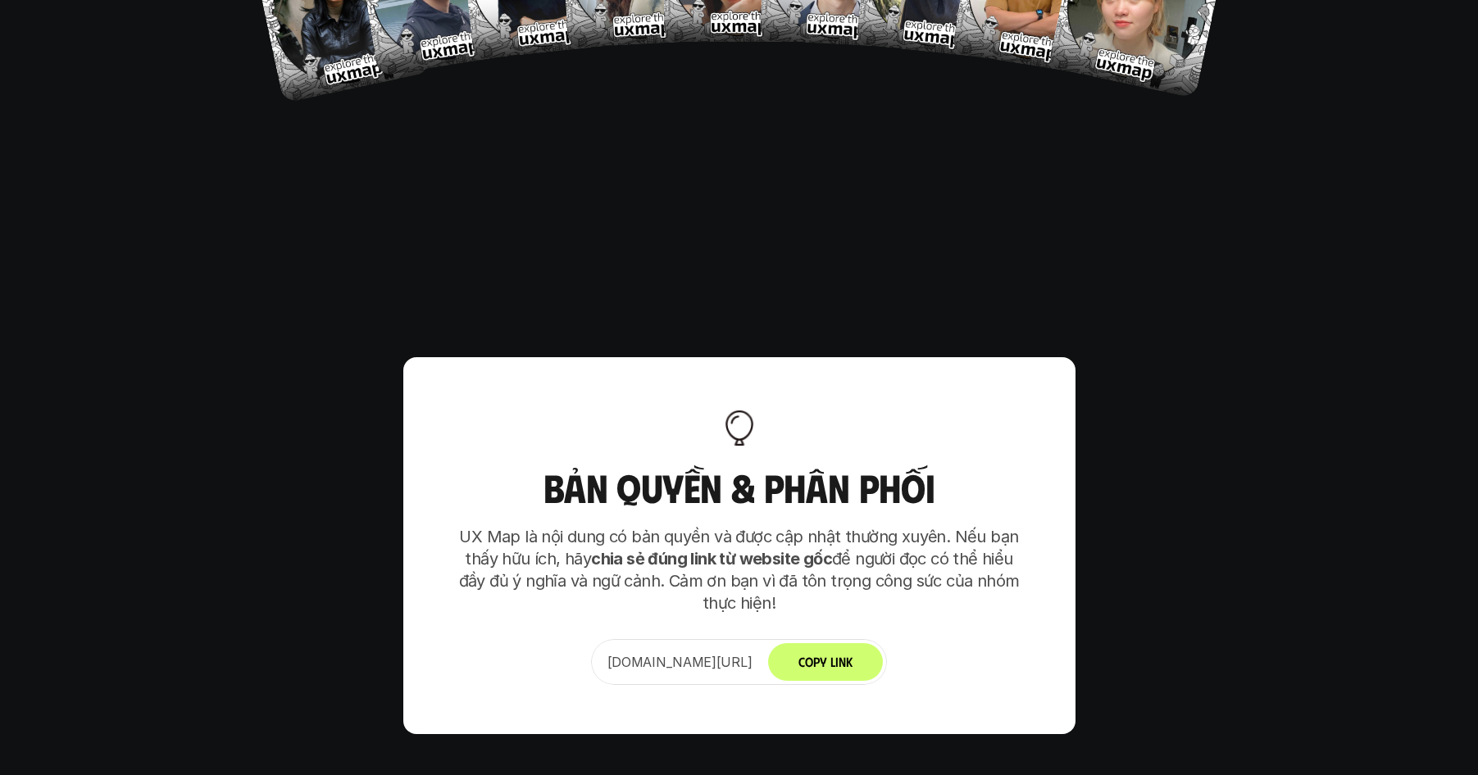
drag, startPoint x: 858, startPoint y: 562, endPoint x: 884, endPoint y: 531, distance: 40.7
click at [858, 643] on button "Copy Link" at bounding box center [825, 662] width 115 height 38
drag, startPoint x: 527, startPoint y: 446, endPoint x: 789, endPoint y: 449, distance: 262.3
click at [789, 526] on p "UX Map là nội dung có bản quyền và được cập nhật thường xuyên. Nếu bạn thấy hữu…" at bounding box center [739, 570] width 574 height 89
click at [845, 526] on p "UX Map là nội dung có bản quyền và được cập nhật thường xuyên. Nếu bạn thấy hữu…" at bounding box center [739, 570] width 574 height 89
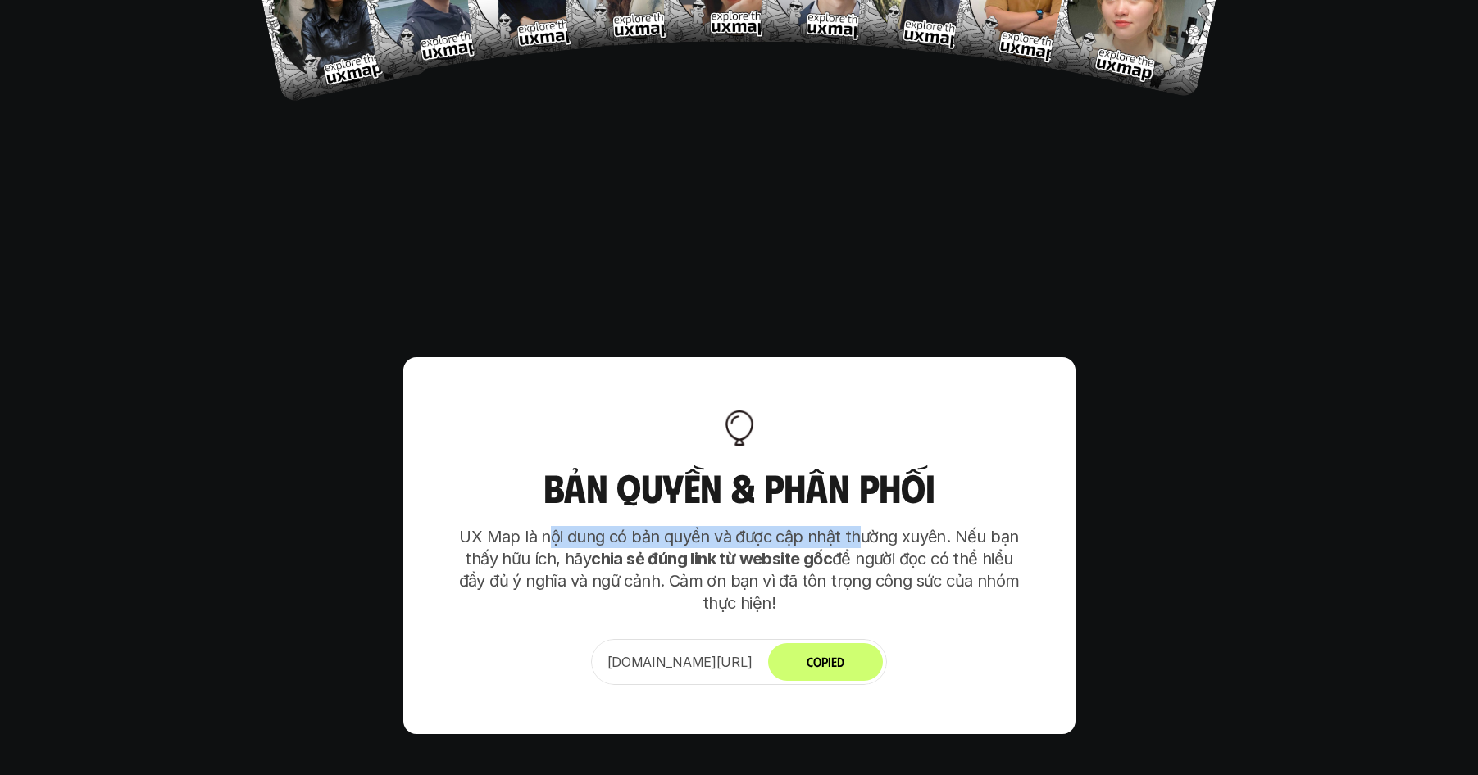
drag, startPoint x: 670, startPoint y: 434, endPoint x: 556, endPoint y: 433, distance: 114.7
click at [556, 526] on p "UX Map là nội dung có bản quyền và được cập nhật thường xuyên. Nếu bạn thấy hữu…" at bounding box center [739, 570] width 574 height 89
drag, startPoint x: 749, startPoint y: 434, endPoint x: 881, endPoint y: 439, distance: 132.1
click at [881, 526] on p "UX Map là nội dung có bản quyền và được cập nhật thường xuyên. Nếu bạn thấy hữu…" at bounding box center [739, 570] width 574 height 89
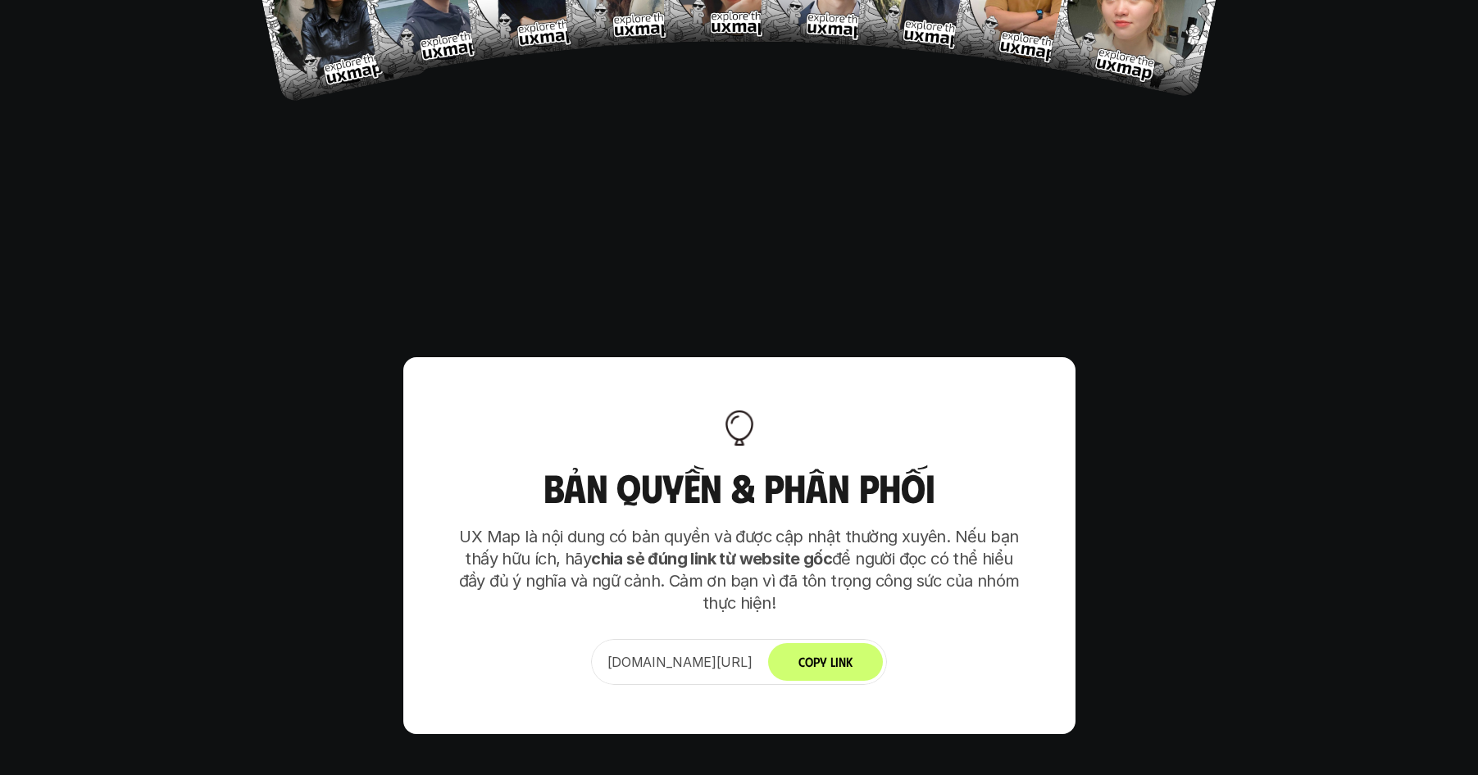
drag, startPoint x: 894, startPoint y: 461, endPoint x: 906, endPoint y: 450, distance: 16.3
click at [895, 526] on p "UX Map là nội dung có bản quyền và được cập nhật thường xuyên. Nếu bạn thấy hữu…" at bounding box center [739, 570] width 574 height 89
drag, startPoint x: 843, startPoint y: 439, endPoint x: 692, endPoint y: 433, distance: 150.9
click at [697, 526] on p "UX Map là nội dung có bản quyền và được cập nhật thường xuyên. Nếu bạn thấy hữu…" at bounding box center [739, 570] width 574 height 89
click at [692, 526] on p "UX Map là nội dung có bản quyền và được cập nhật thường xuyên. Nếu bạn thấy hữu…" at bounding box center [739, 570] width 574 height 89
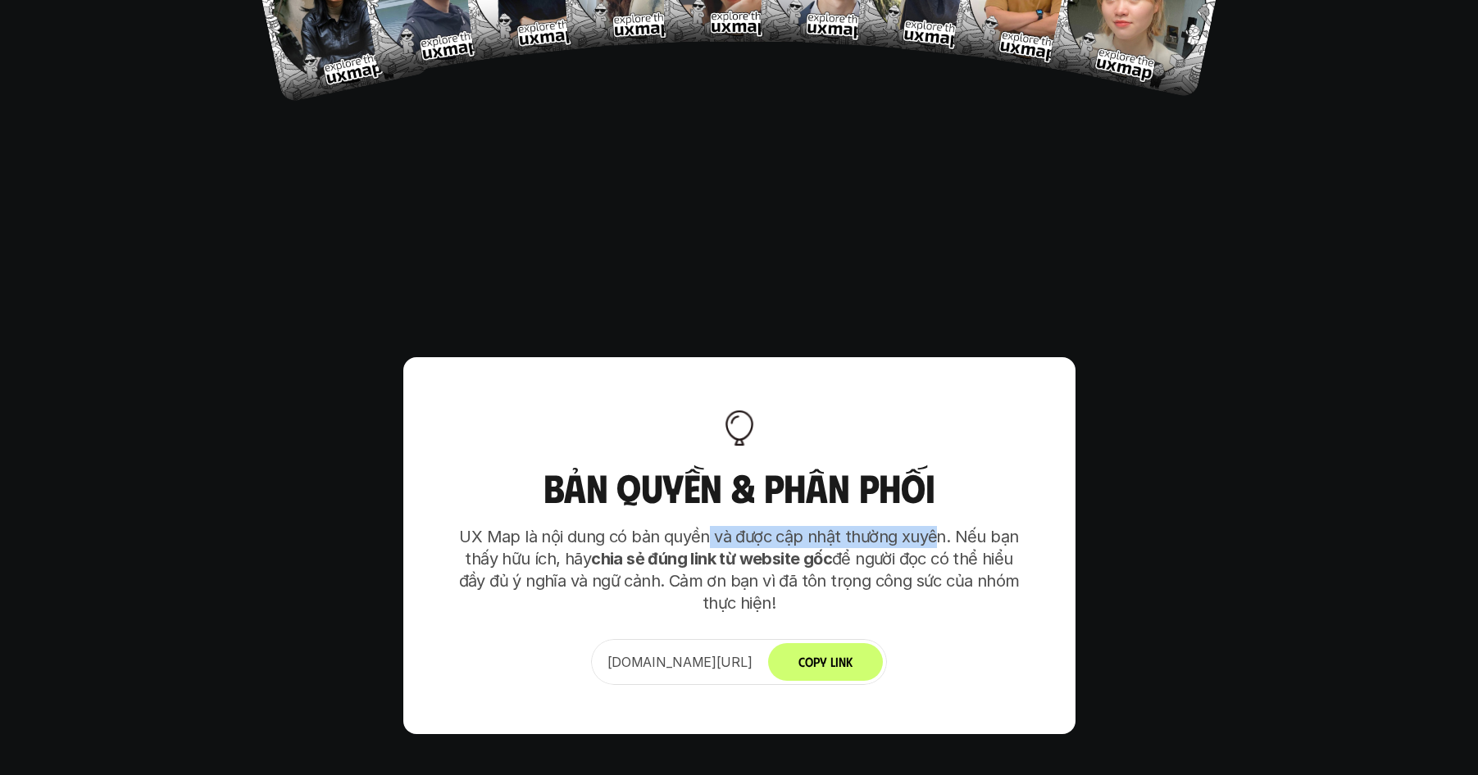
drag, startPoint x: 770, startPoint y: 437, endPoint x: 931, endPoint y: 448, distance: 161.0
click at [931, 526] on p "UX Map là nội dung có bản quyền và được cập nhật thường xuyên. Nếu bạn thấy hữu…" at bounding box center [739, 570] width 574 height 89
drag, startPoint x: 827, startPoint y: 442, endPoint x: 539, endPoint y: 449, distance: 287.8
click at [566, 526] on p "UX Map là nội dung có bản quyền và được cập nhật thường xuyên. Nếu bạn thấy hữu…" at bounding box center [739, 570] width 574 height 89
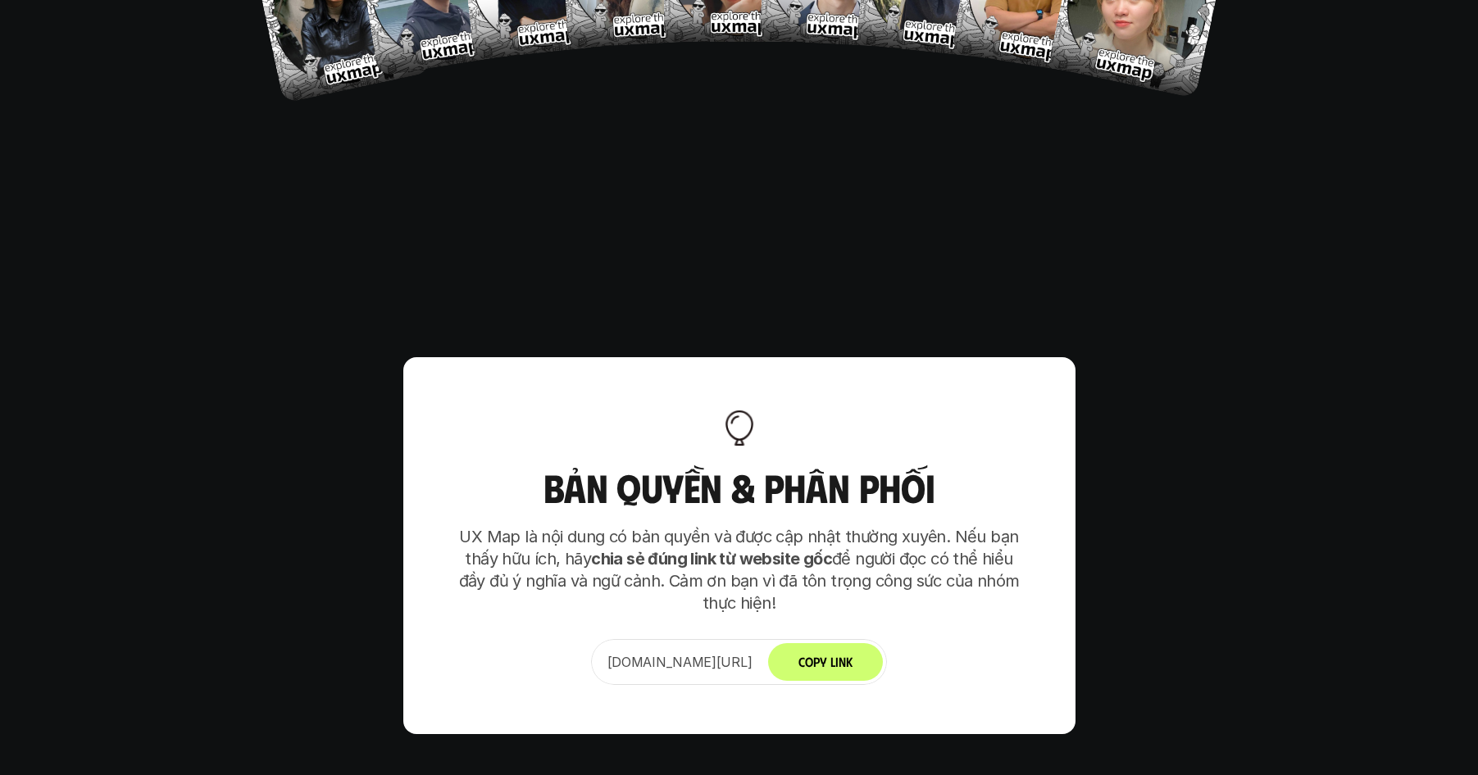
click at [507, 526] on p "UX Map là nội dung có bản quyền và được cập nhật thường xuyên. Nếu bạn thấy hữu…" at bounding box center [739, 570] width 574 height 89
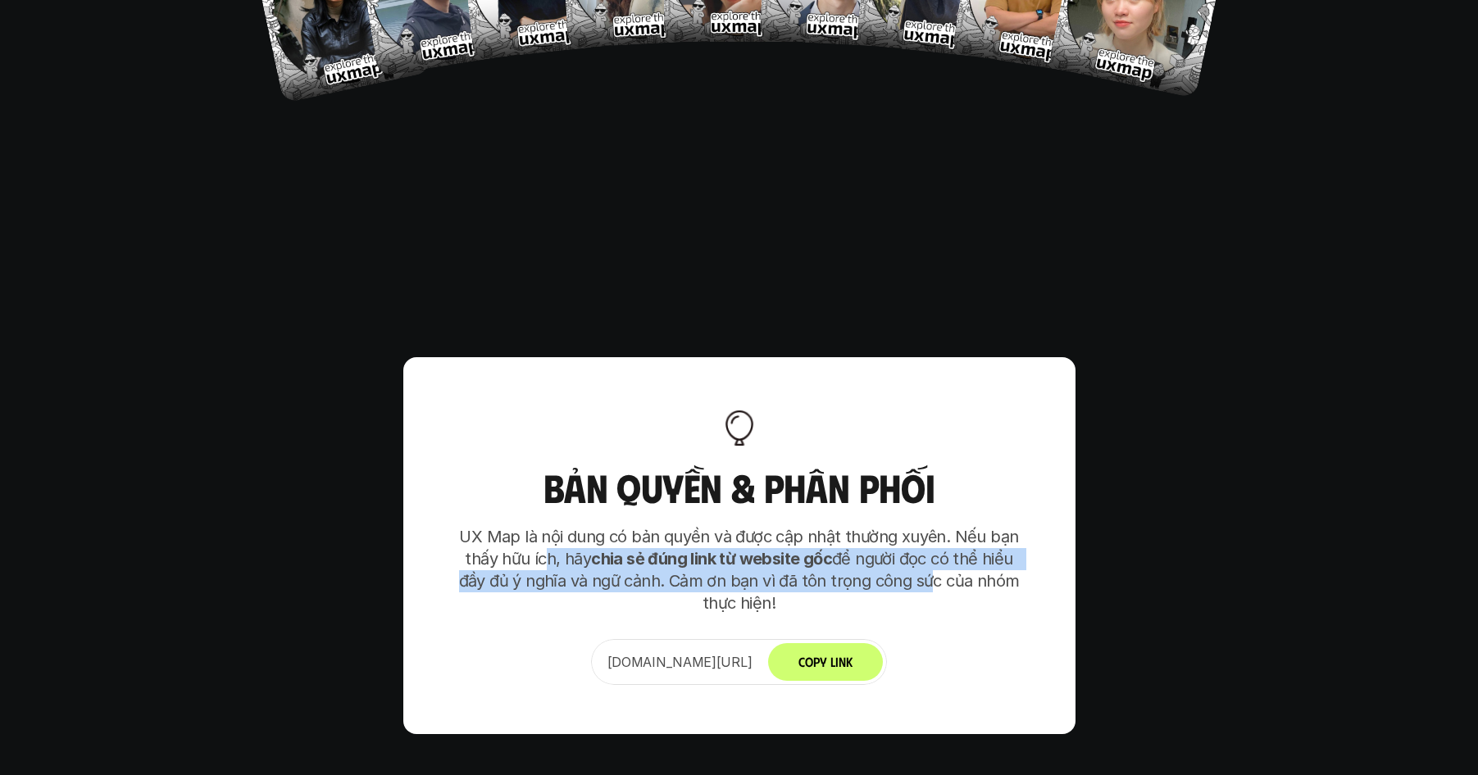
drag, startPoint x: 770, startPoint y: 477, endPoint x: 925, endPoint y: 486, distance: 155.2
click at [924, 526] on p "UX Map là nội dung có bản quyền và được cập nhật thường xuyên. Nếu bạn thấy hữu…" at bounding box center [739, 570] width 574 height 89
drag, startPoint x: 925, startPoint y: 486, endPoint x: 897, endPoint y: 461, distance: 38.3
click at [924, 526] on p "UX Map là nội dung có bản quyền và được cập nhật thường xuyên. Nếu bạn thấy hữu…" at bounding box center [739, 570] width 574 height 89
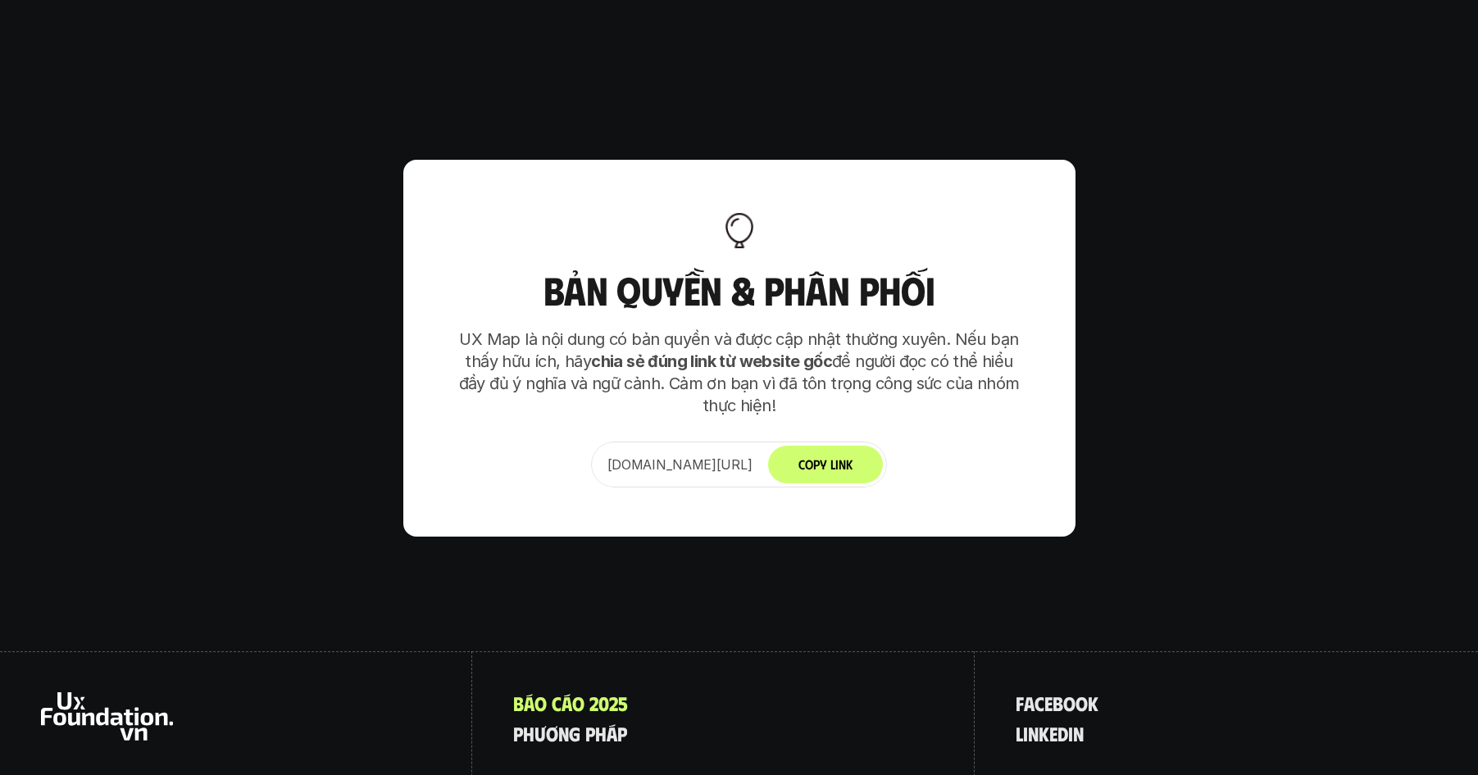
scroll to position [10292, 0]
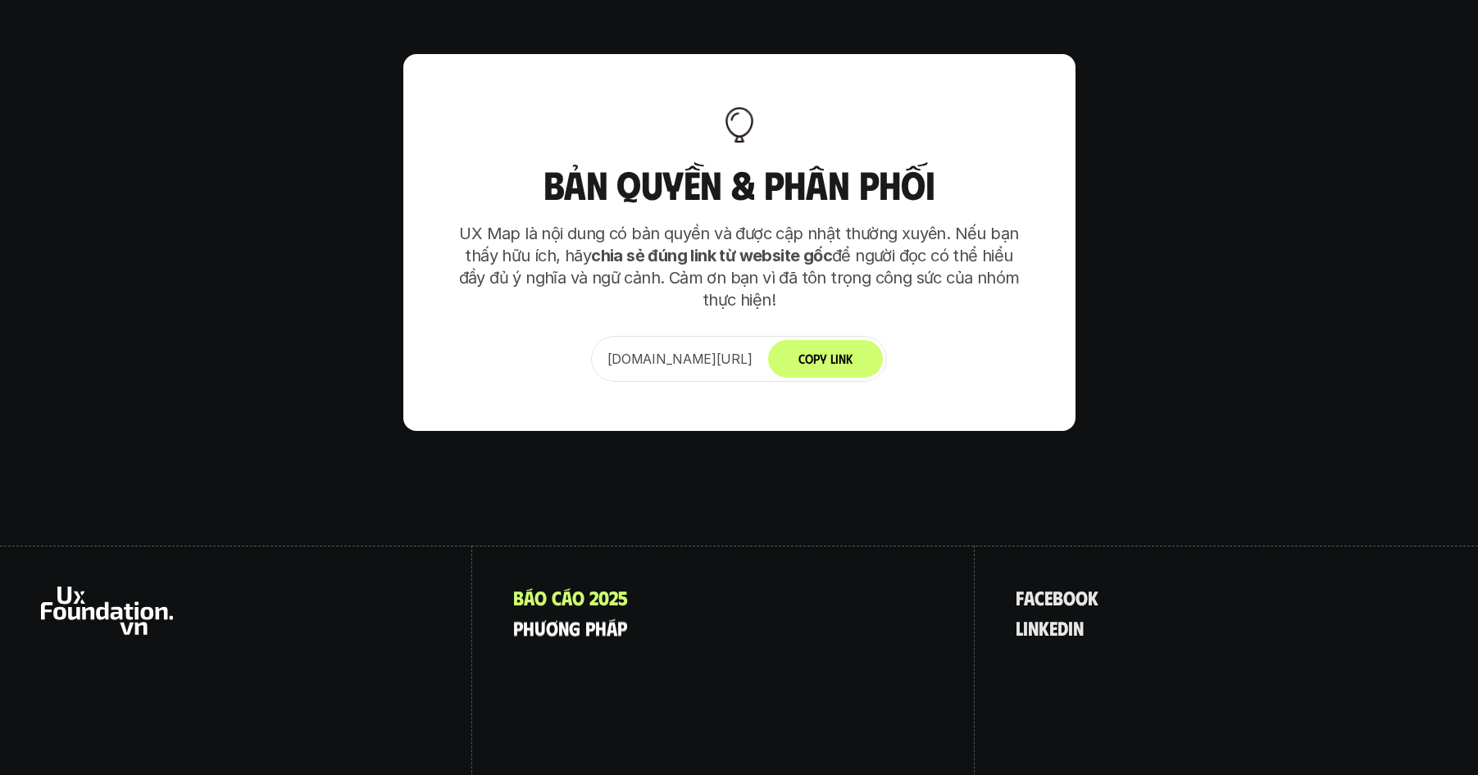
click at [579, 617] on p "p h ư ơ n g p h á p" at bounding box center [570, 627] width 114 height 21
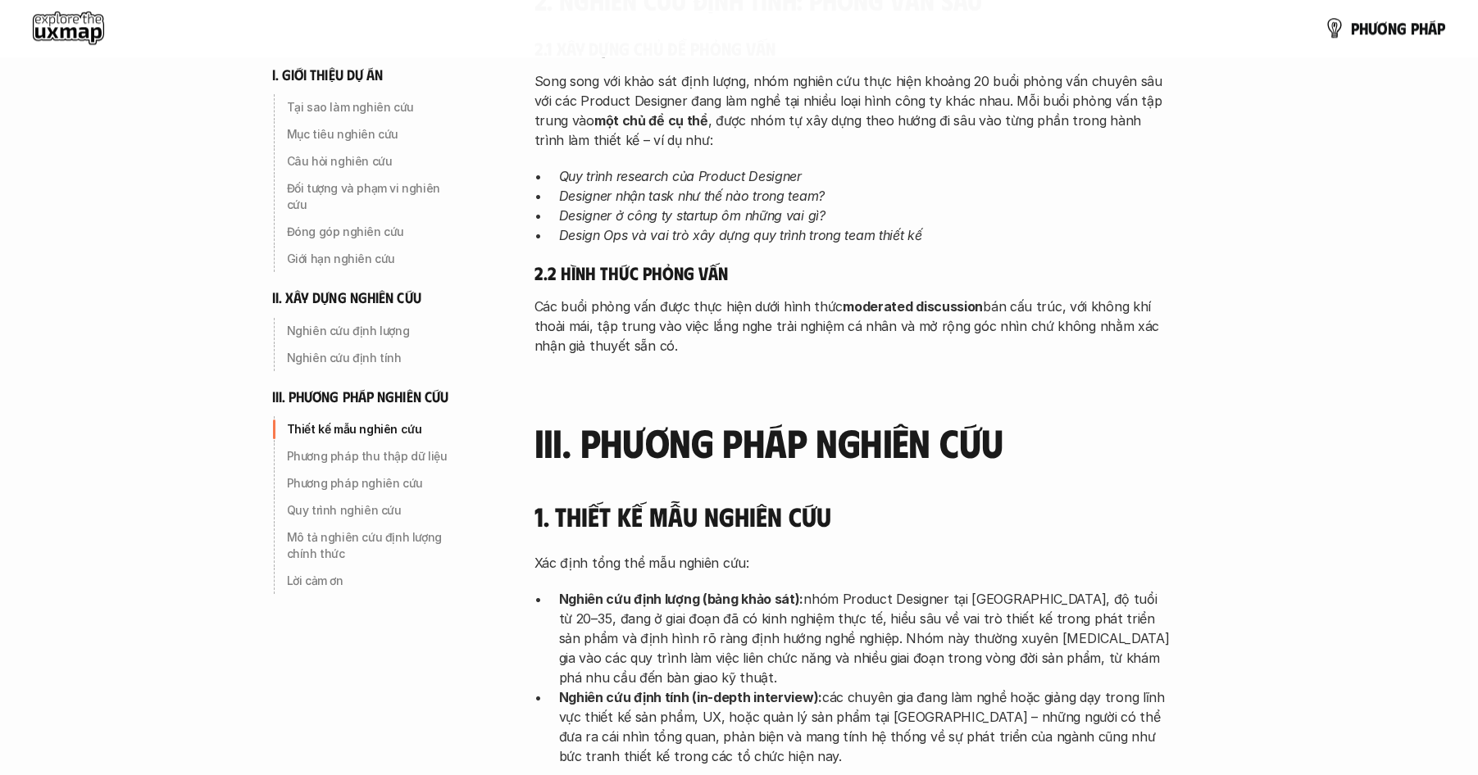
scroll to position [3243, 0]
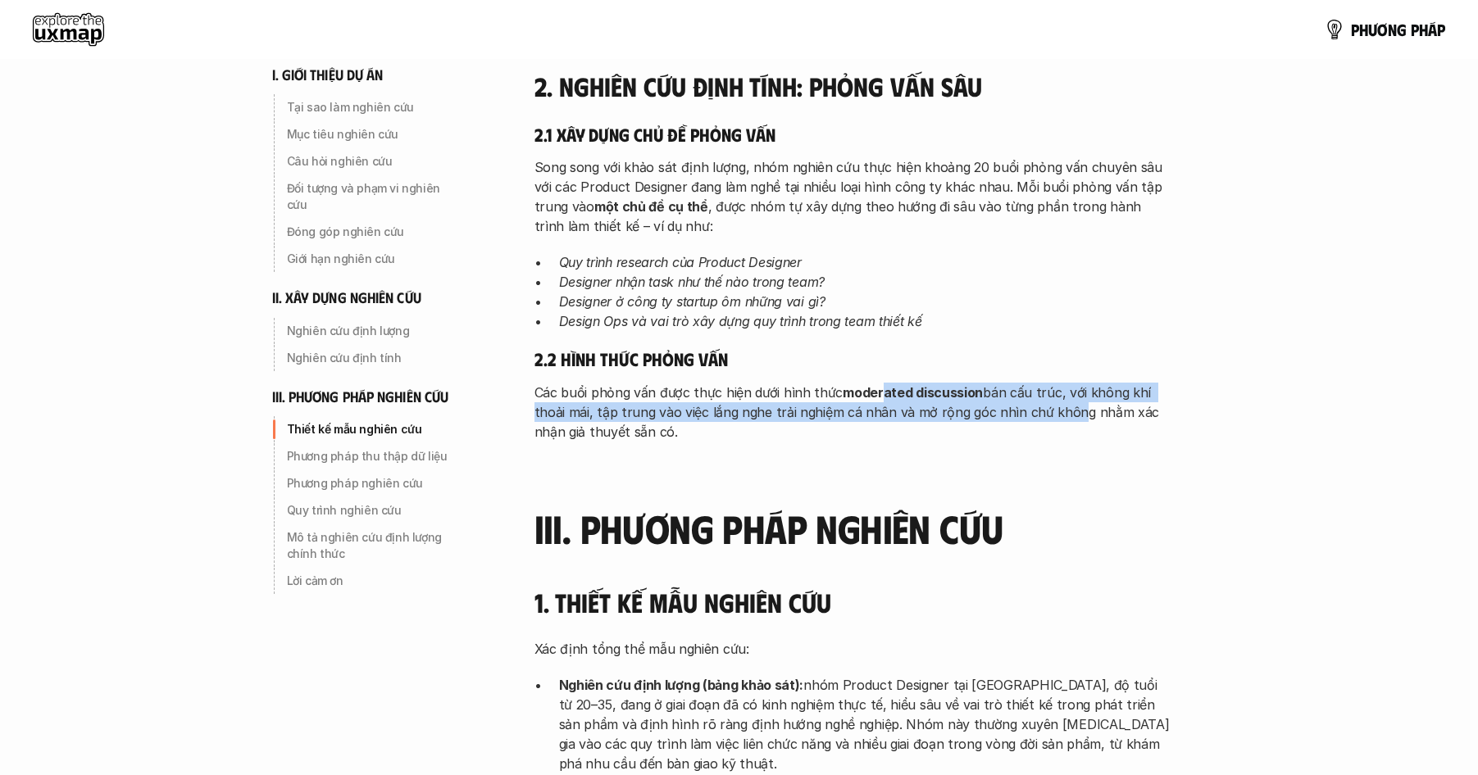
drag, startPoint x: 878, startPoint y: 314, endPoint x: 1029, endPoint y: 338, distance: 153.6
click at [1029, 383] on p "Các buổi phỏng vấn được thực hiện dưới hình thức moderated discussion bán cấu t…" at bounding box center [853, 412] width 639 height 59
drag, startPoint x: 767, startPoint y: 317, endPoint x: 633, endPoint y: 315, distance: 134.4
click at [633, 383] on p "Các buổi phỏng vấn được thực hiện dưới hình thức moderated discussion bán cấu t…" at bounding box center [853, 412] width 639 height 59
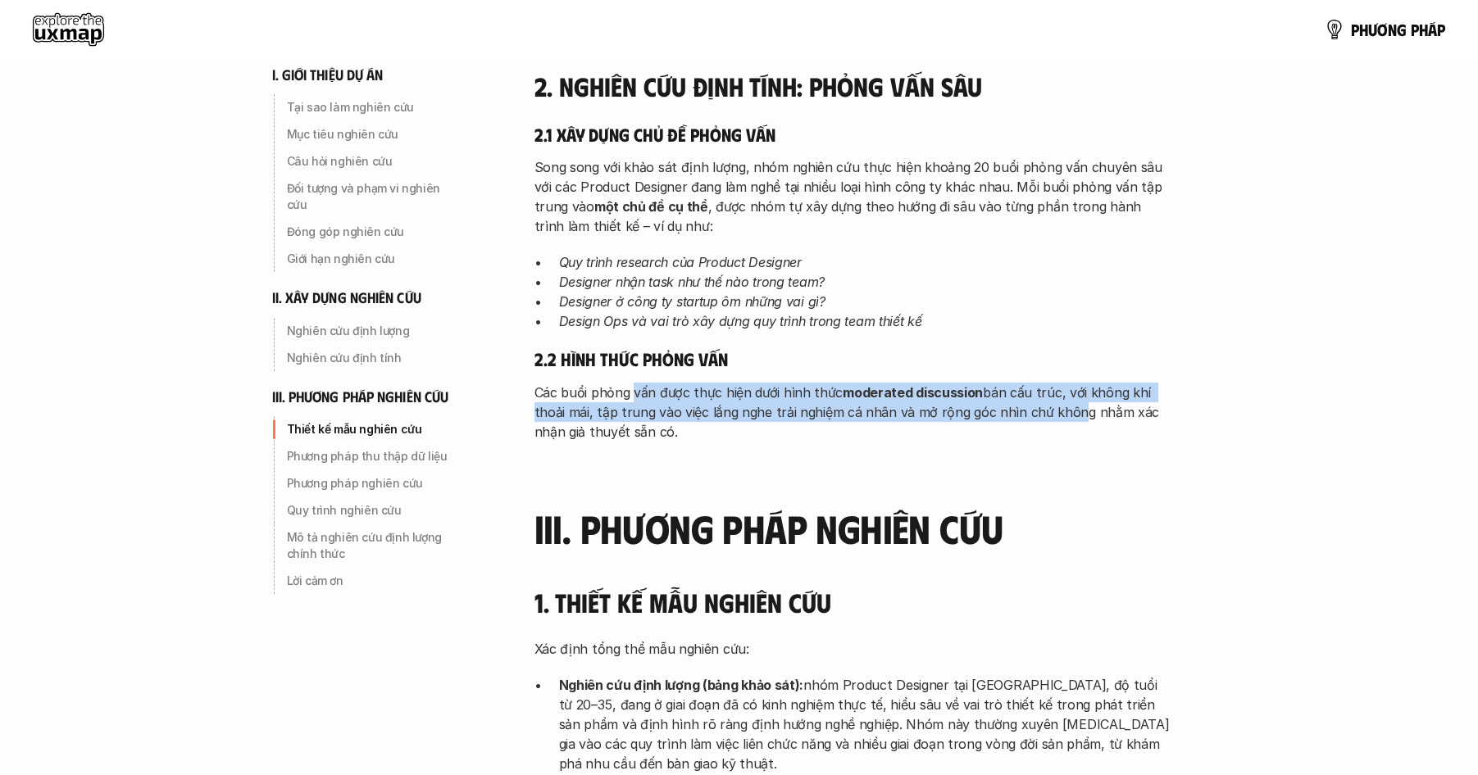
click at [633, 383] on p "Các buổi phỏng vấn được thực hiện dưới hình thức moderated discussion bán cấu t…" at bounding box center [853, 412] width 639 height 59
click at [802, 383] on p "Các buổi phỏng vấn được thực hiện dưới hình thức moderated discussion bán cấu t…" at bounding box center [853, 412] width 639 height 59
drag, startPoint x: 802, startPoint y: 342, endPoint x: 788, endPoint y: 323, distance: 23.9
click at [802, 383] on p "Các buổi phỏng vấn được thực hiện dưới hình thức moderated discussion bán cấu t…" at bounding box center [853, 412] width 639 height 59
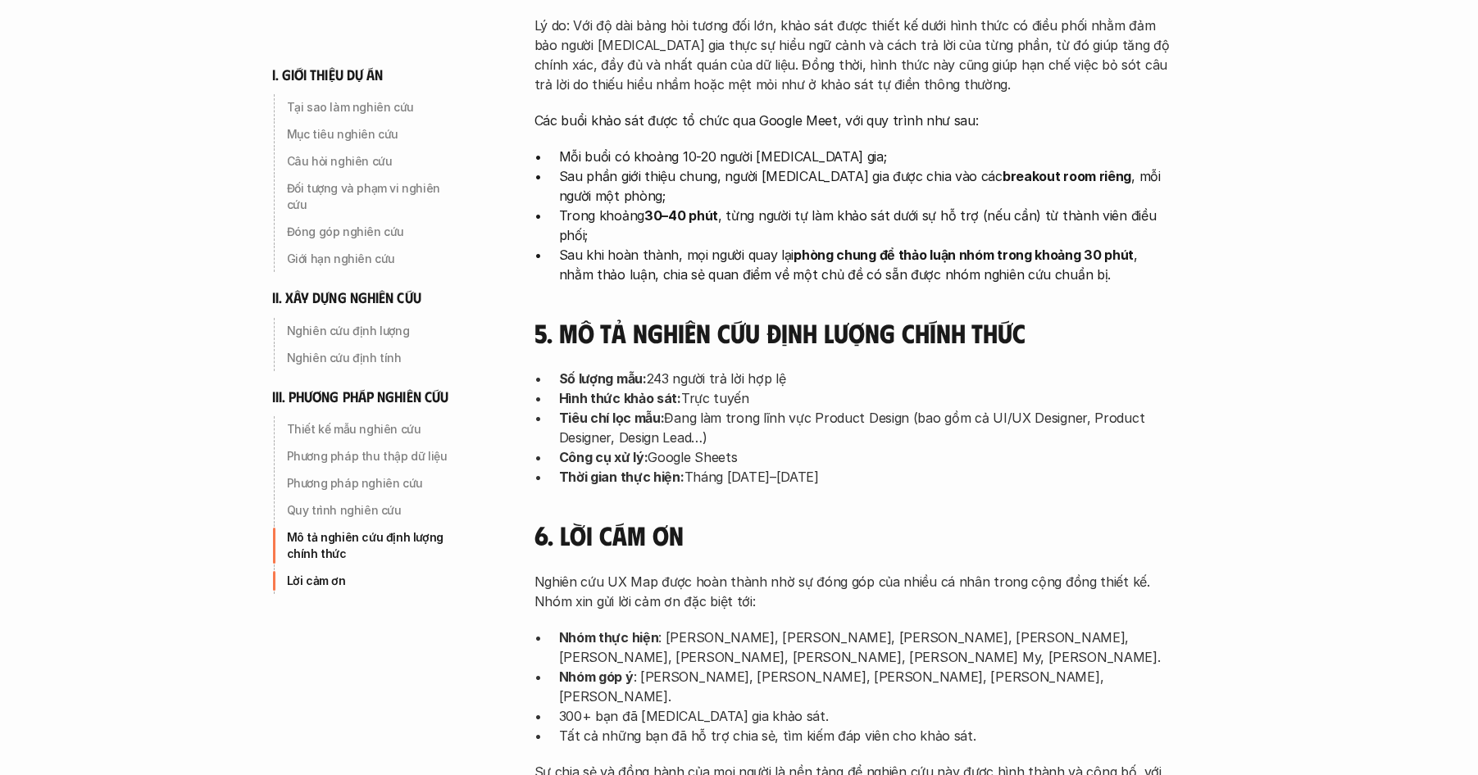
scroll to position [4985, 0]
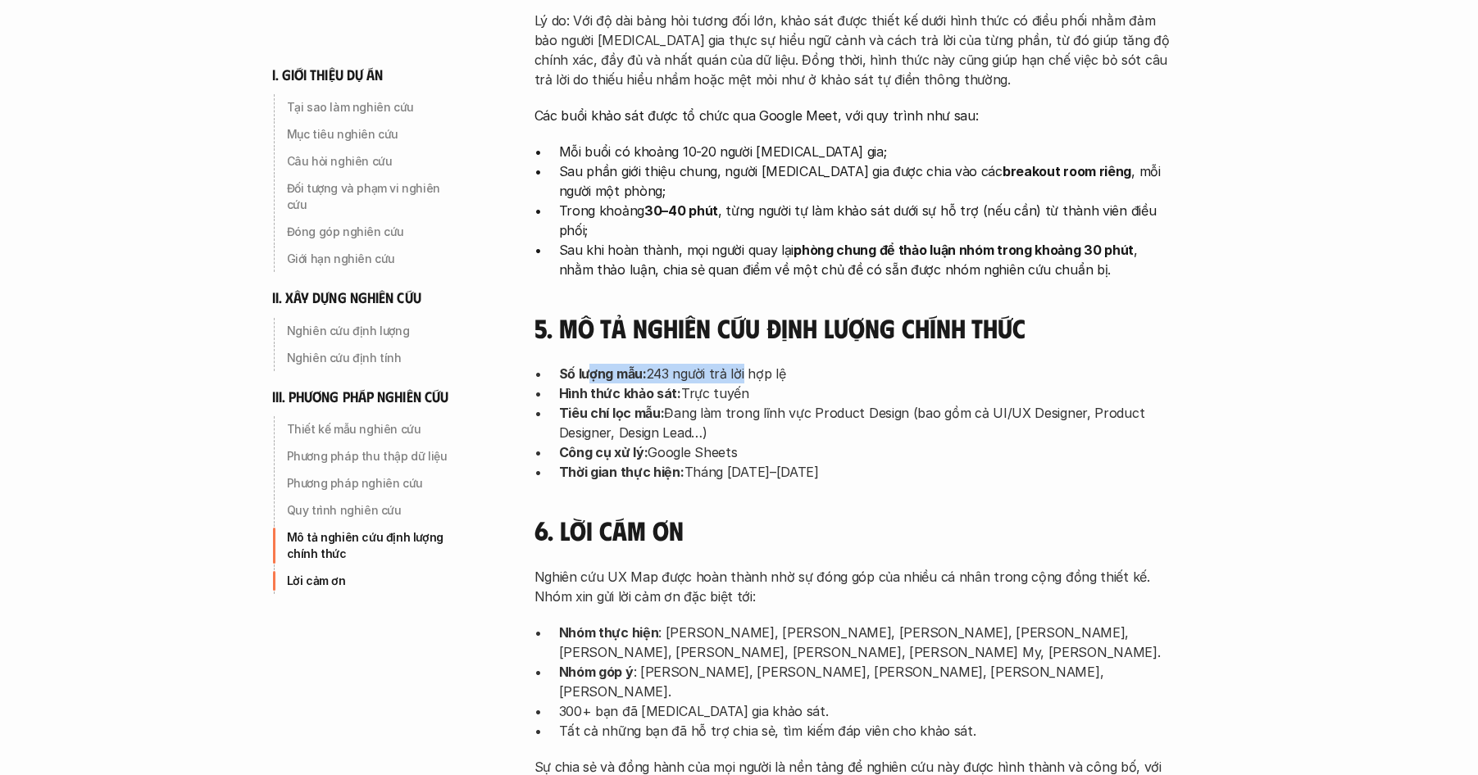
drag, startPoint x: 670, startPoint y: 233, endPoint x: 744, endPoint y: 229, distance: 73.9
click at [744, 364] on p "Số lượng mẫu: 243 người trả lời hợp lệ" at bounding box center [866, 374] width 615 height 20
drag, startPoint x: 663, startPoint y: 258, endPoint x: 774, endPoint y: 257, distance: 110.7
click at [774, 384] on p "Hình thức khảo sát: Trực tuyến" at bounding box center [866, 394] width 615 height 20
click at [775, 384] on p "Hình thức khảo sát: Trực tuyến" at bounding box center [866, 394] width 615 height 20
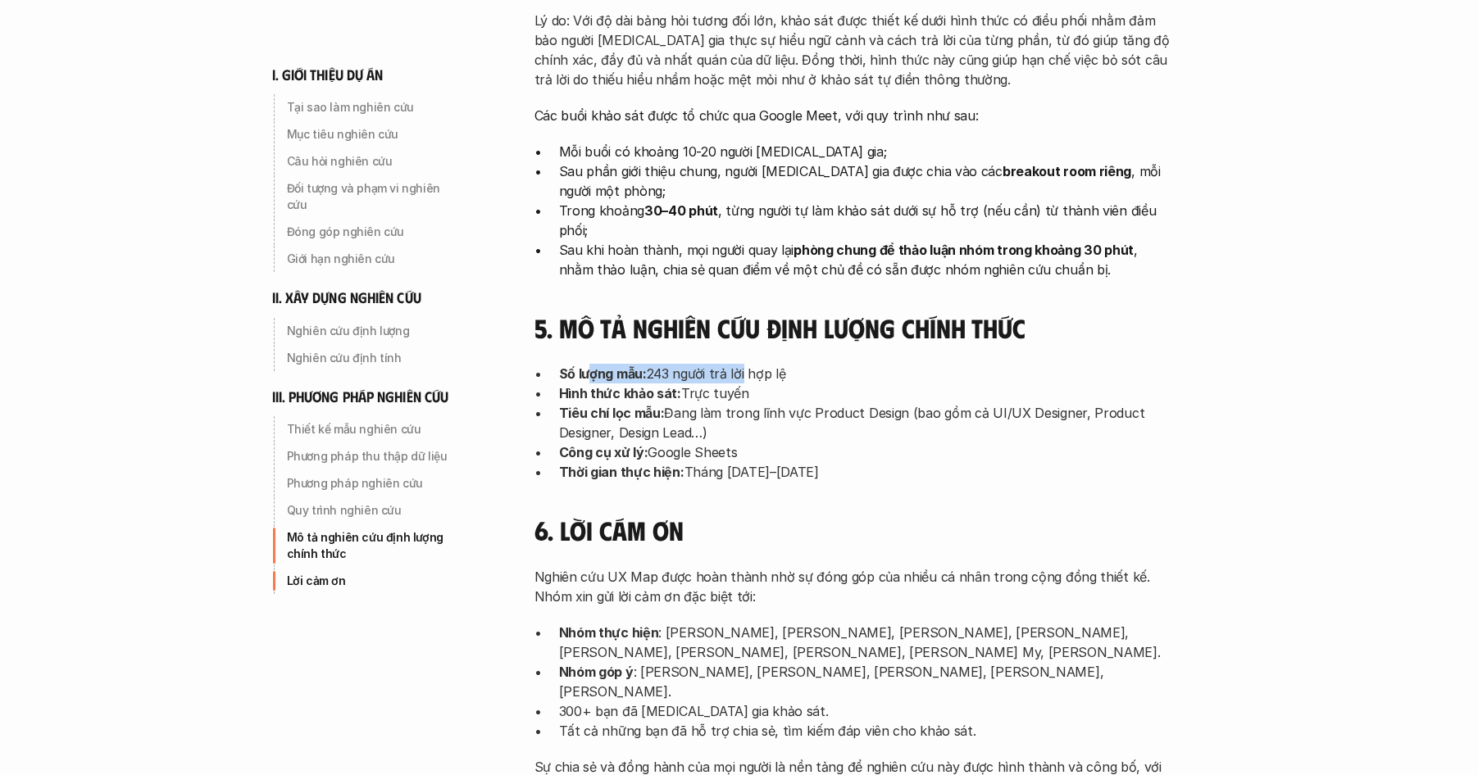
drag, startPoint x: 747, startPoint y: 250, endPoint x: 867, endPoint y: 254, distance: 119.7
click at [705, 384] on p "Hình thức khảo sát: Trực tuyến" at bounding box center [866, 394] width 615 height 20
click at [935, 384] on p "Hình thức khảo sát: Trực tuyến" at bounding box center [866, 394] width 615 height 20
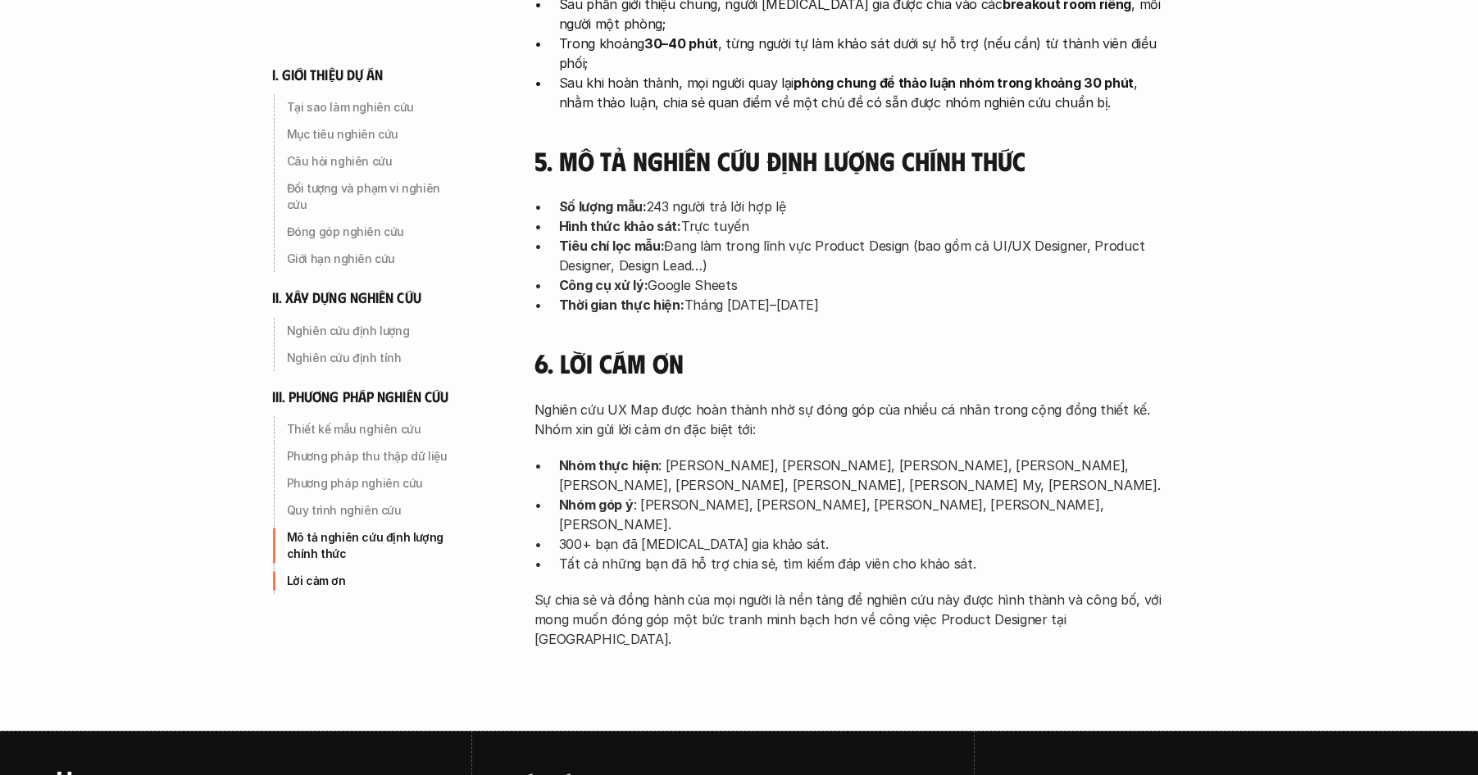
scroll to position [5218, 0]
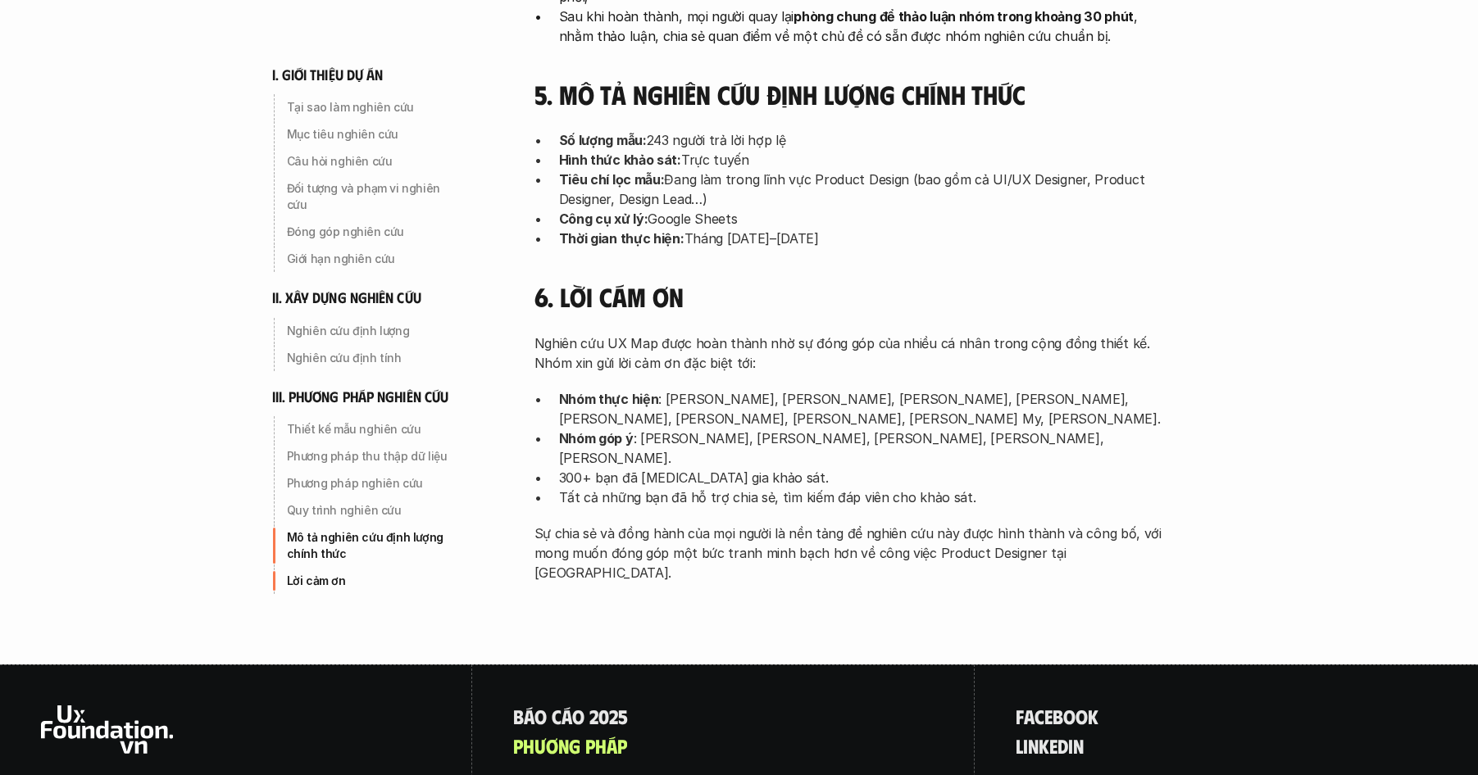
drag, startPoint x: 849, startPoint y: 264, endPoint x: 1004, endPoint y: 275, distance: 155.3
click at [1004, 389] on p "Nhóm thực hiện : [PERSON_NAME], [PERSON_NAME], [PERSON_NAME], [PERSON_NAME], [P…" at bounding box center [866, 408] width 615 height 39
drag, startPoint x: 1004, startPoint y: 275, endPoint x: 768, endPoint y: 264, distance: 236.3
click at [768, 389] on p "Nhóm thực hiện : [PERSON_NAME], [PERSON_NAME], [PERSON_NAME], [PERSON_NAME], [P…" at bounding box center [866, 408] width 615 height 39
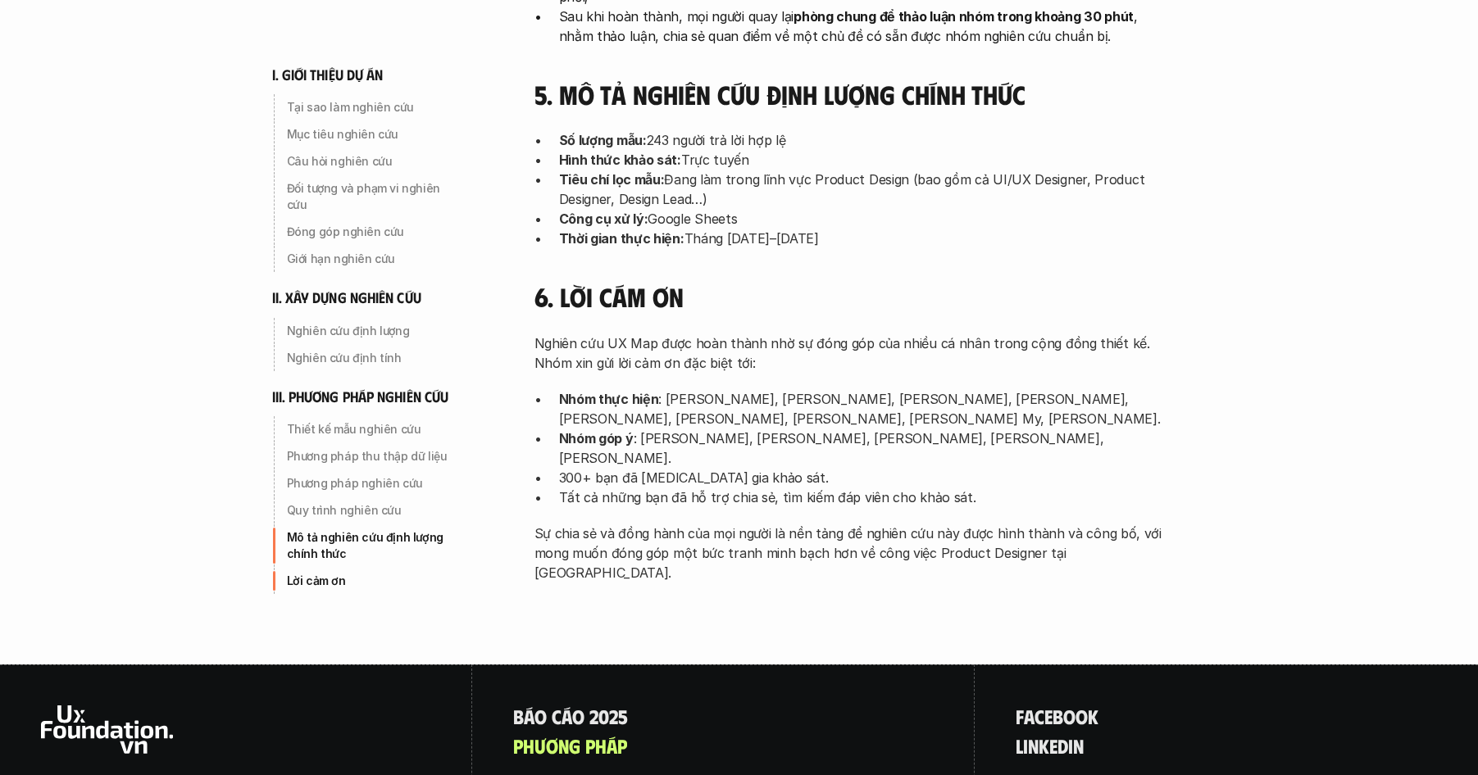
click at [768, 389] on p "Nhóm thực hiện : [PERSON_NAME], [PERSON_NAME], [PERSON_NAME], [PERSON_NAME], [P…" at bounding box center [866, 408] width 615 height 39
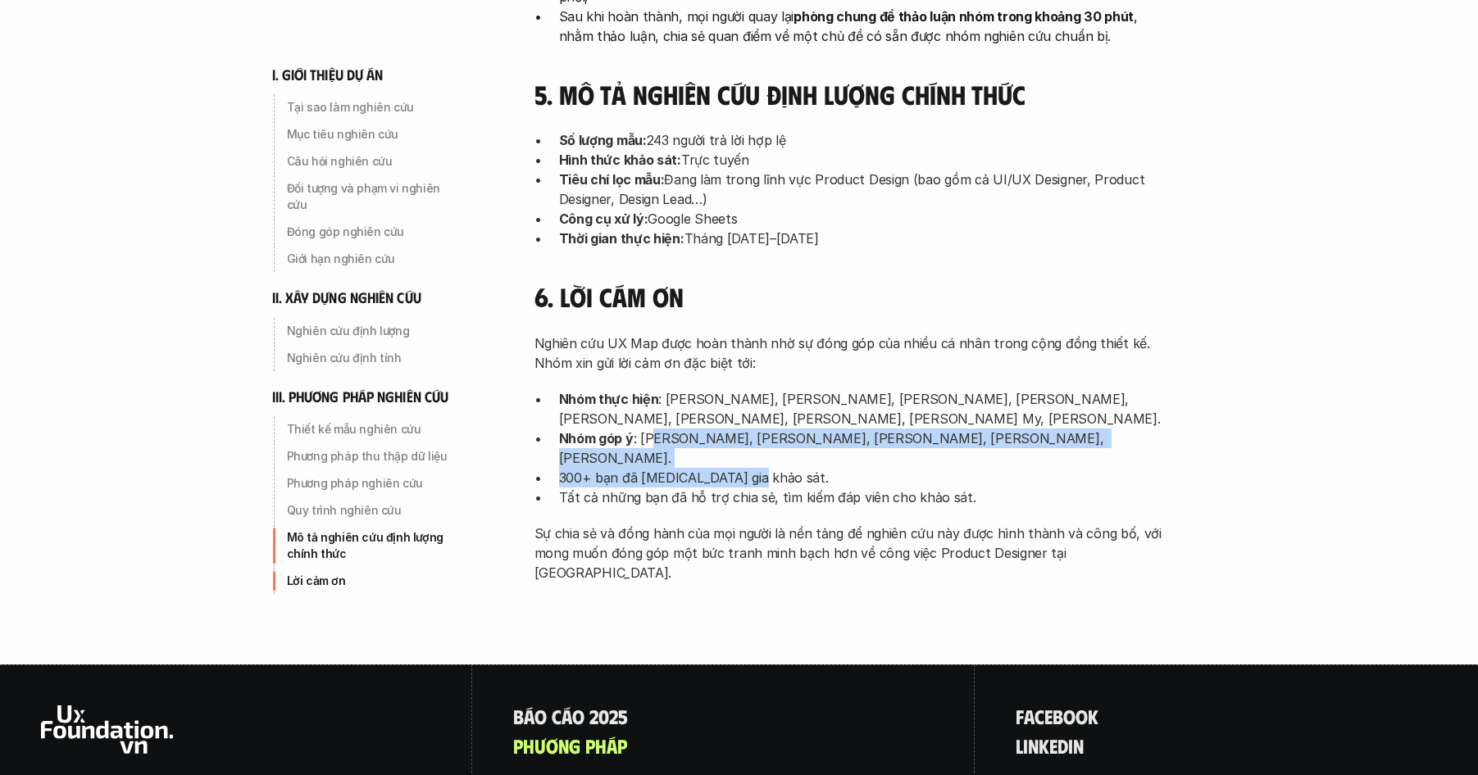
drag, startPoint x: 658, startPoint y: 299, endPoint x: 824, endPoint y: 315, distance: 167.1
click at [824, 389] on ul "Nhóm thực hiện : [PERSON_NAME], [PERSON_NAME], [PERSON_NAME], [PERSON_NAME], [P…" at bounding box center [853, 448] width 639 height 118
click at [824, 468] on p "300+ bạn đã [MEDICAL_DATA] gia khảo sát." at bounding box center [866, 478] width 615 height 20
drag, startPoint x: 787, startPoint y: 321, endPoint x: 761, endPoint y: 282, distance: 46.8
click at [662, 389] on ul "Nhóm thực hiện : [PERSON_NAME], [PERSON_NAME], [PERSON_NAME], [PERSON_NAME], [P…" at bounding box center [853, 448] width 639 height 118
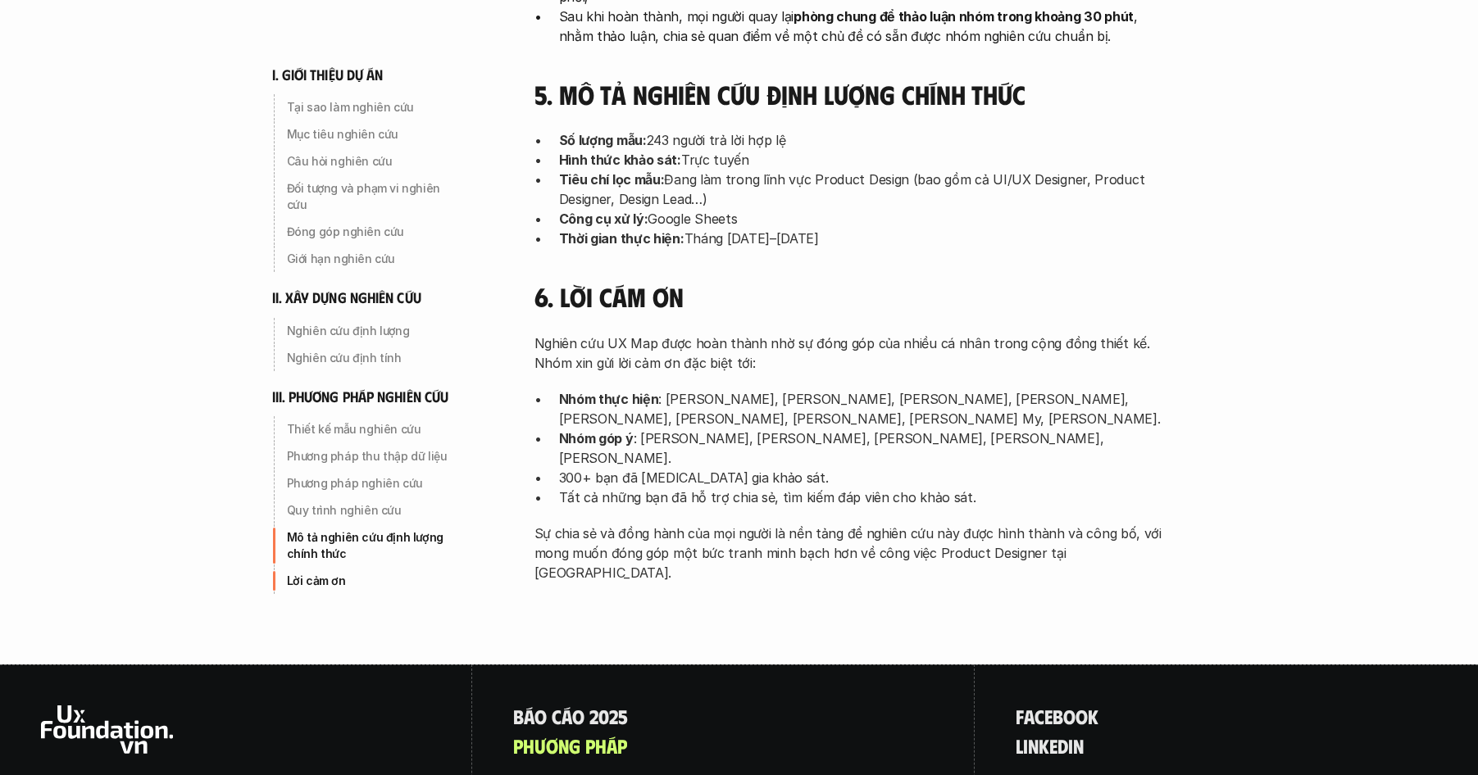
click at [748, 429] on p "Nhóm góp ý : [PERSON_NAME], [PERSON_NAME], [PERSON_NAME], [PERSON_NAME], [PERSO…" at bounding box center [866, 448] width 615 height 39
drag, startPoint x: 746, startPoint y: 297, endPoint x: 897, endPoint y: 302, distance: 151.7
click at [897, 429] on p "Nhóm góp ý : [PERSON_NAME], [PERSON_NAME], [PERSON_NAME], [PERSON_NAME], [PERSO…" at bounding box center [866, 448] width 615 height 39
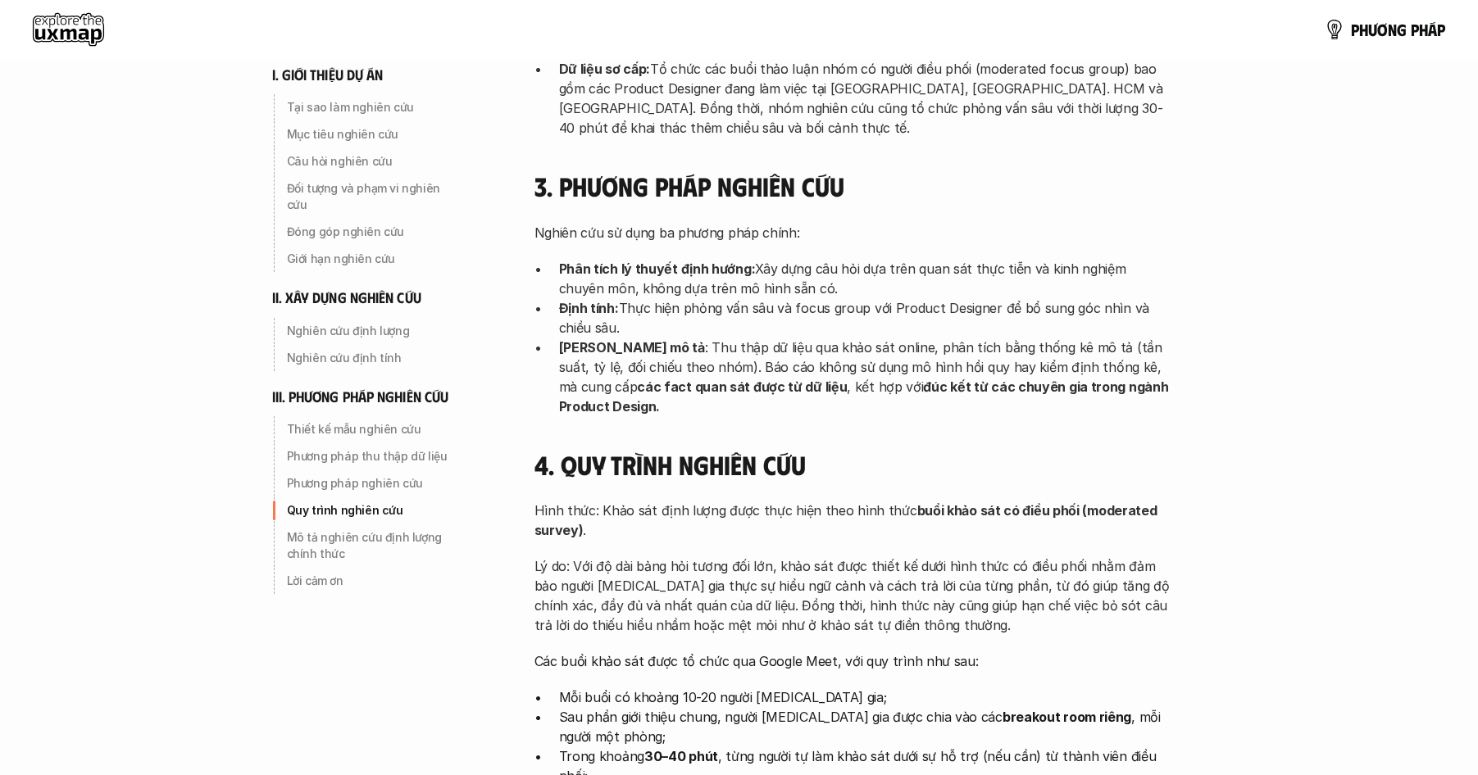
scroll to position [4421, 0]
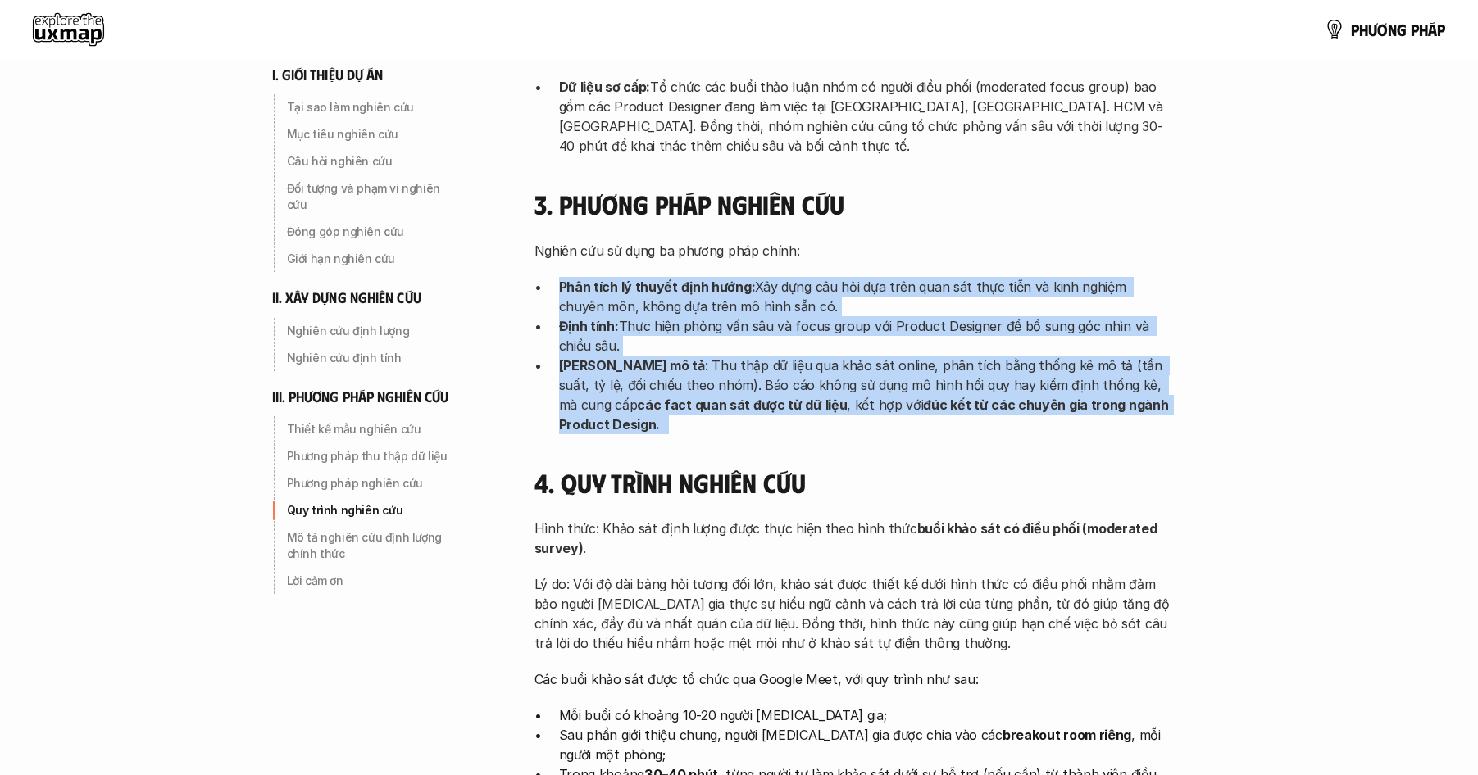
drag, startPoint x: 894, startPoint y: 307, endPoint x: 958, endPoint y: 335, distance: 70.1
click at [958, 335] on div "IIi. phương pháp nghiên cứu 1. Thiết kế mẫu nghiên cứu Xác định tổng thể mẫu ng…" at bounding box center [853, 355] width 639 height 2051
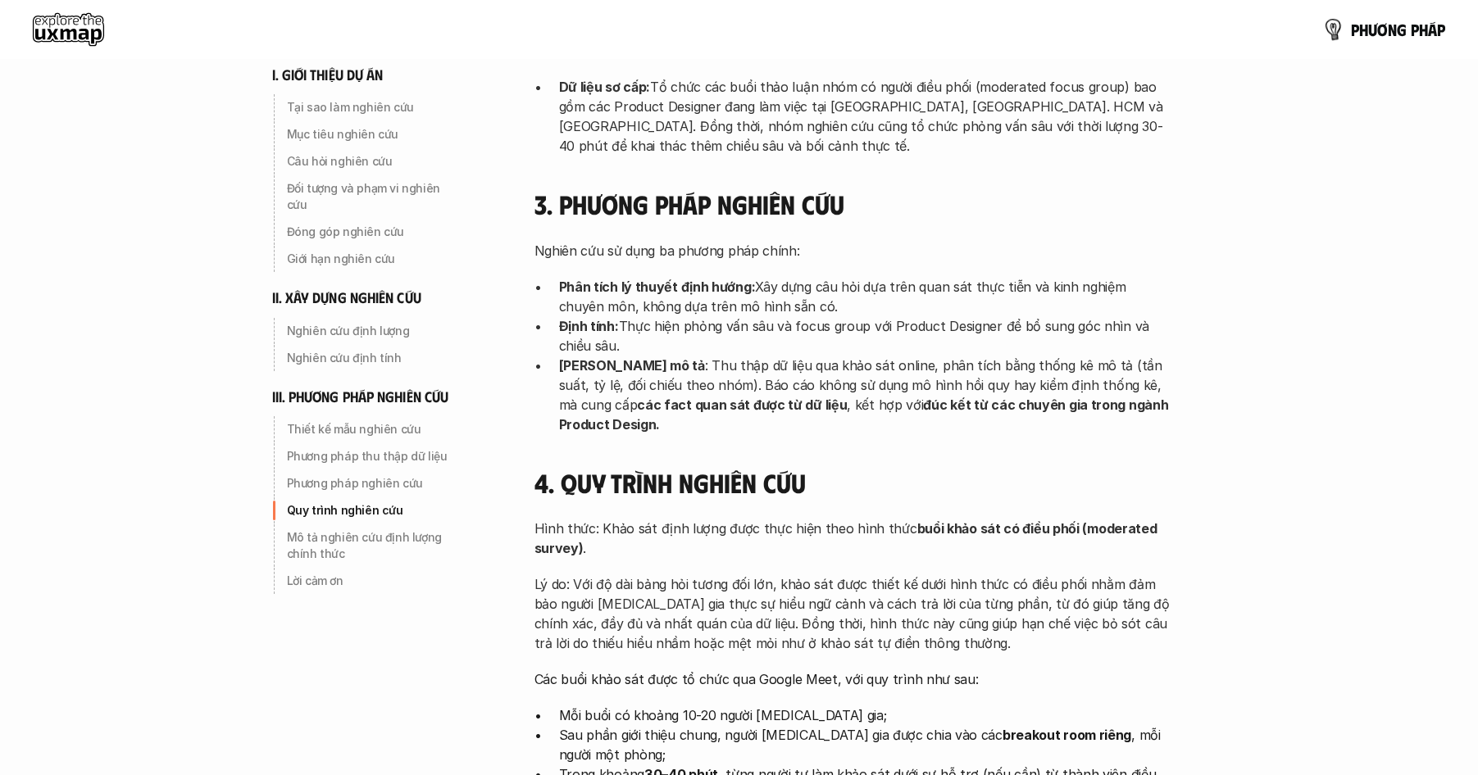
click at [1377, 37] on p "p h ư ơ n g p h á p" at bounding box center [1398, 29] width 94 height 18
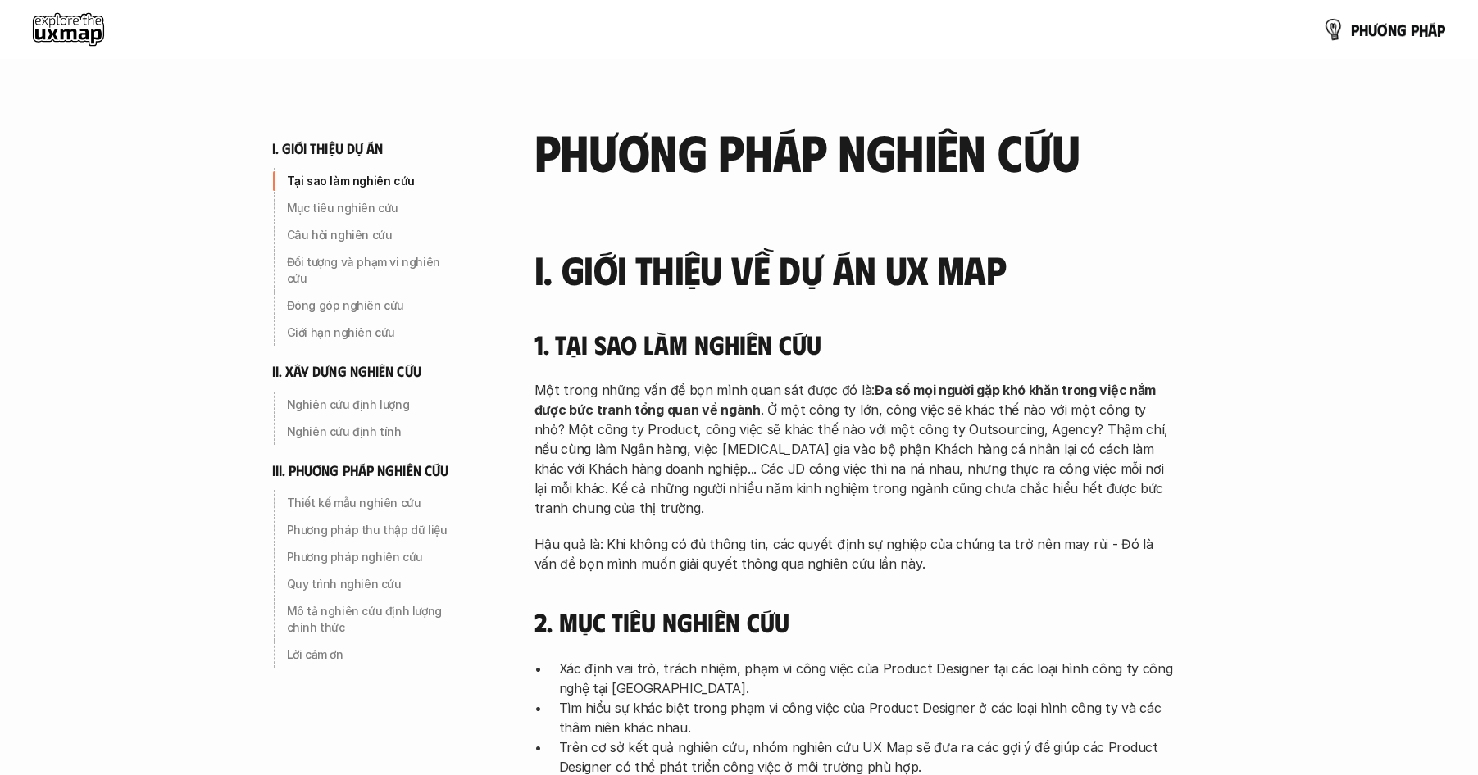
drag, startPoint x: 1418, startPoint y: 30, endPoint x: 1405, endPoint y: 31, distance: 13.2
click at [1418, 30] on p "p h ư ơ n g p h á p" at bounding box center [1398, 29] width 94 height 18
click at [59, 25] on use at bounding box center [68, 29] width 71 height 33
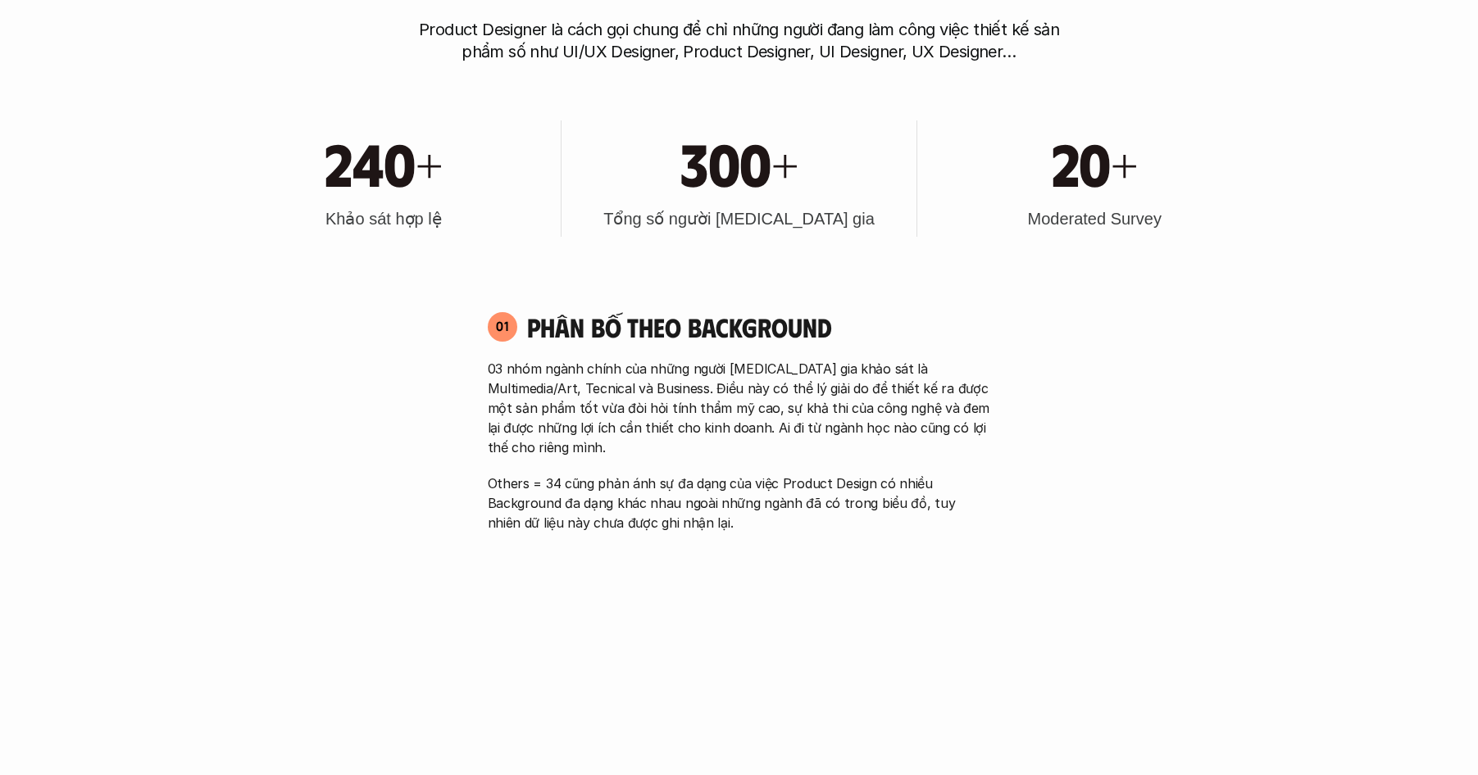
scroll to position [1018, 0]
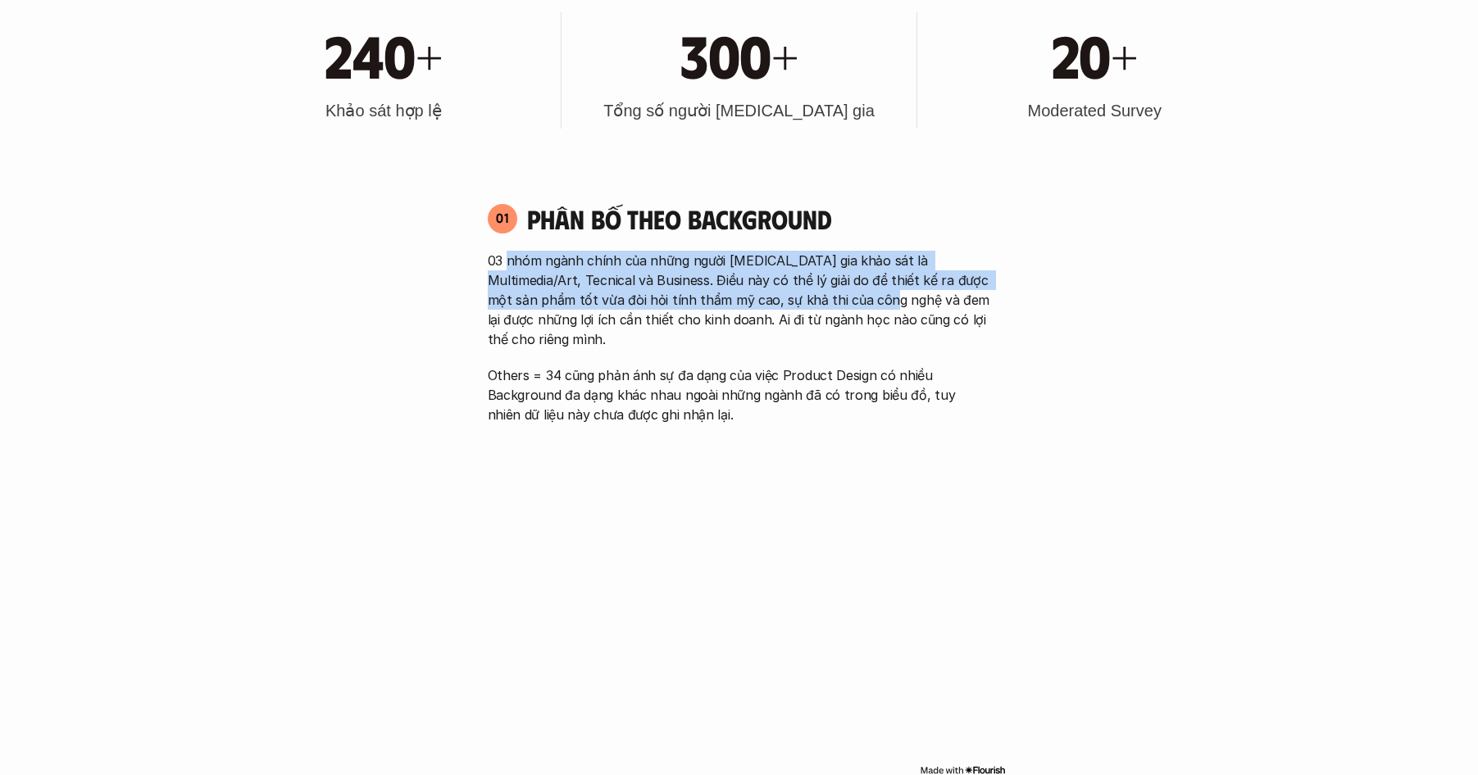
drag, startPoint x: 509, startPoint y: 257, endPoint x: 836, endPoint y: 303, distance: 330.2
click at [836, 303] on p "03 nhóm ngành chính của những người [MEDICAL_DATA] gia khảo sát là Multimedia/A…" at bounding box center [739, 300] width 503 height 98
click at [835, 303] on p "03 nhóm ngành chính của những người [MEDICAL_DATA] gia khảo sát là Multimedia/A…" at bounding box center [739, 300] width 503 height 98
drag, startPoint x: 835, startPoint y: 303, endPoint x: 457, endPoint y: 253, distance: 381.9
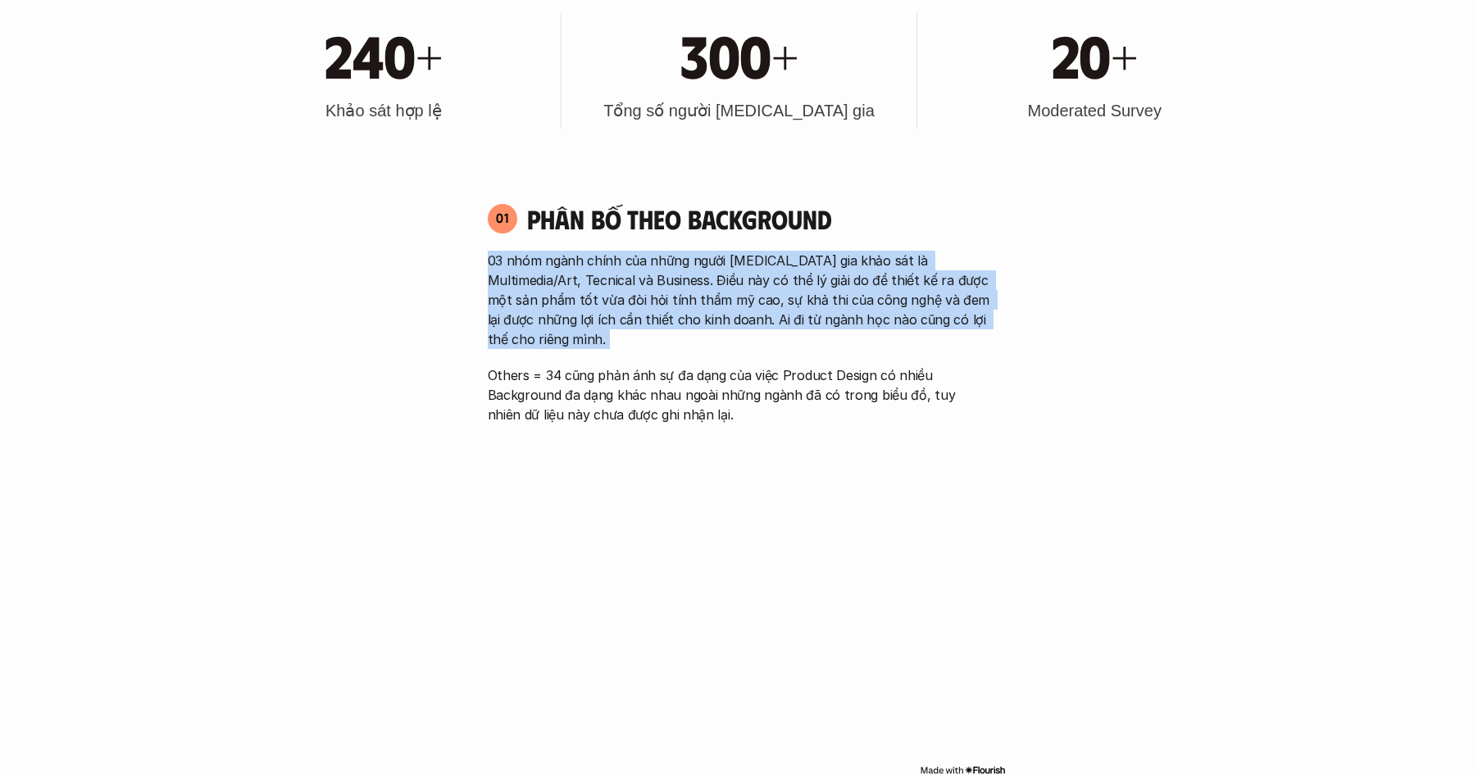
drag, startPoint x: 457, startPoint y: 253, endPoint x: 1000, endPoint y: 315, distance: 546.8
click at [1000, 315] on div "01 Phân bố theo background 03 nhóm ngành chính của những người [MEDICAL_DATA] g…" at bounding box center [739, 313] width 533 height 222
drag, startPoint x: 1000, startPoint y: 315, endPoint x: 332, endPoint y: 253, distance: 670.8
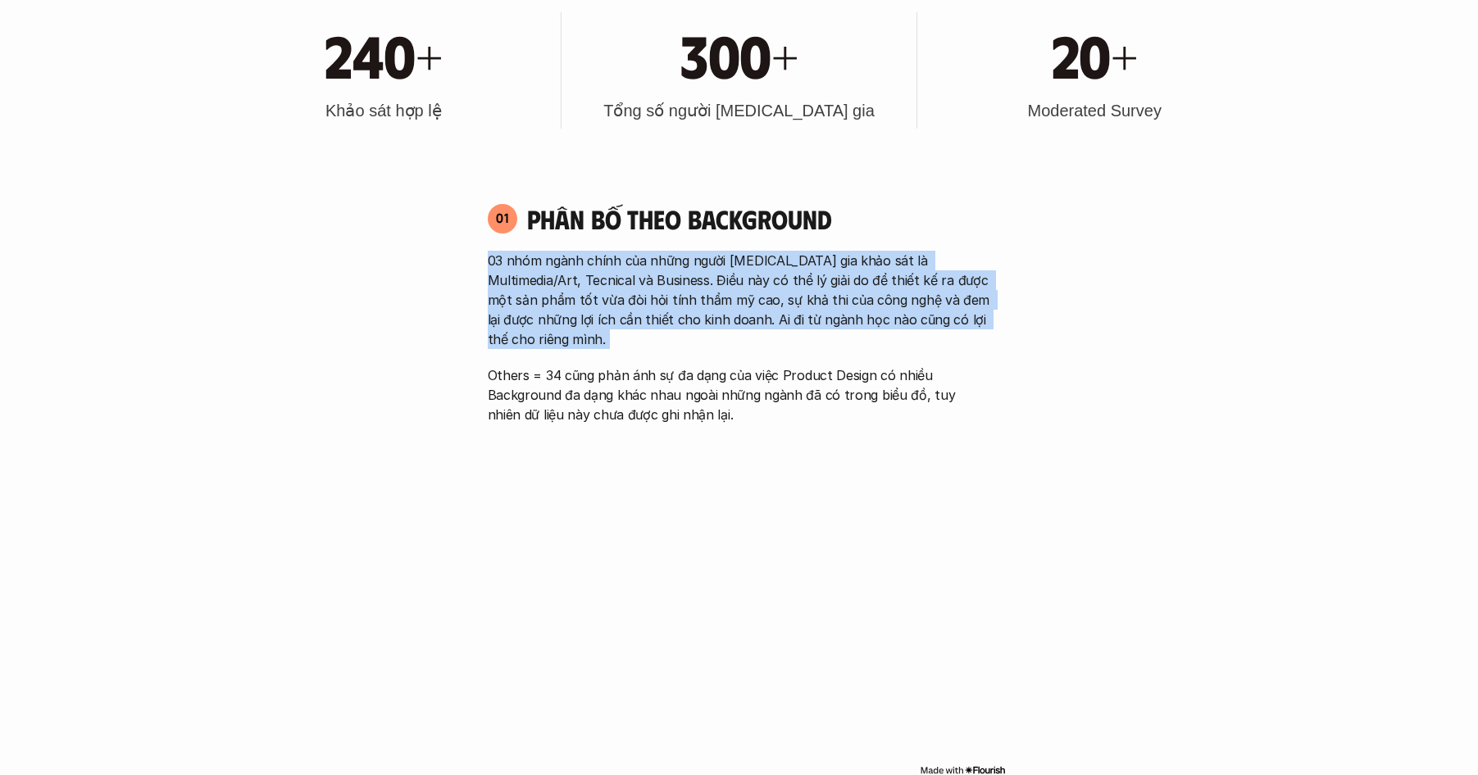
drag, startPoint x: 360, startPoint y: 257, endPoint x: 883, endPoint y: 336, distance: 528.8
click at [883, 336] on div "03 nhóm ngành chính của những người [MEDICAL_DATA] gia khảo sát là Multimedia/A…" at bounding box center [739, 338] width 503 height 174
drag, startPoint x: 862, startPoint y: 331, endPoint x: 352, endPoint y: 269, distance: 514.4
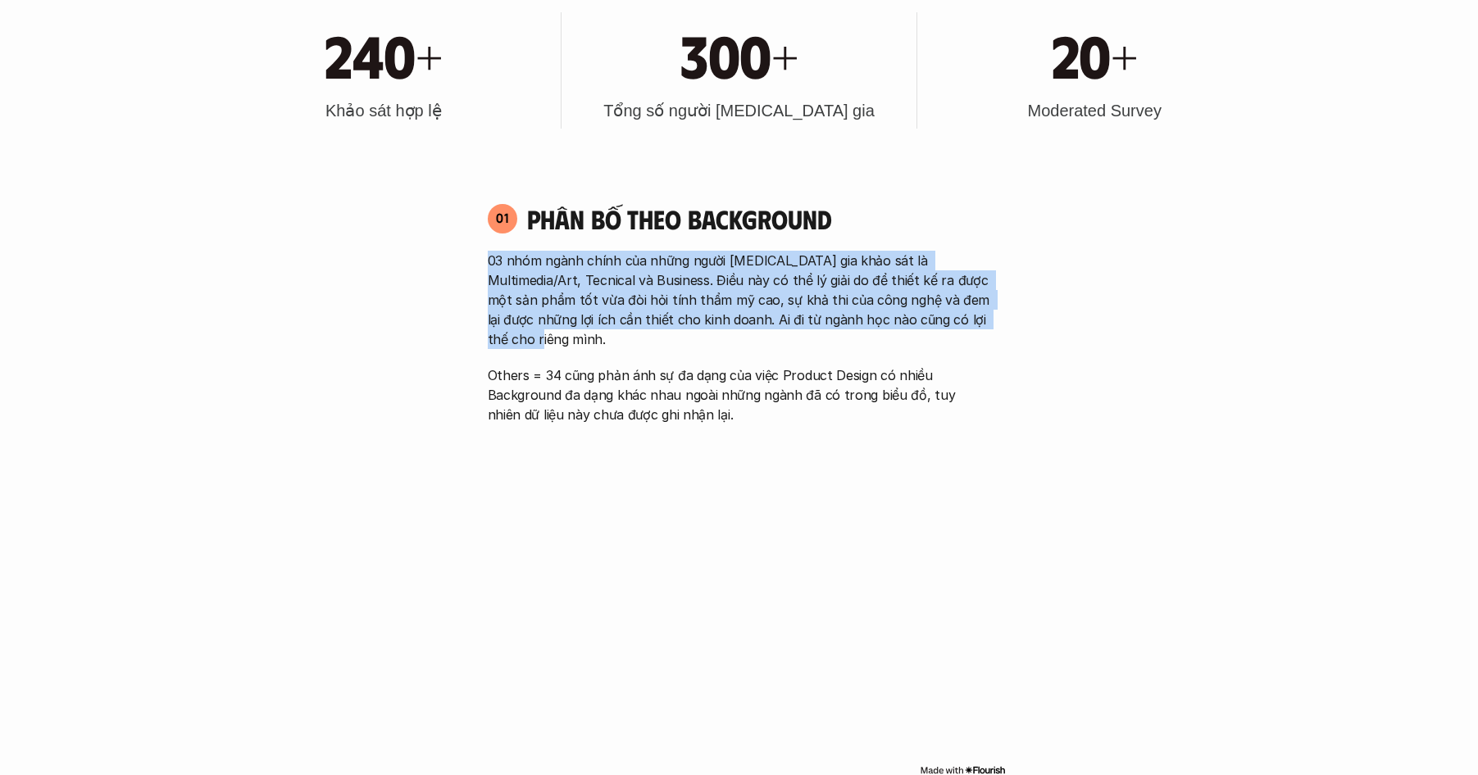
drag, startPoint x: 431, startPoint y: 266, endPoint x: 884, endPoint y: 352, distance: 460.4
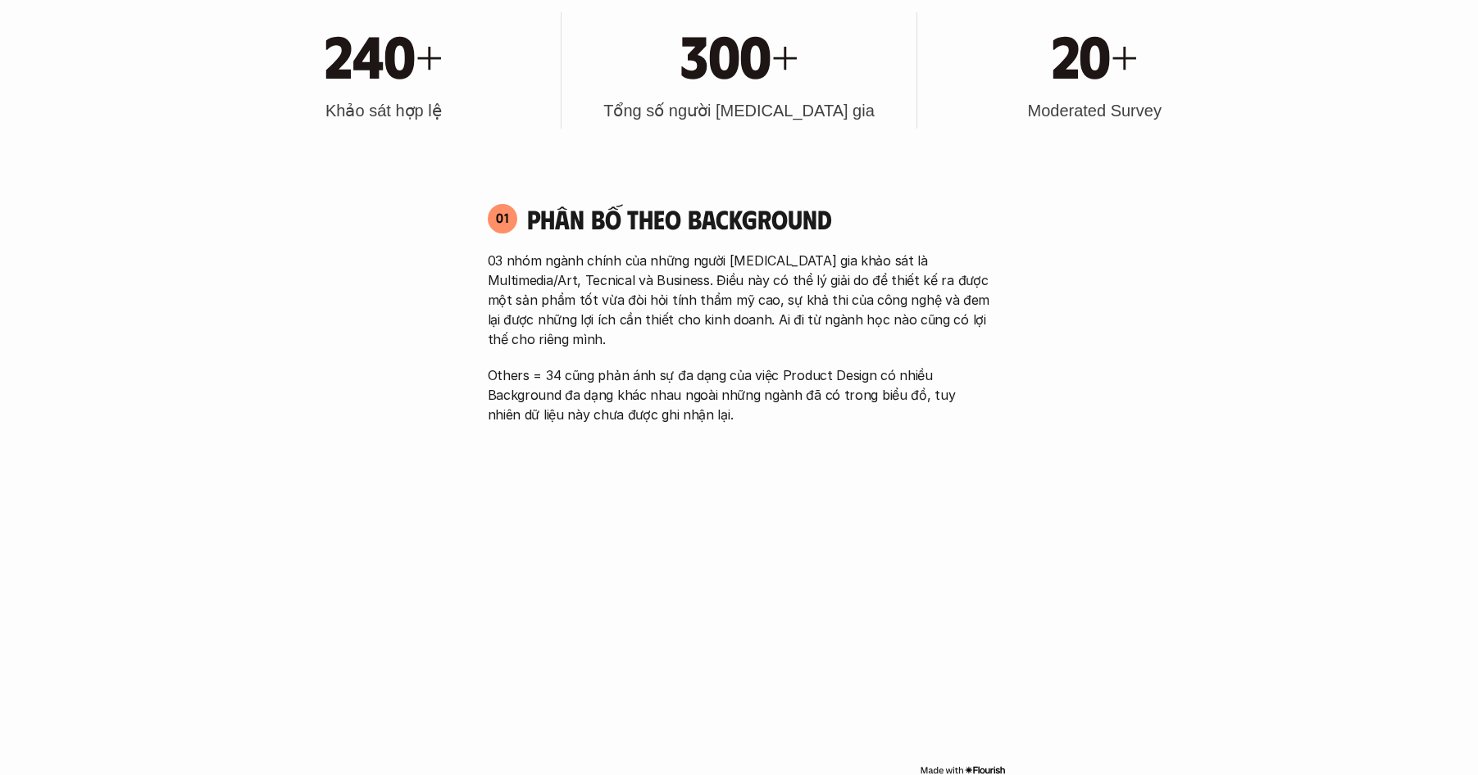
drag, startPoint x: 887, startPoint y: 347, endPoint x: 878, endPoint y: 341, distance: 10.7
click at [888, 366] on p "Others = 34 cũng phản ánh sự đa dạng của việc Product Design có nhiều Backgroun…" at bounding box center [739, 395] width 503 height 59
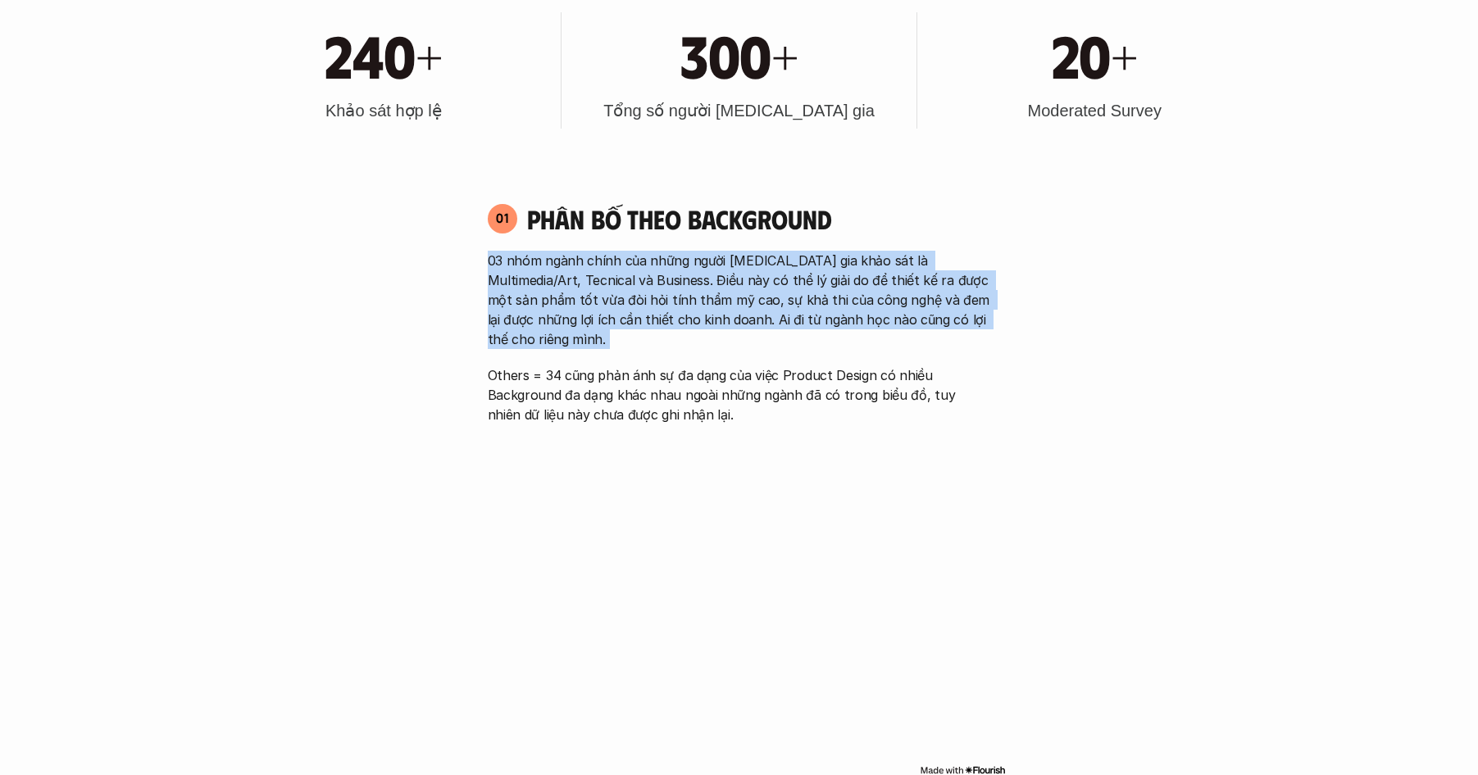
drag, startPoint x: 878, startPoint y: 341, endPoint x: 340, endPoint y: 247, distance: 545.8
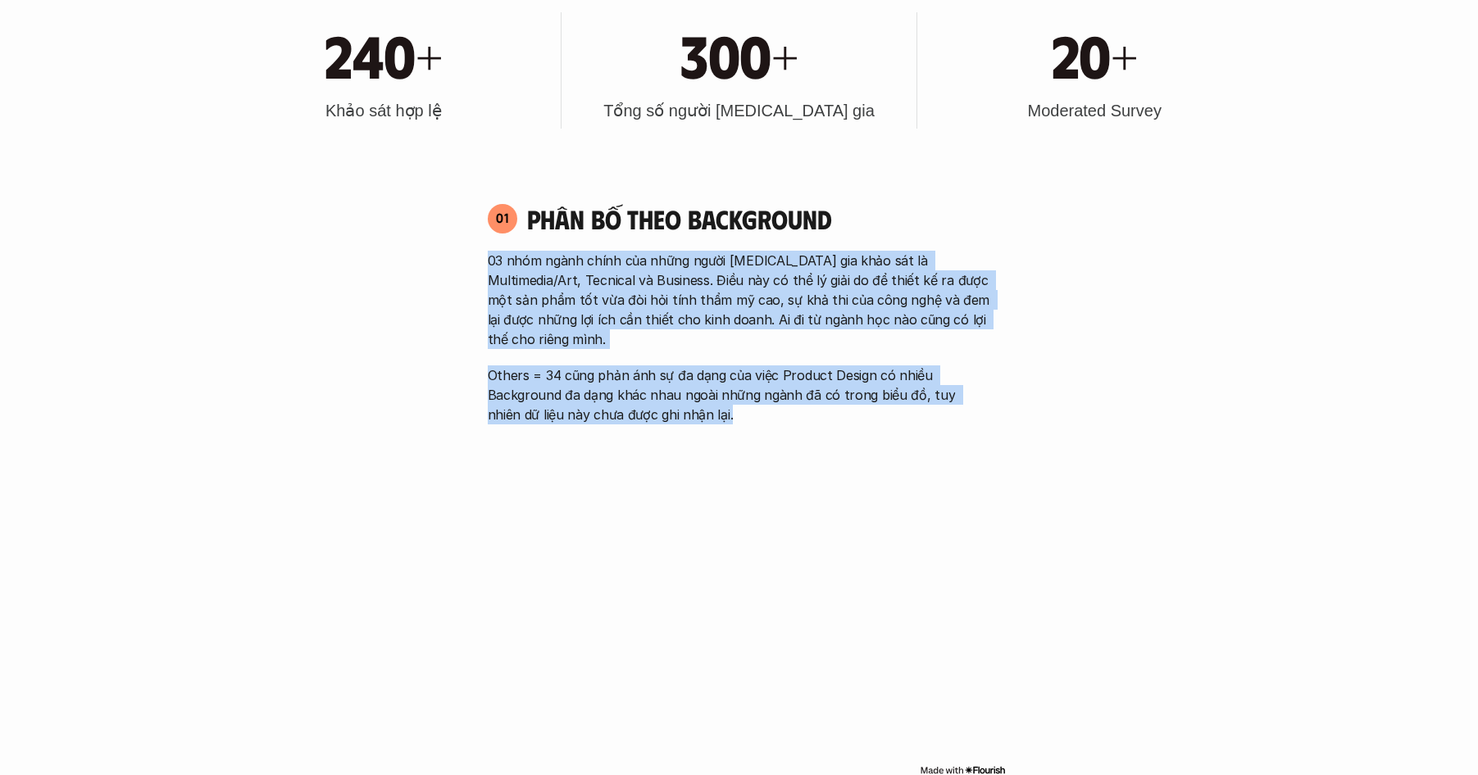
drag, startPoint x: 675, startPoint y: 351, endPoint x: 787, endPoint y: 386, distance: 116.9
click at [787, 386] on p "Others = 34 cũng phản ánh sự đa dạng của việc Product Design có nhiều Backgroun…" at bounding box center [739, 395] width 503 height 59
drag, startPoint x: 725, startPoint y: 368, endPoint x: 248, endPoint y: 263, distance: 487.6
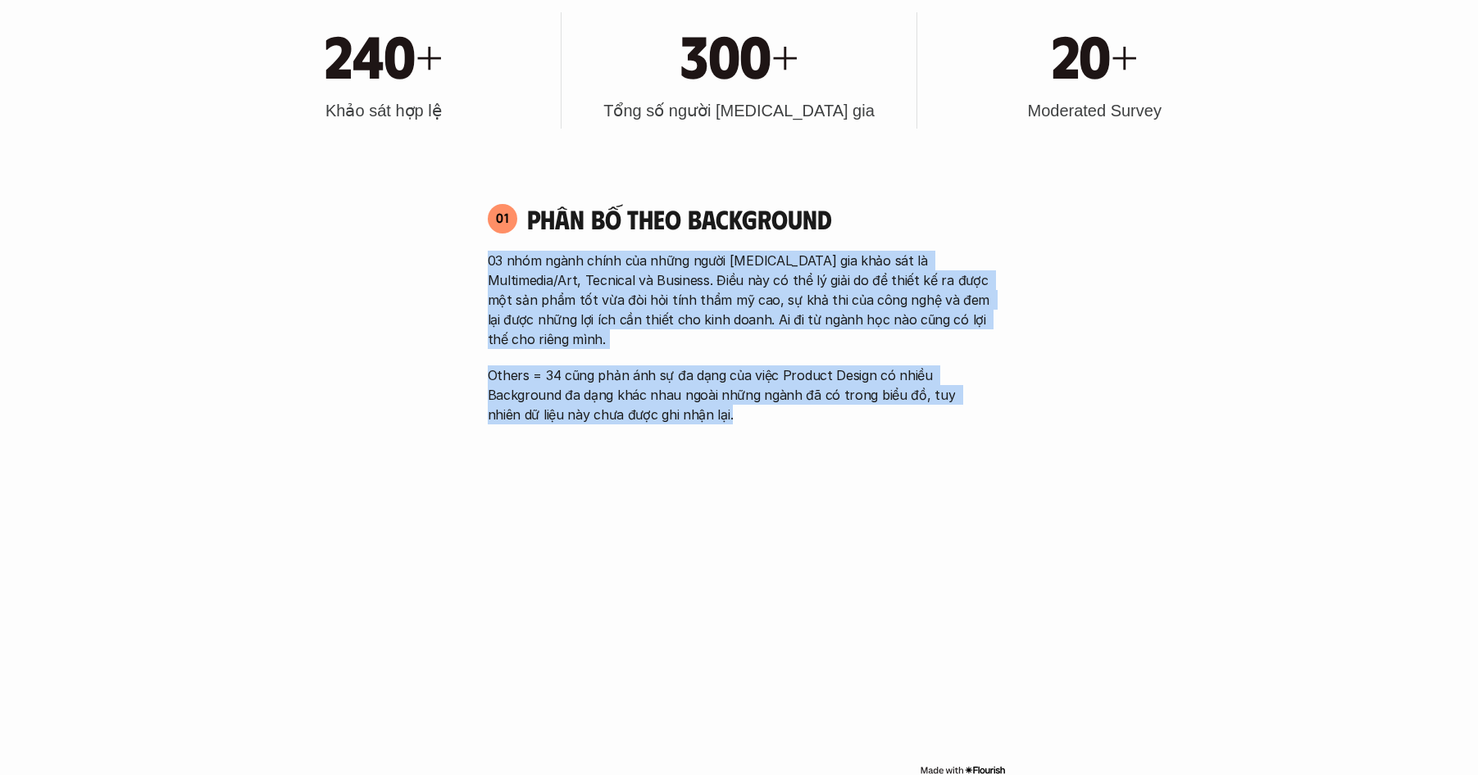
drag, startPoint x: 248, startPoint y: 263, endPoint x: 633, endPoint y: 390, distance: 404.8
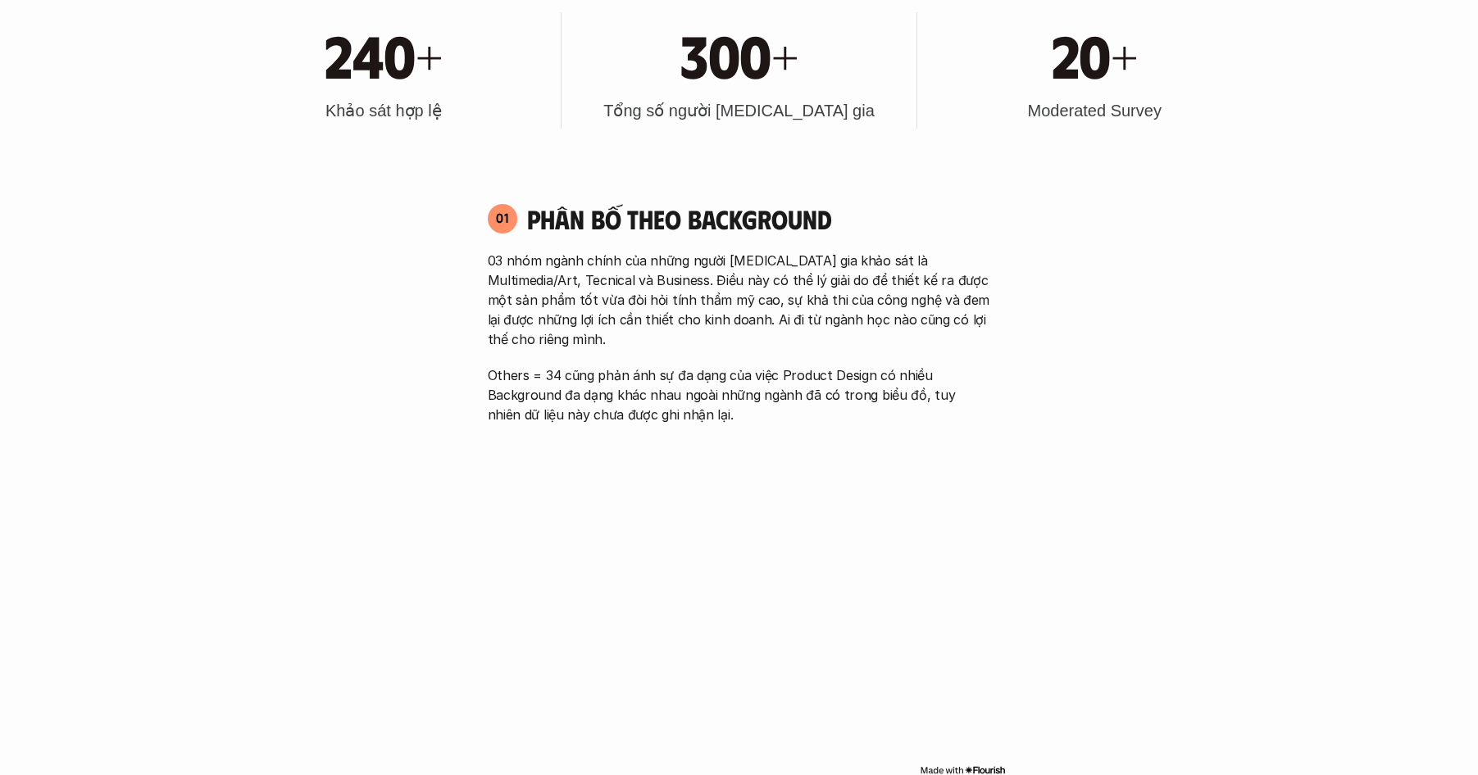
click at [747, 406] on div "01 Phân bố theo background 03 nhóm ngành chính của những người [MEDICAL_DATA] g…" at bounding box center [739, 491] width 533 height 610
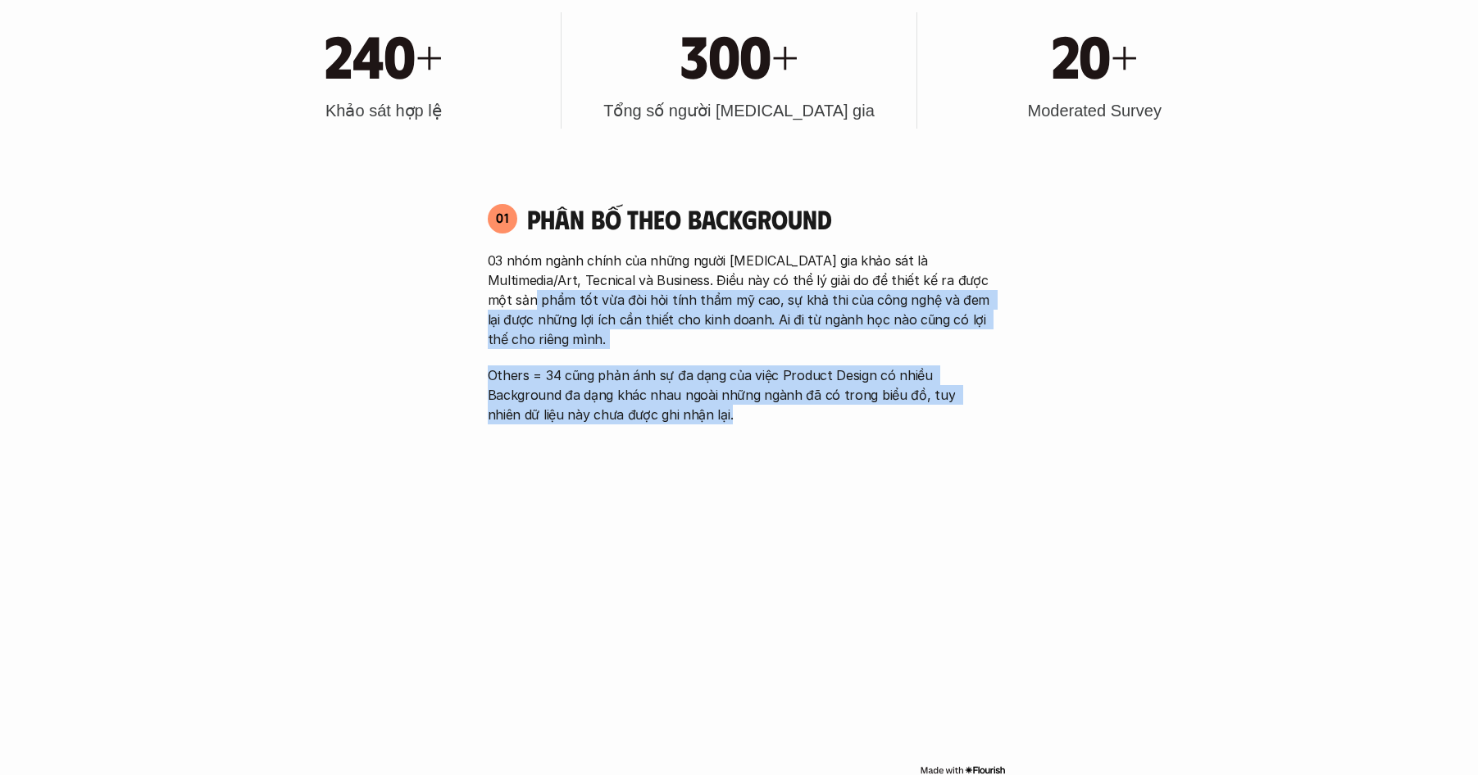
drag, startPoint x: 573, startPoint y: 338, endPoint x: 423, endPoint y: 298, distance: 155.1
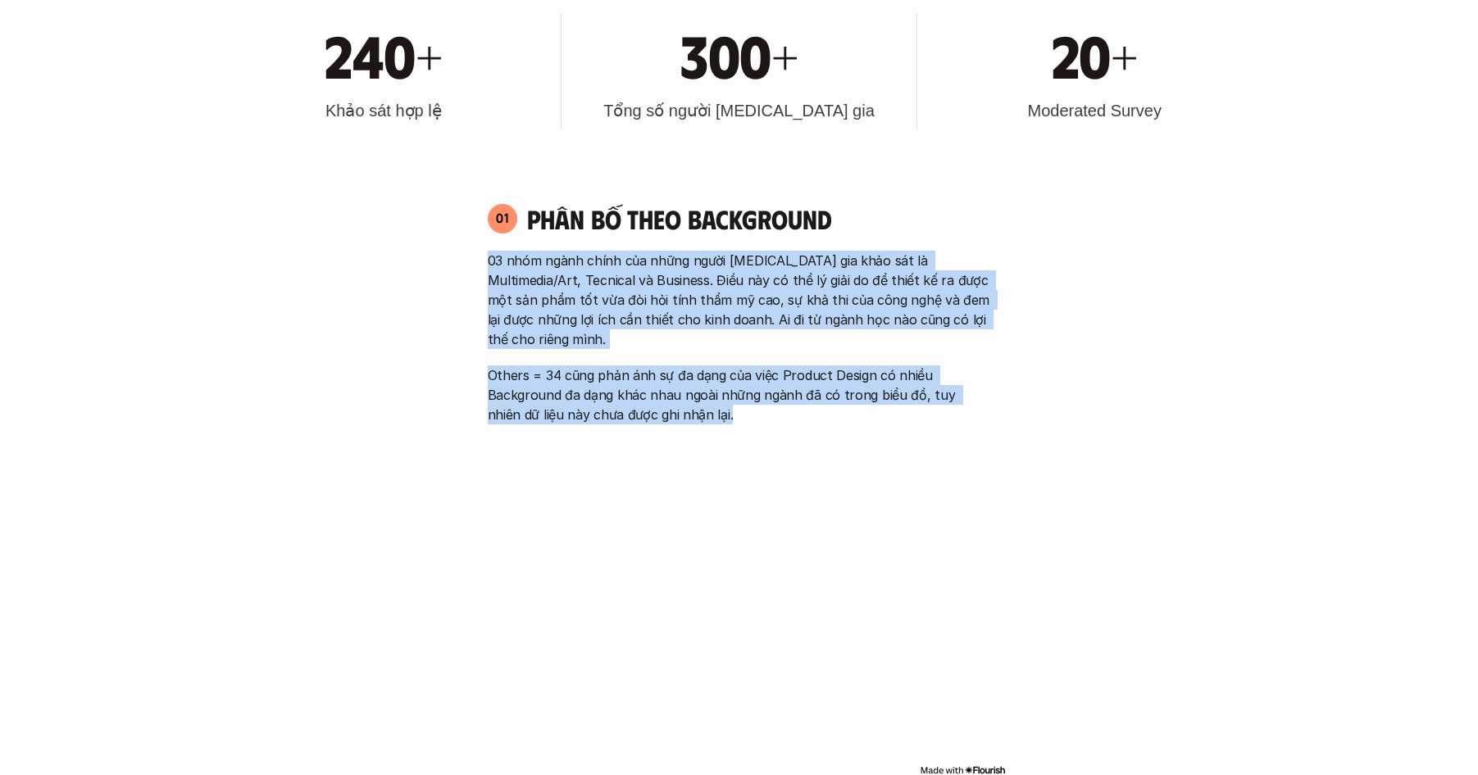
drag, startPoint x: 505, startPoint y: 289, endPoint x: 761, endPoint y: 418, distance: 287.0
click at [761, 418] on div "01 Phân bố theo background 03 nhóm ngành chính của những người [MEDICAL_DATA] g…" at bounding box center [739, 491] width 533 height 610
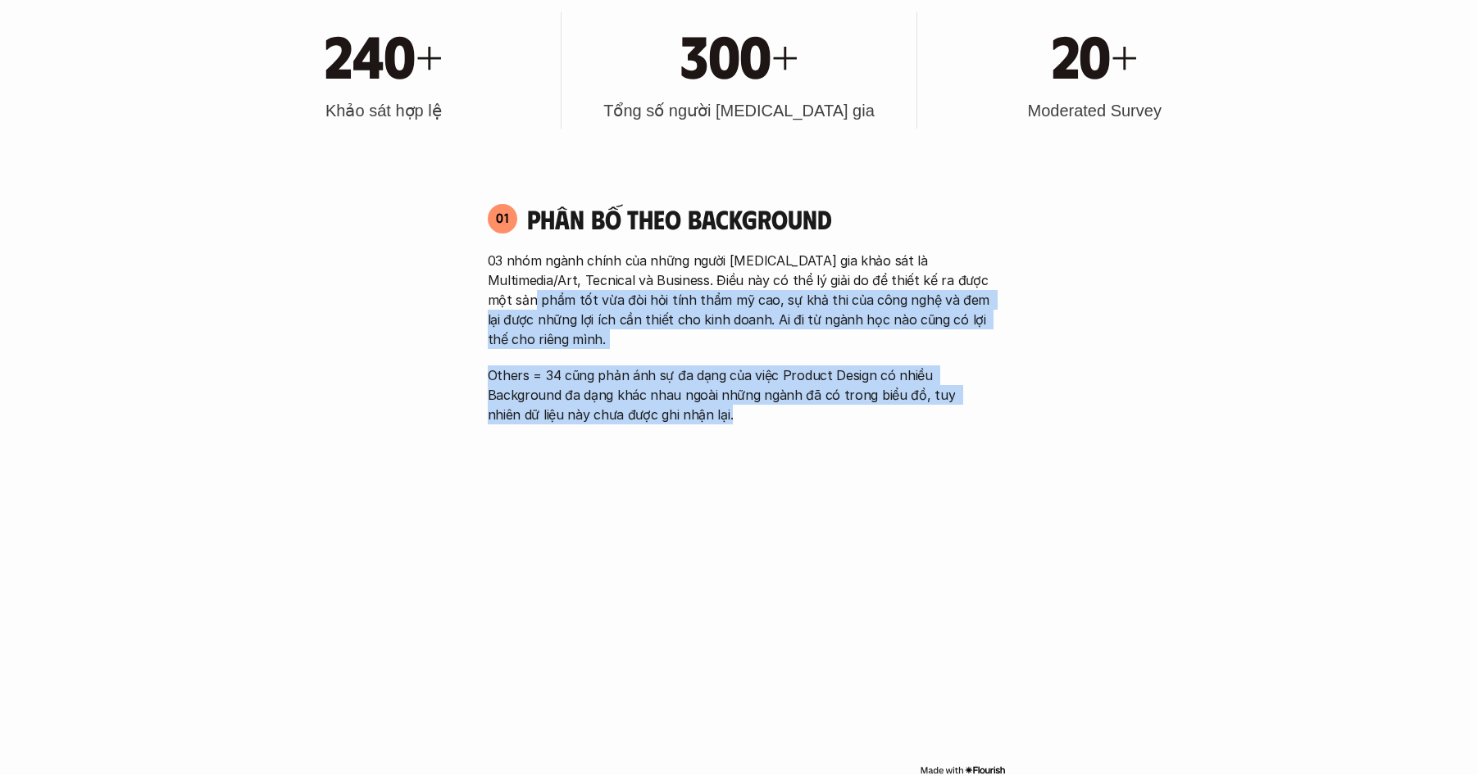
drag, startPoint x: 705, startPoint y: 386, endPoint x: 345, endPoint y: 291, distance: 372.1
drag, startPoint x: 570, startPoint y: 340, endPoint x: 727, endPoint y: 410, distance: 172.1
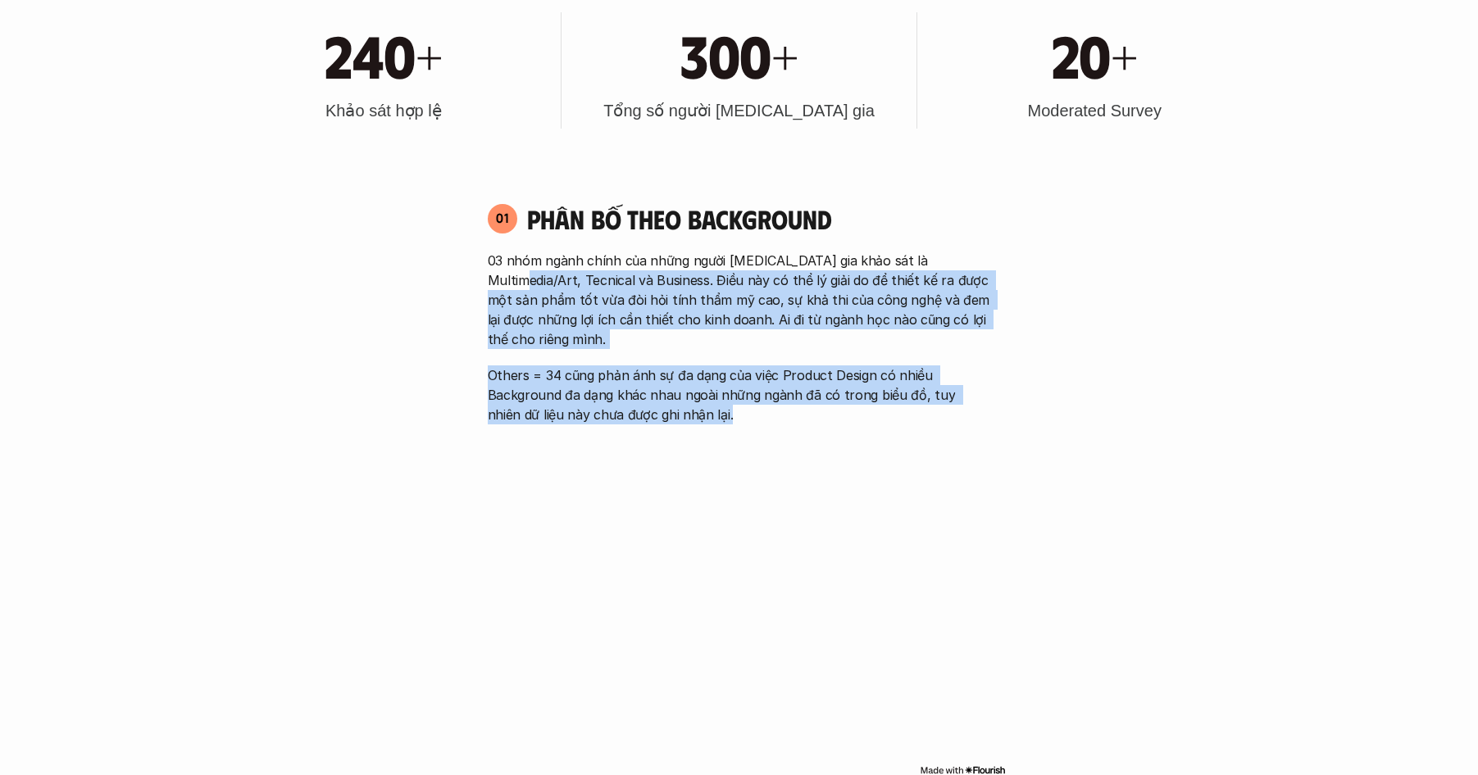
click at [727, 410] on div "01 Phân bố theo background 03 nhóm ngành chính của những người [MEDICAL_DATA] g…" at bounding box center [739, 491] width 533 height 610
drag, startPoint x: 495, startPoint y: 319, endPoint x: 307, endPoint y: 262, distance: 196.8
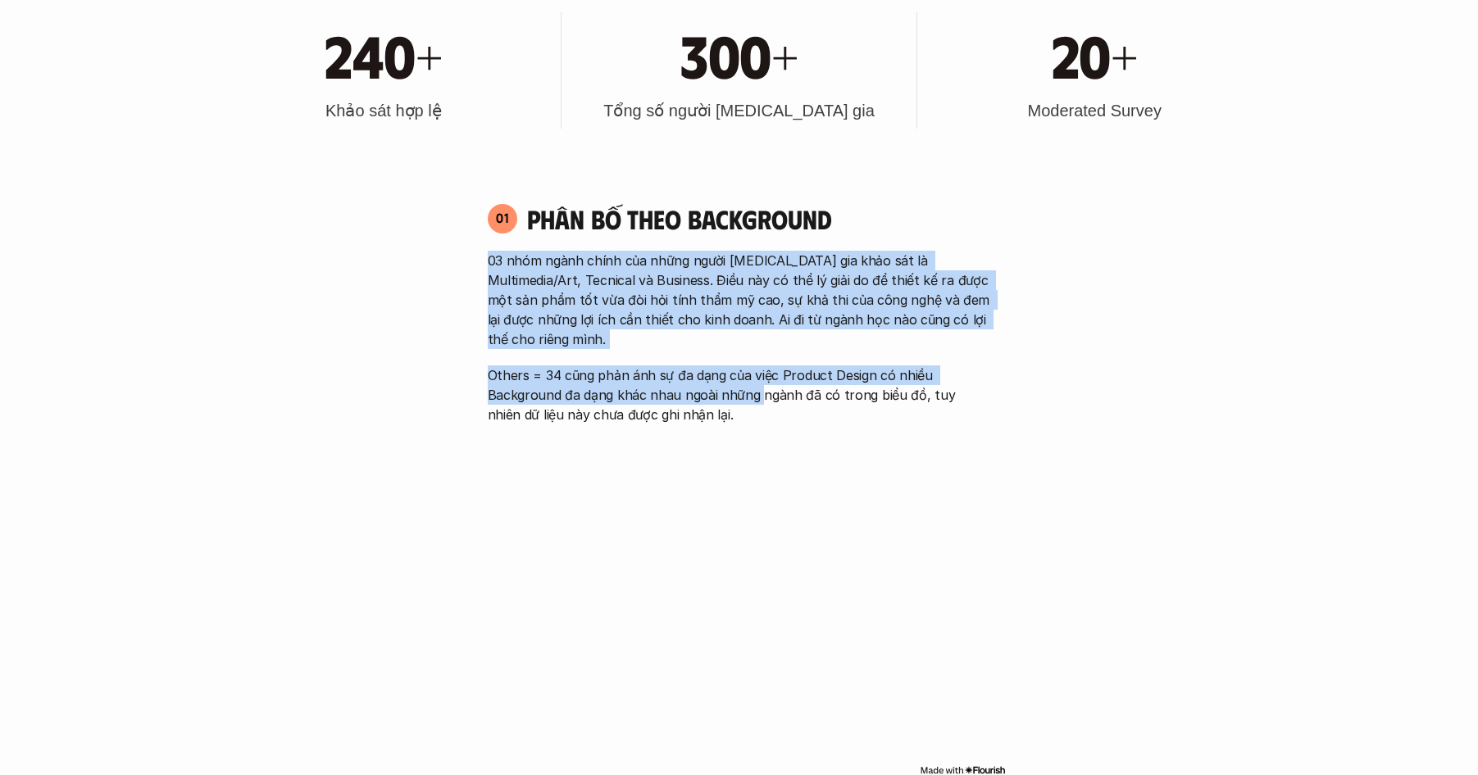
drag, startPoint x: 565, startPoint y: 303, endPoint x: 757, endPoint y: 371, distance: 204.3
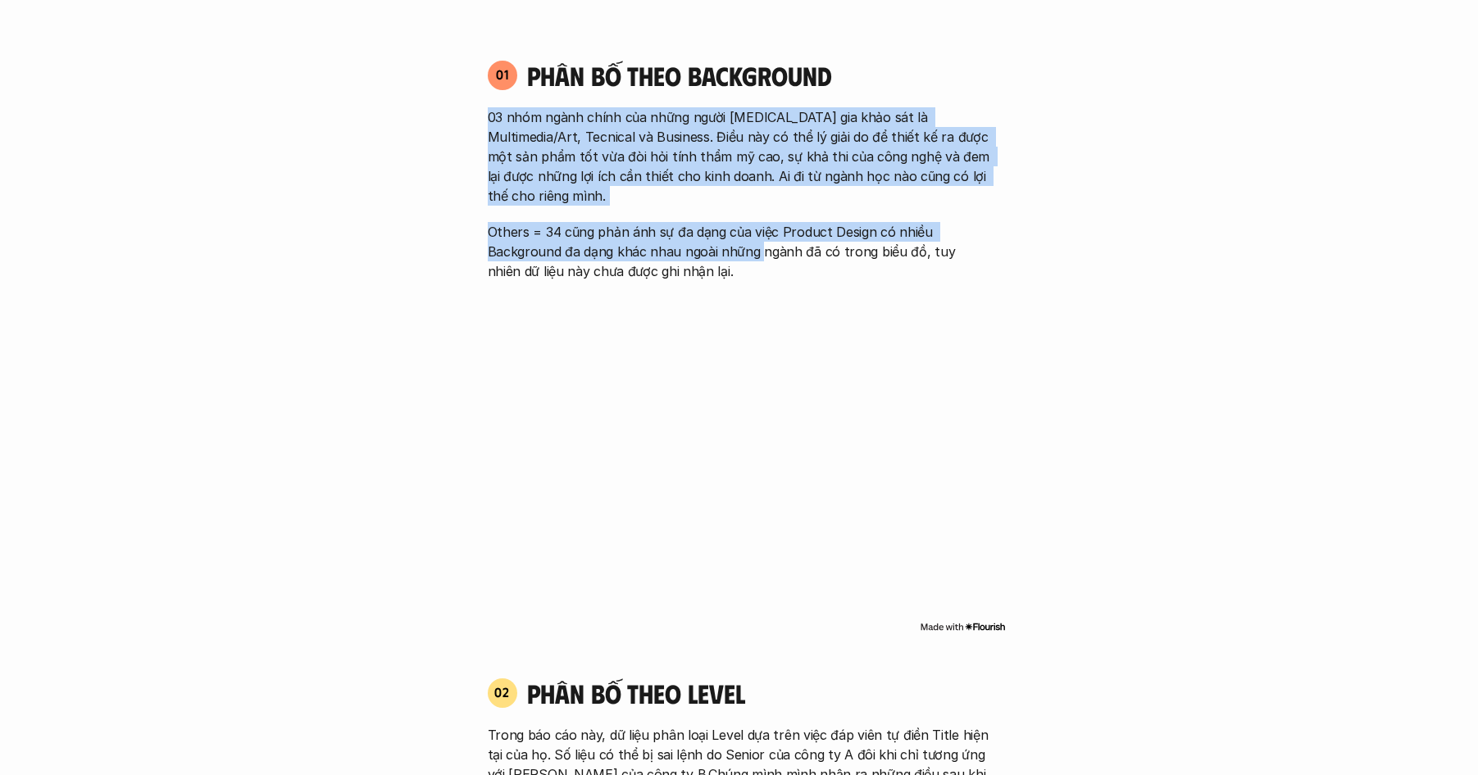
scroll to position [1186, 0]
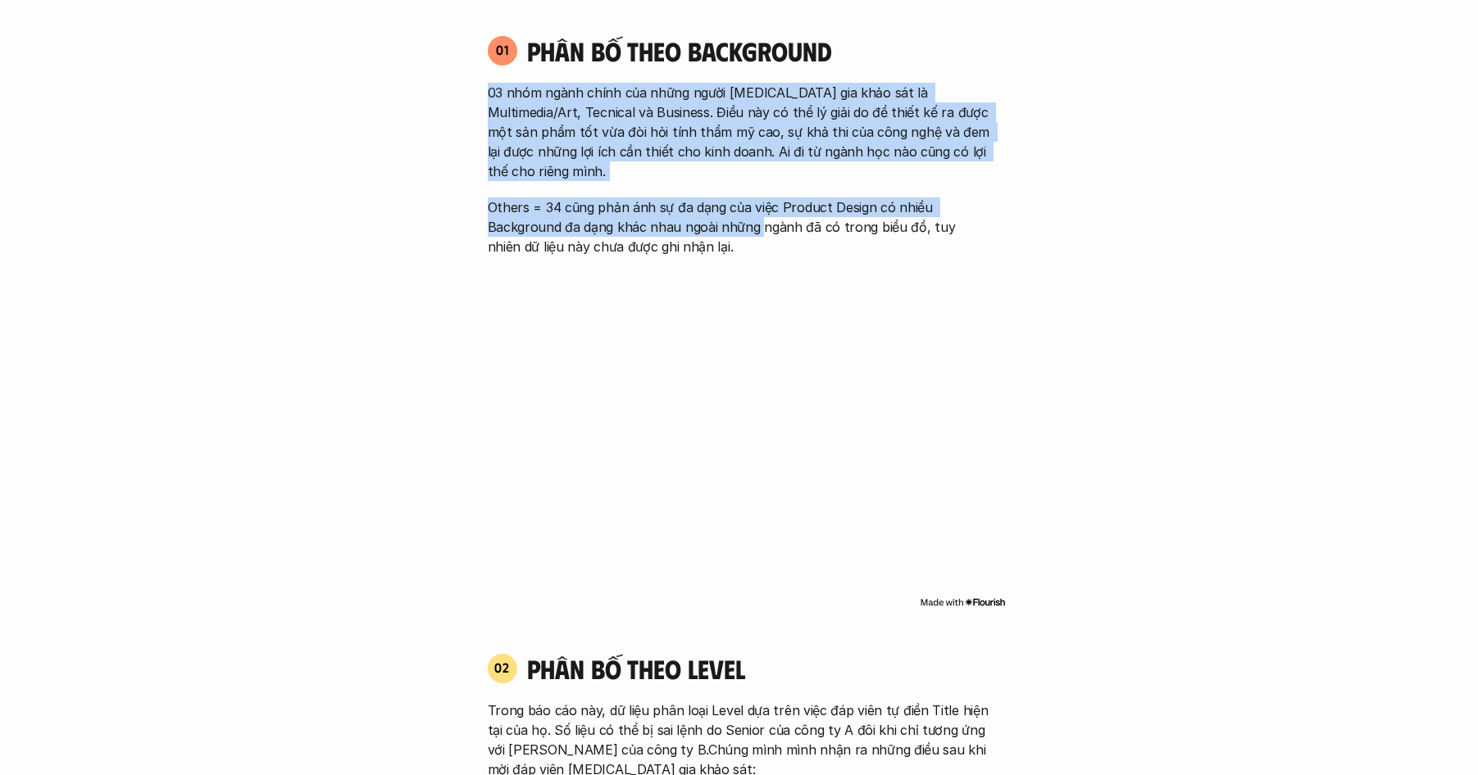
click at [982, 596] on img at bounding box center [963, 602] width 86 height 13
